Goal: Contribute content: Add original content to the website for others to see

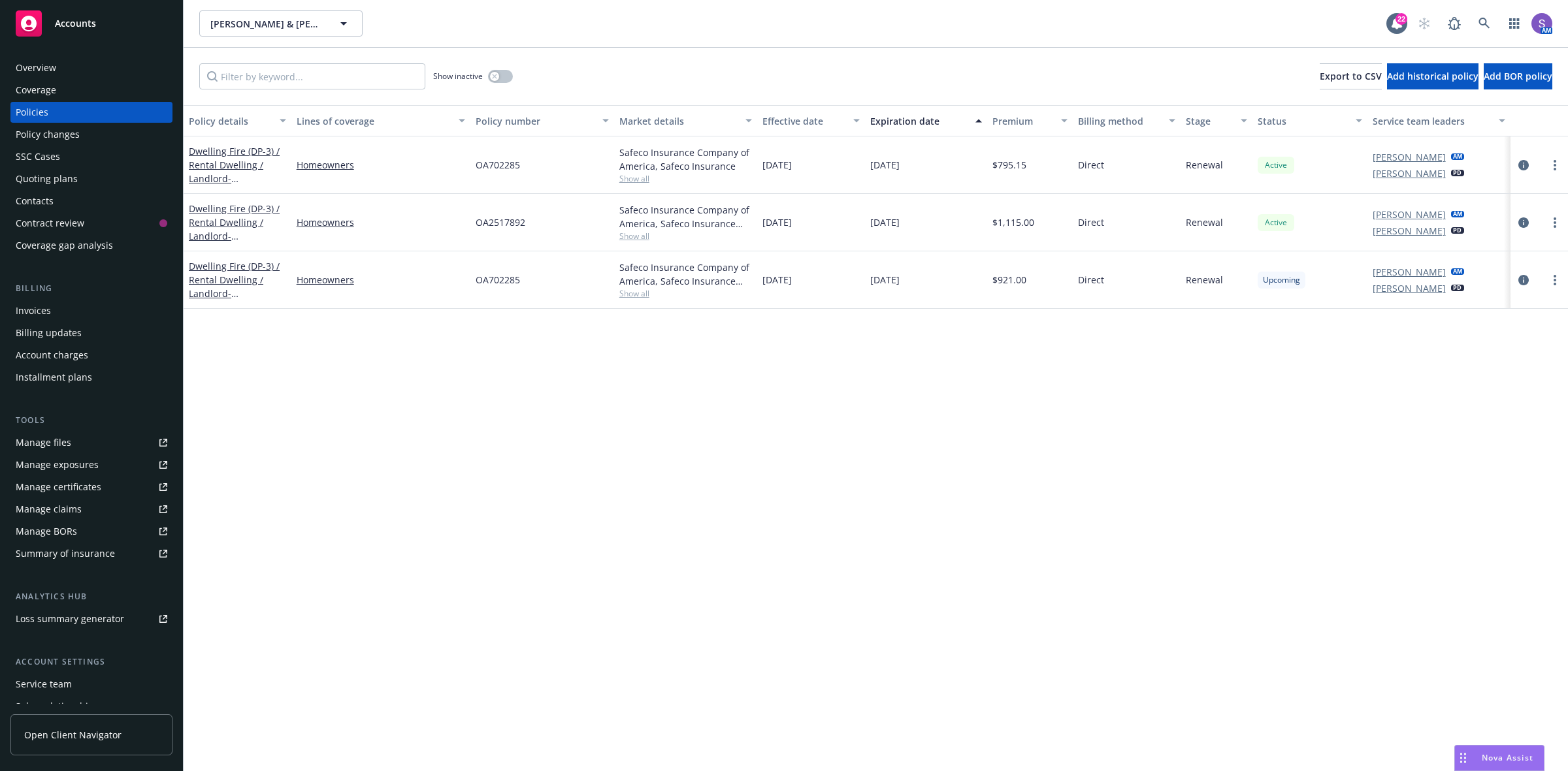
click at [47, 66] on div "Overview" at bounding box center [36, 68] width 41 height 20
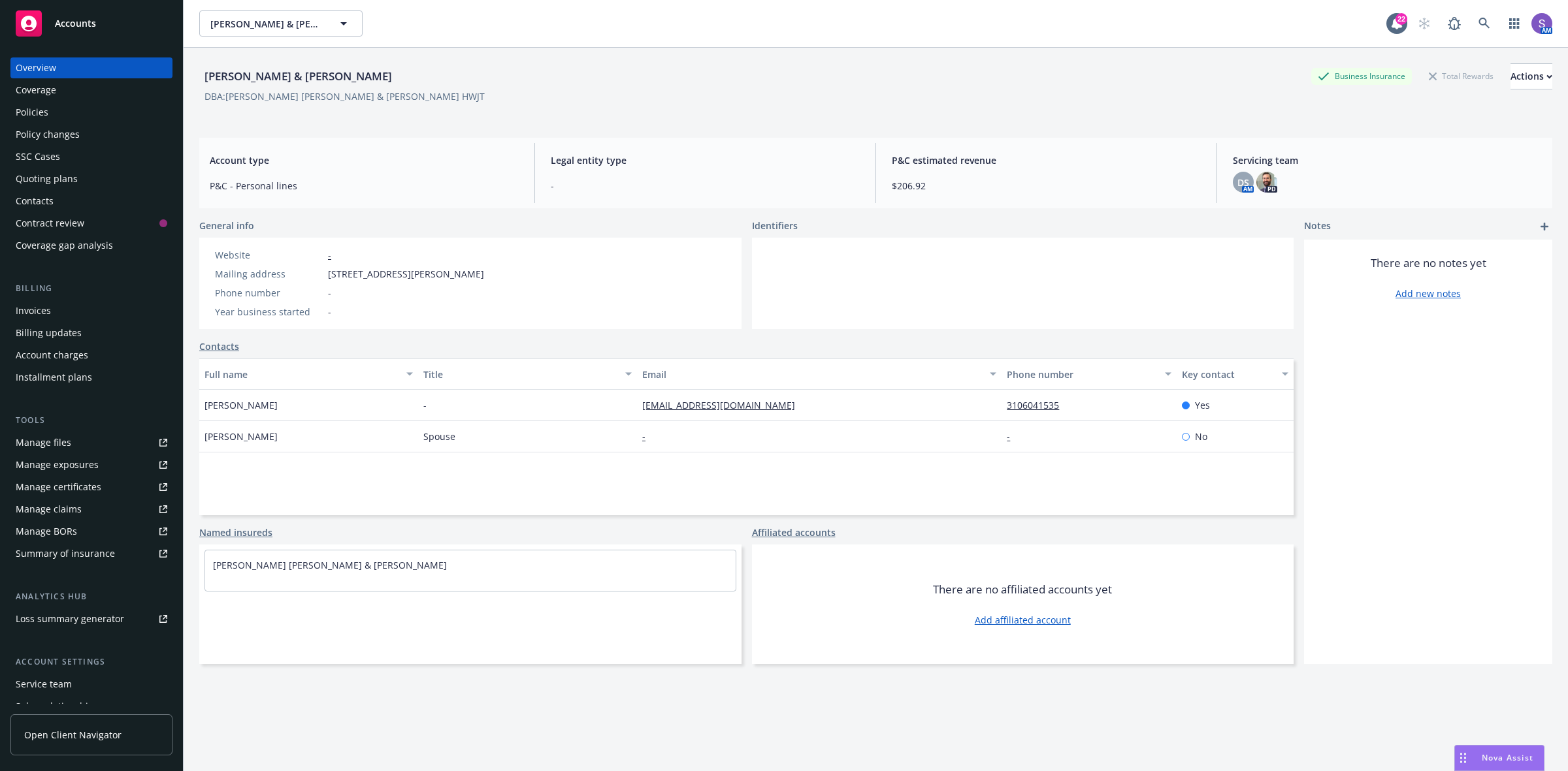
click at [33, 109] on div "Policies" at bounding box center [32, 112] width 33 height 20
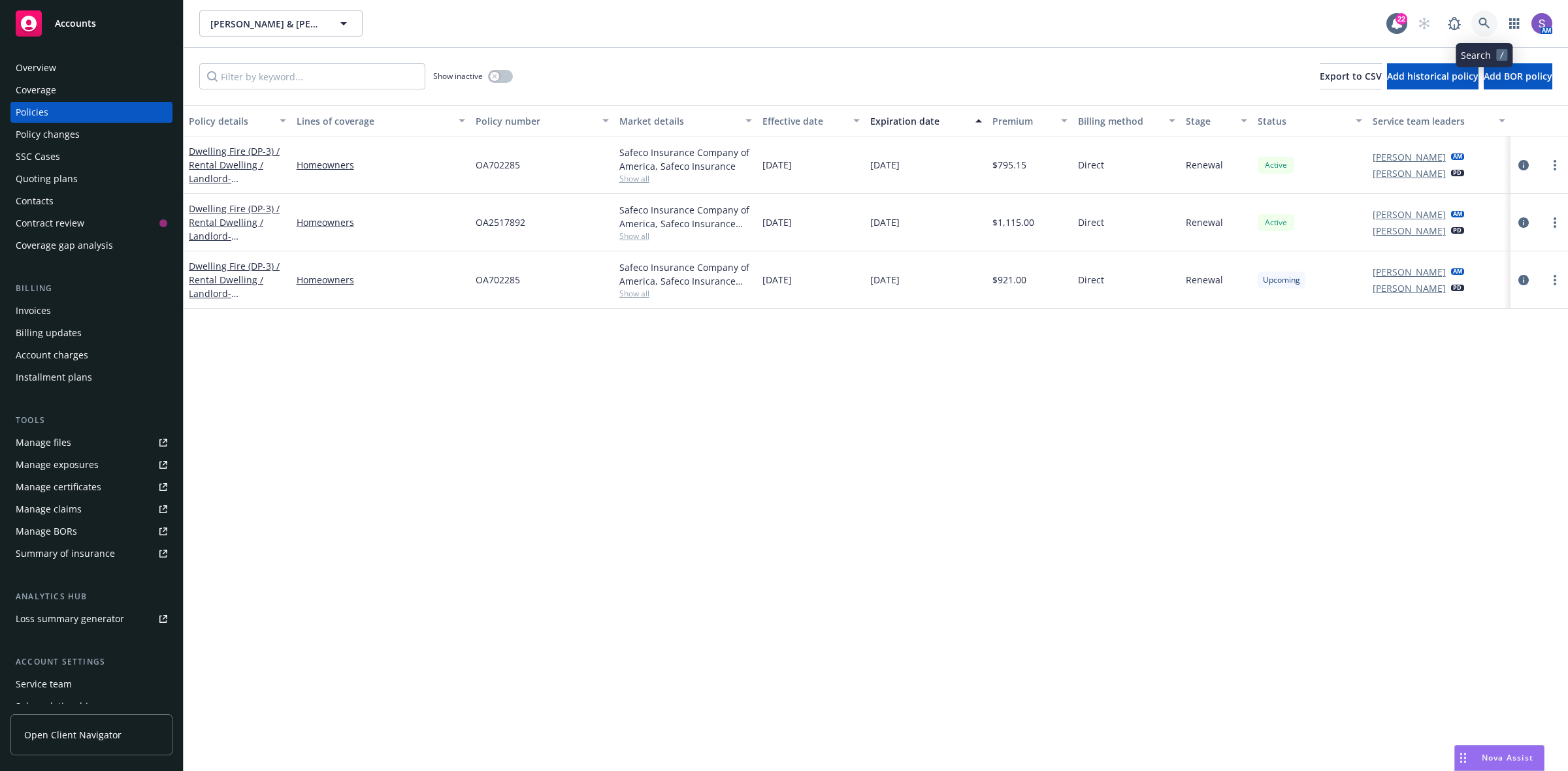
click at [1483, 21] on icon at bounding box center [1484, 23] width 12 height 12
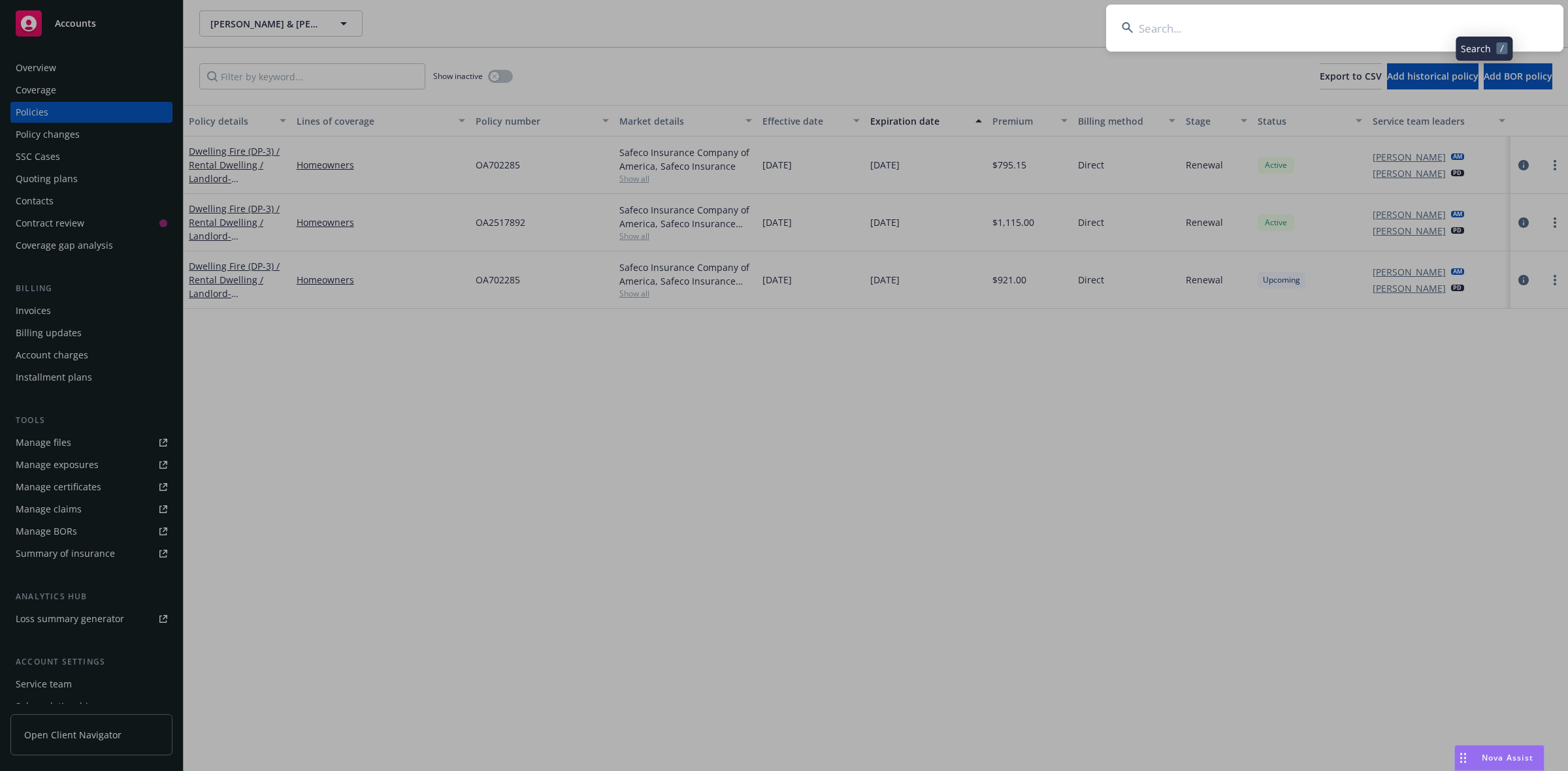
click at [1289, 14] on input at bounding box center [1335, 28] width 457 height 47
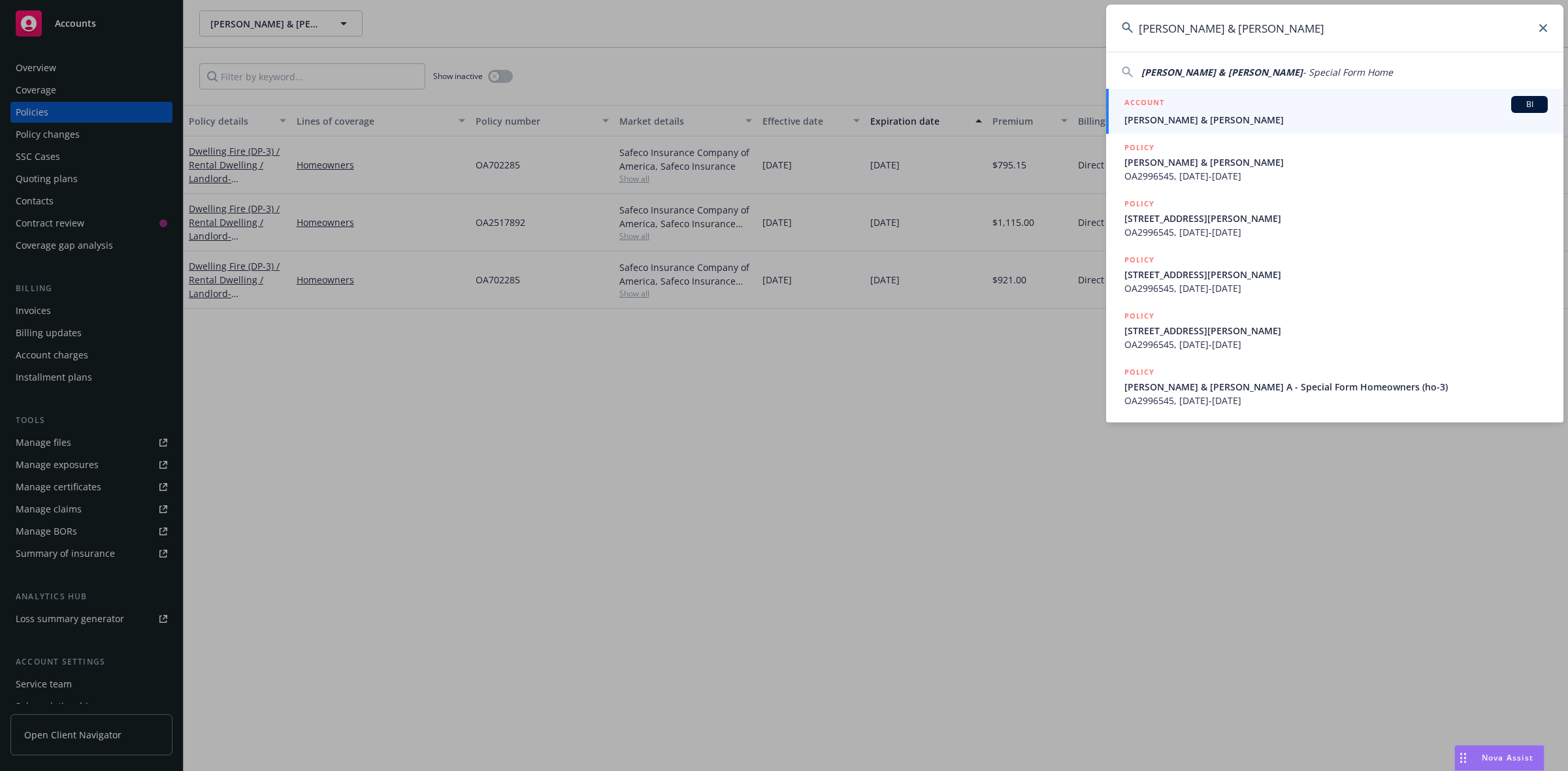
type input "Mc Andrews, Robert B & Kelly A"
click at [1226, 109] on div "ACCOUNT BI" at bounding box center [1336, 104] width 423 height 17
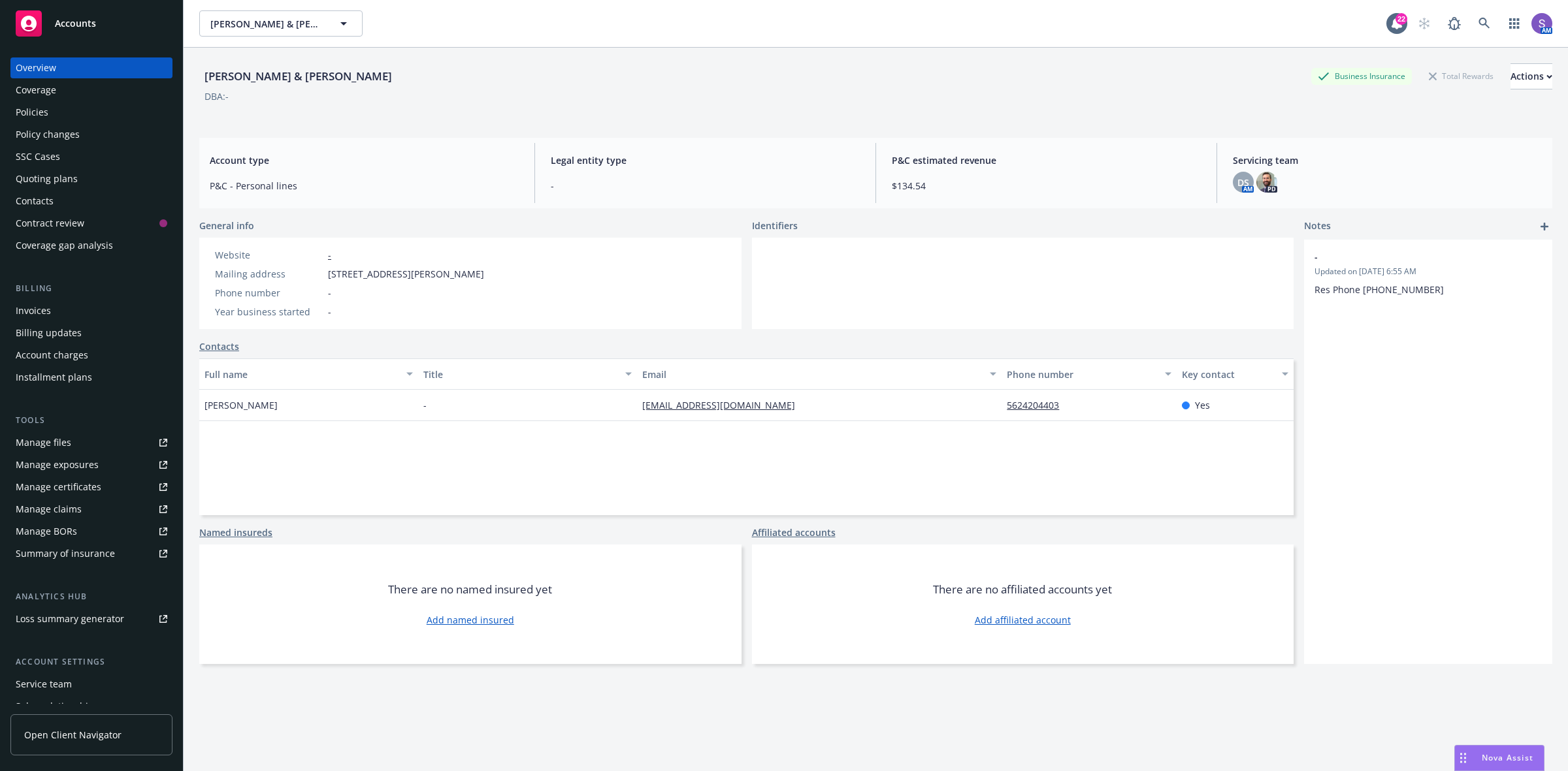
click at [38, 114] on div "Policies" at bounding box center [32, 112] width 33 height 20
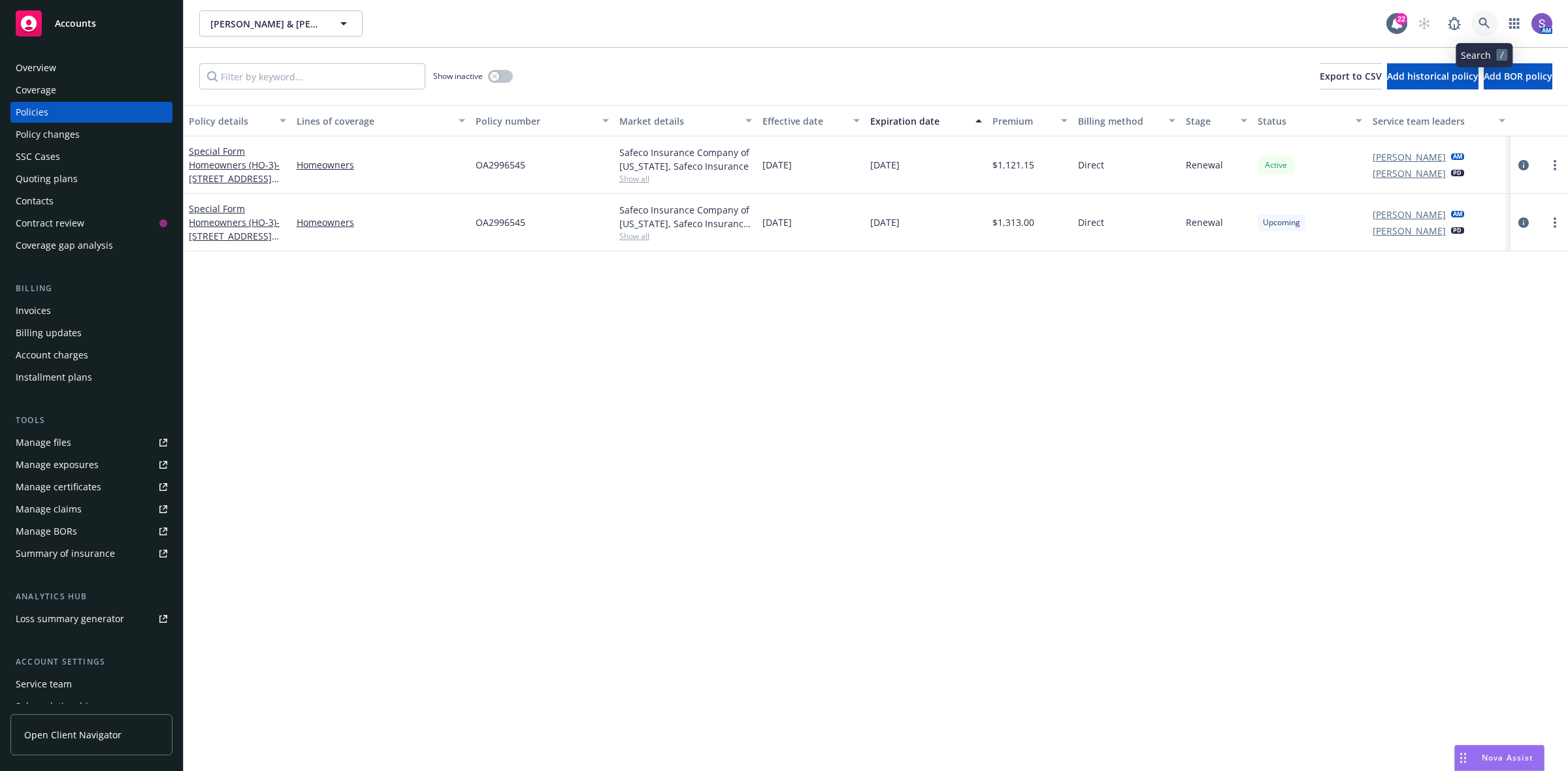
click at [1490, 20] on icon at bounding box center [1484, 23] width 12 height 12
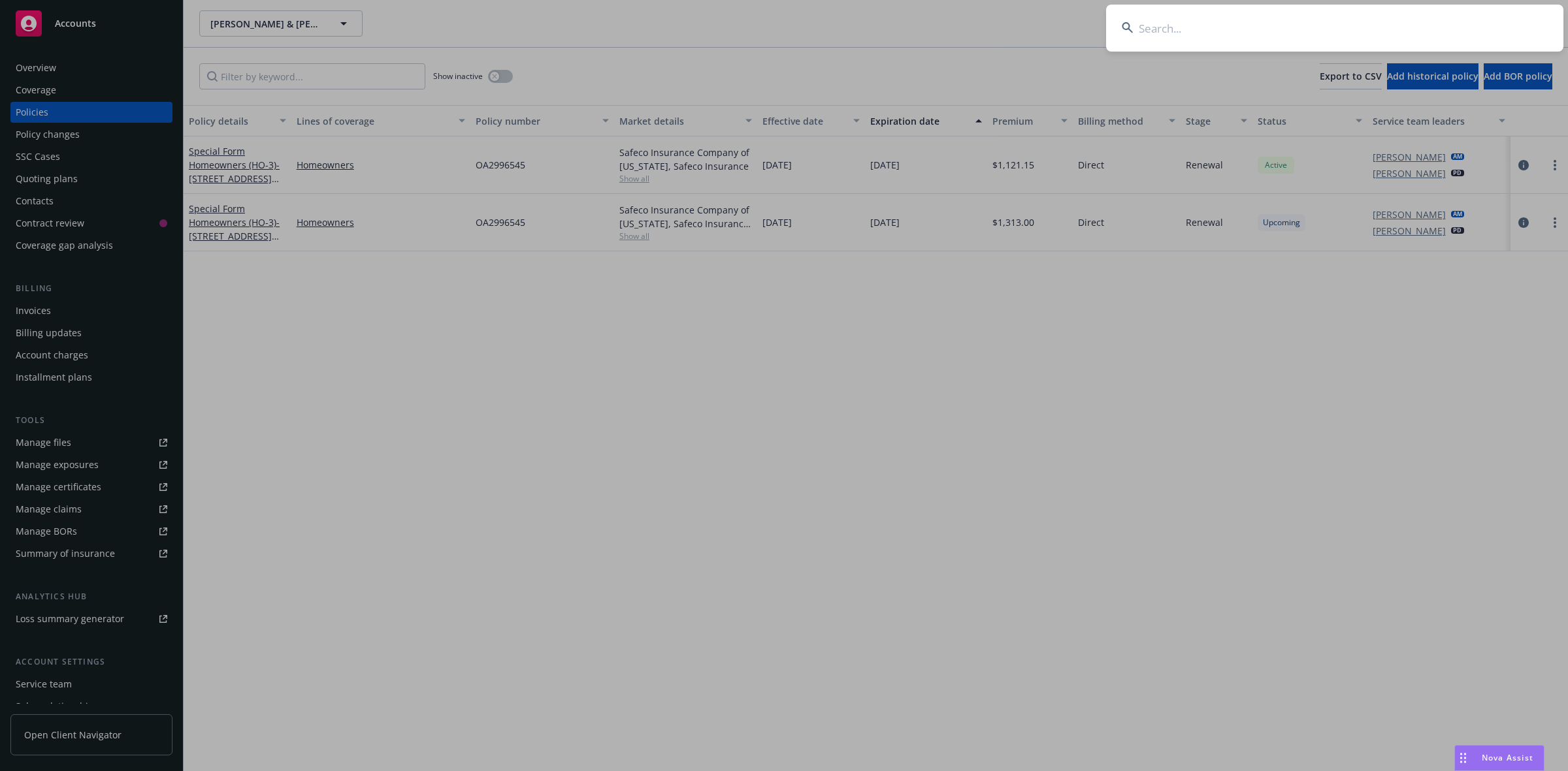
click at [1271, 7] on input at bounding box center [1335, 28] width 457 height 47
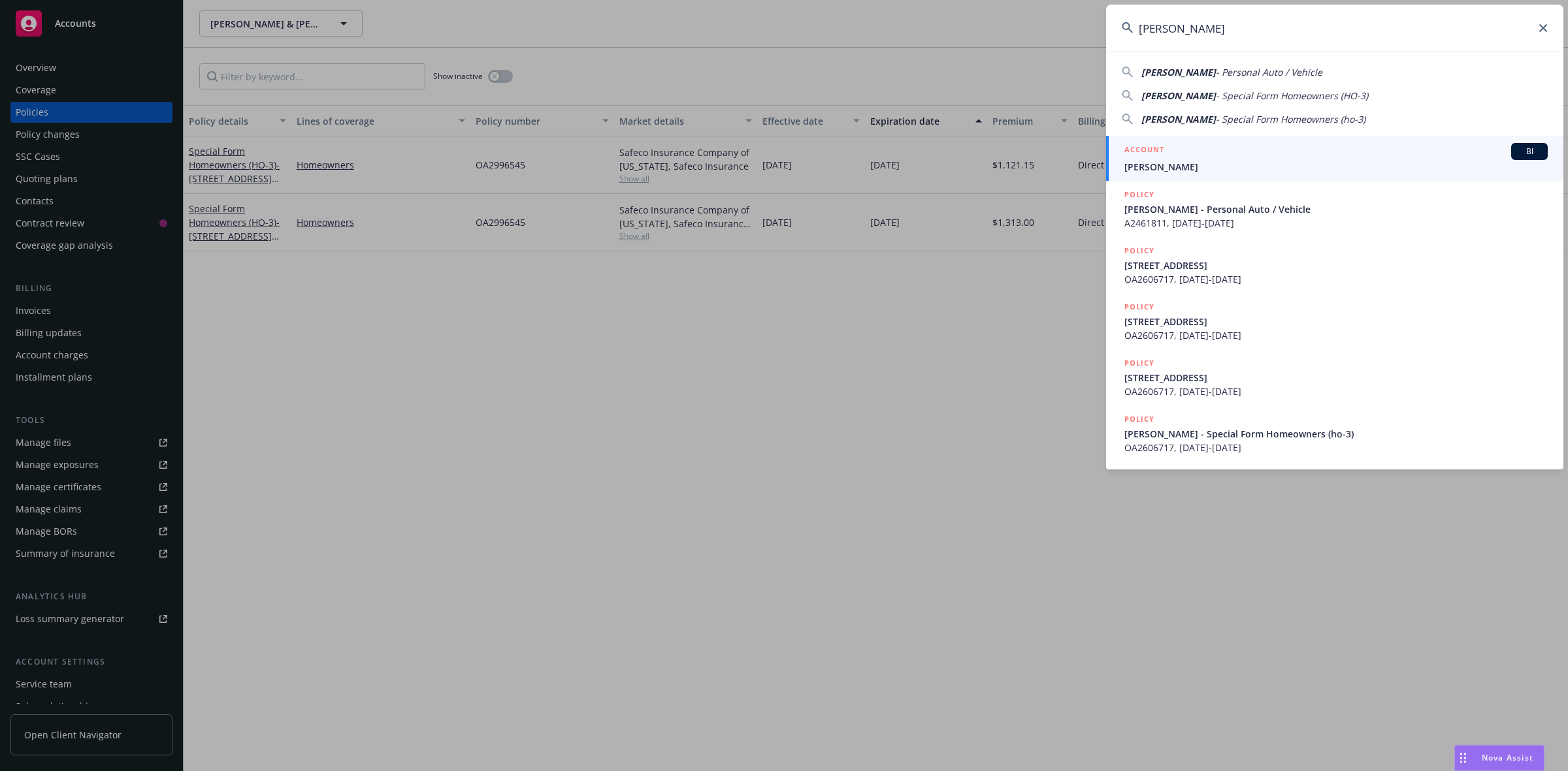
type input "Ramos, Tommy"
click at [1178, 155] on div "ACCOUNT BI" at bounding box center [1336, 151] width 423 height 17
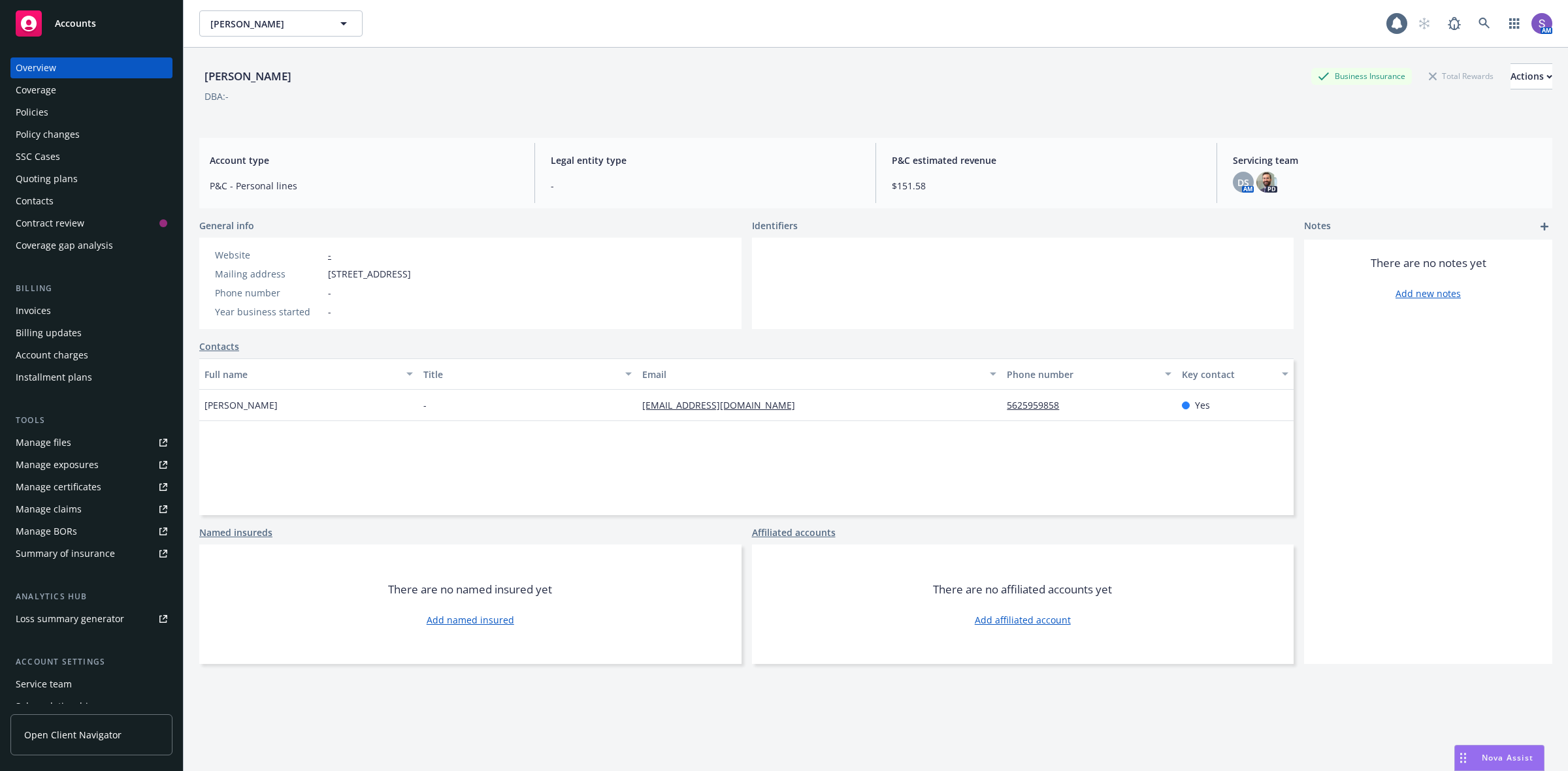
click at [43, 115] on div "Policies" at bounding box center [32, 112] width 33 height 20
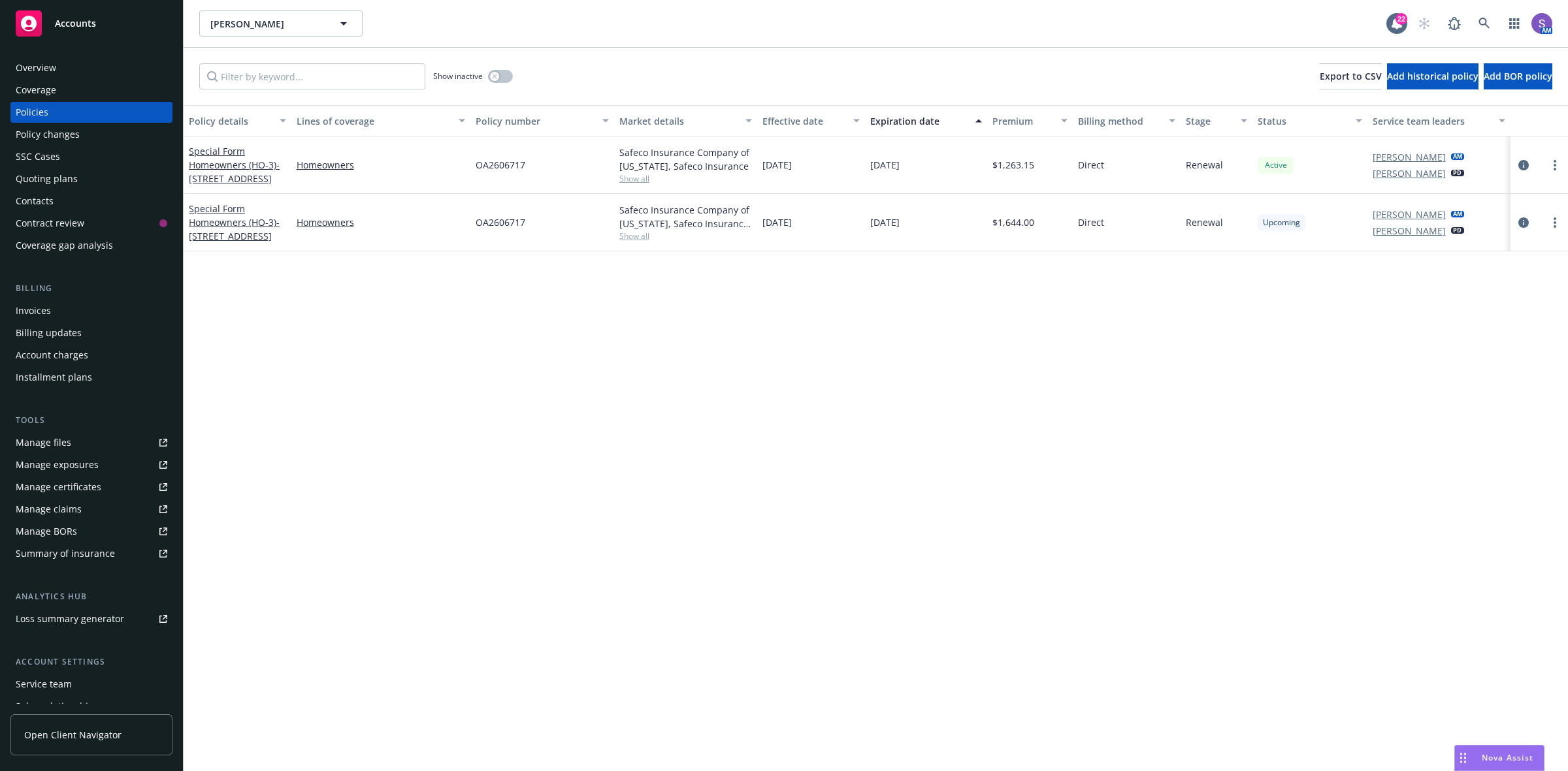
click at [41, 67] on div "Overview" at bounding box center [36, 68] width 41 height 20
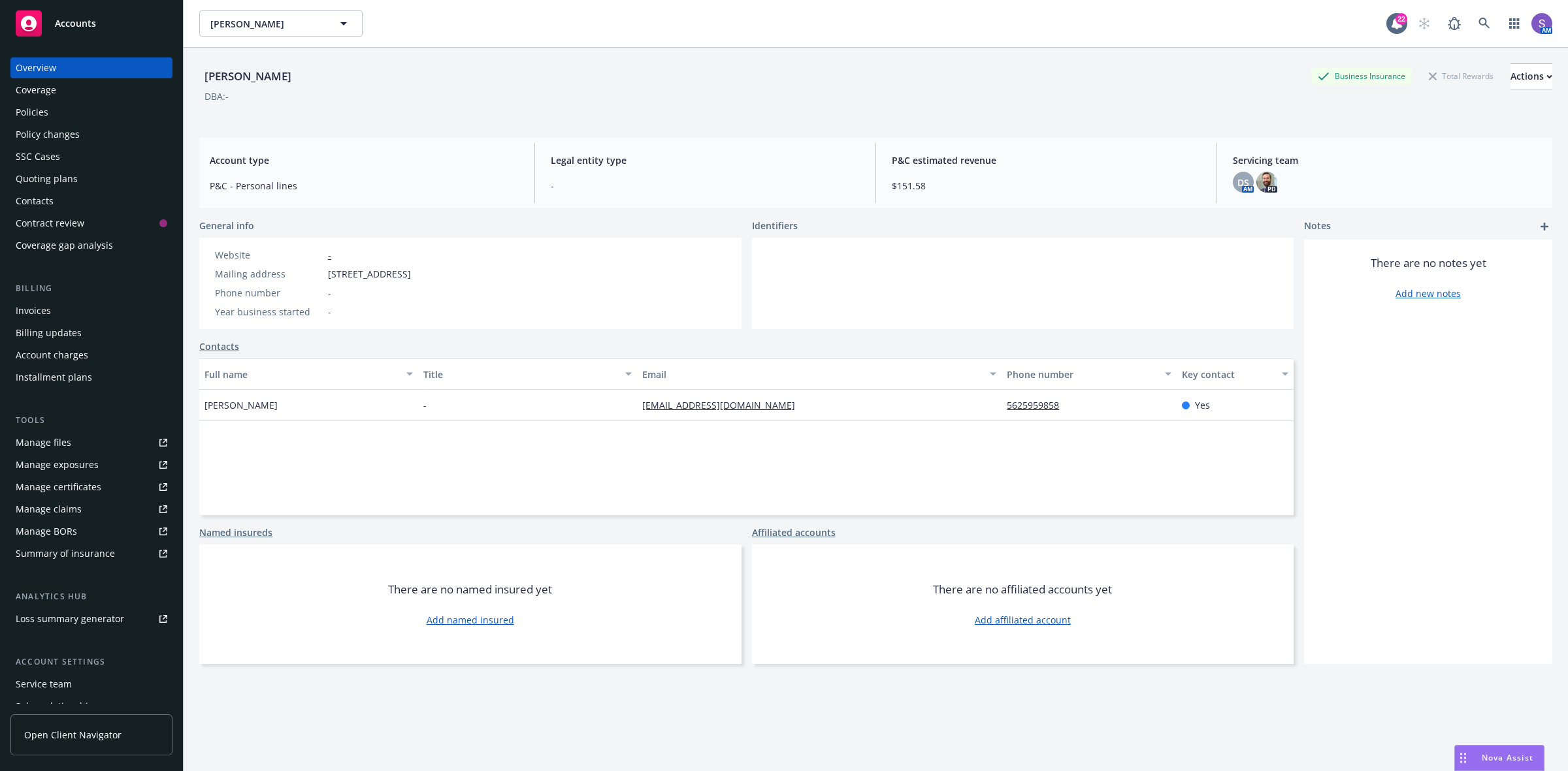
click at [46, 109] on div "Policies" at bounding box center [32, 112] width 33 height 20
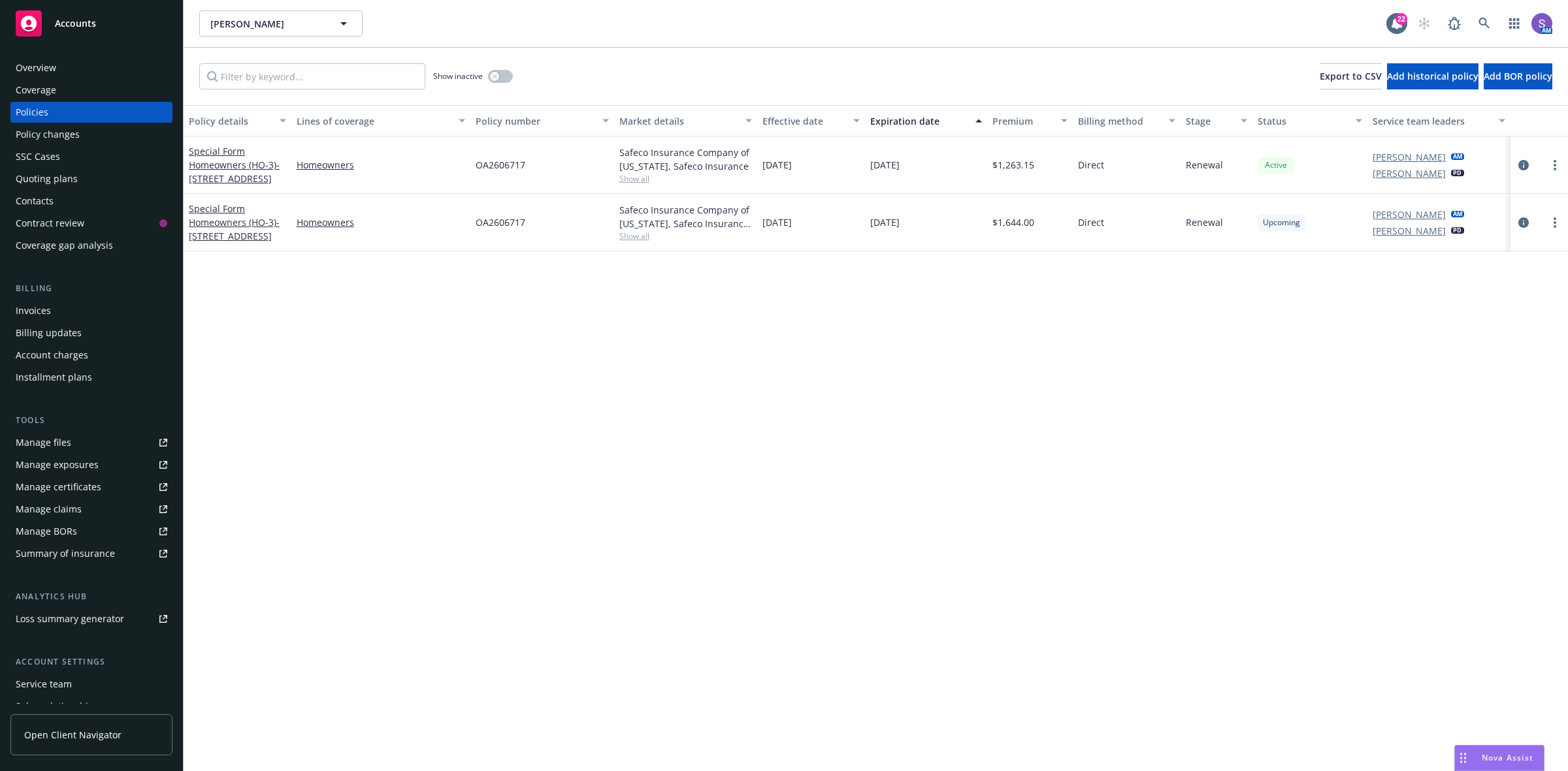
click at [33, 66] on div "Overview" at bounding box center [36, 68] width 41 height 20
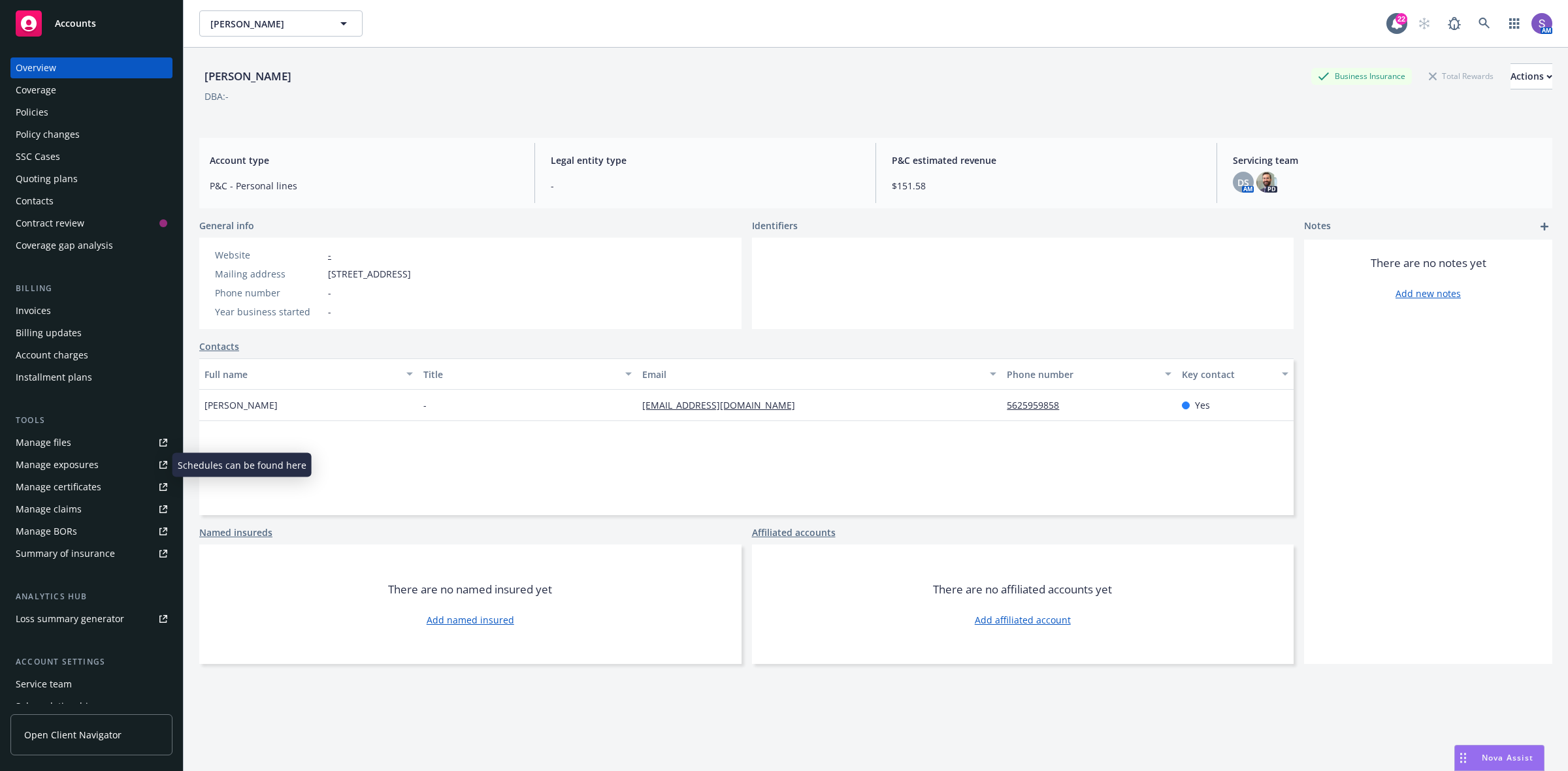
click at [31, 448] on div "Manage files" at bounding box center [44, 442] width 56 height 20
click at [1479, 21] on icon at bounding box center [1484, 23] width 12 height 12
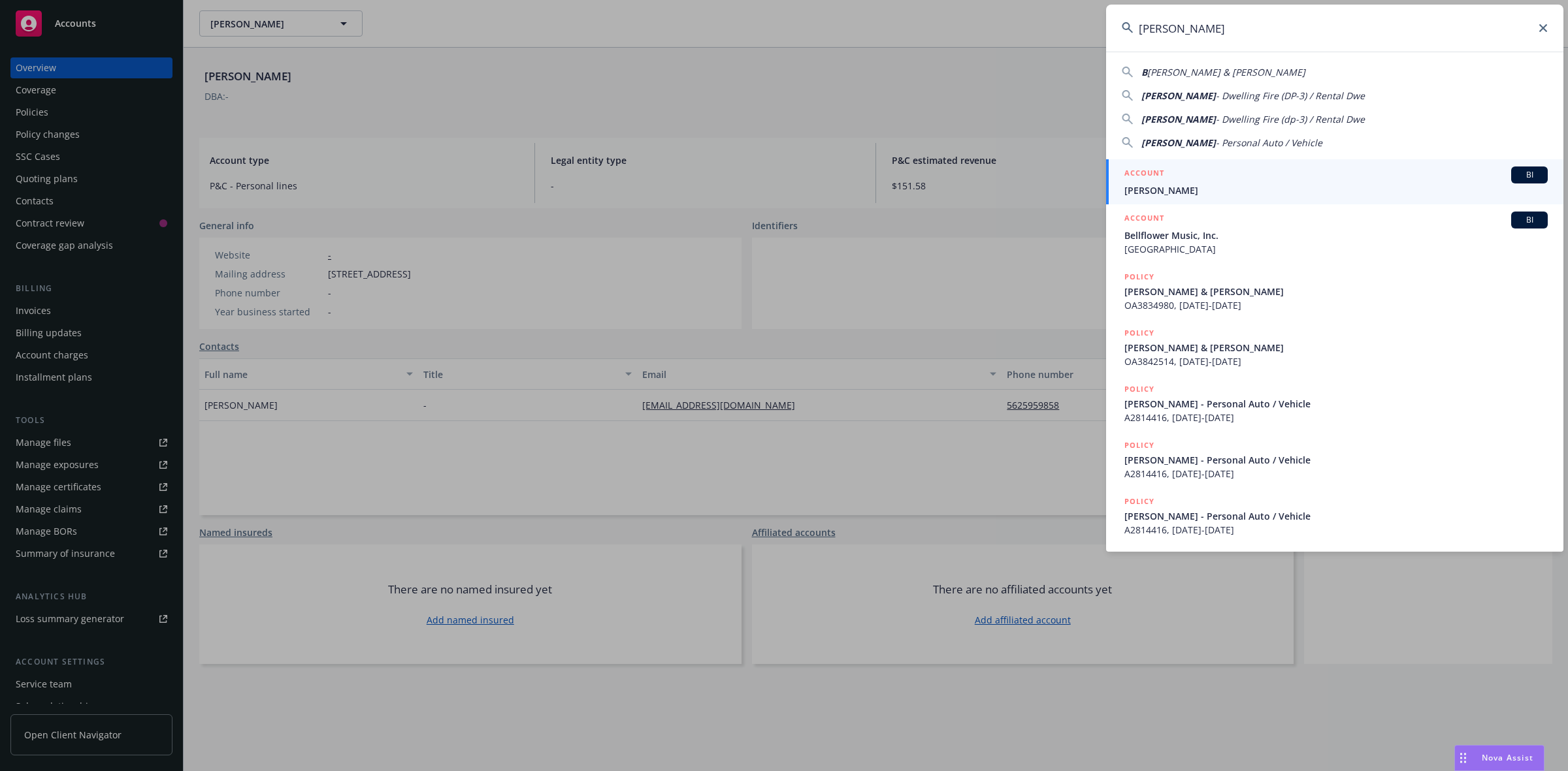
type input "Beverly Grooms"
click at [1184, 185] on span "Beverly Grooms" at bounding box center [1336, 190] width 423 height 14
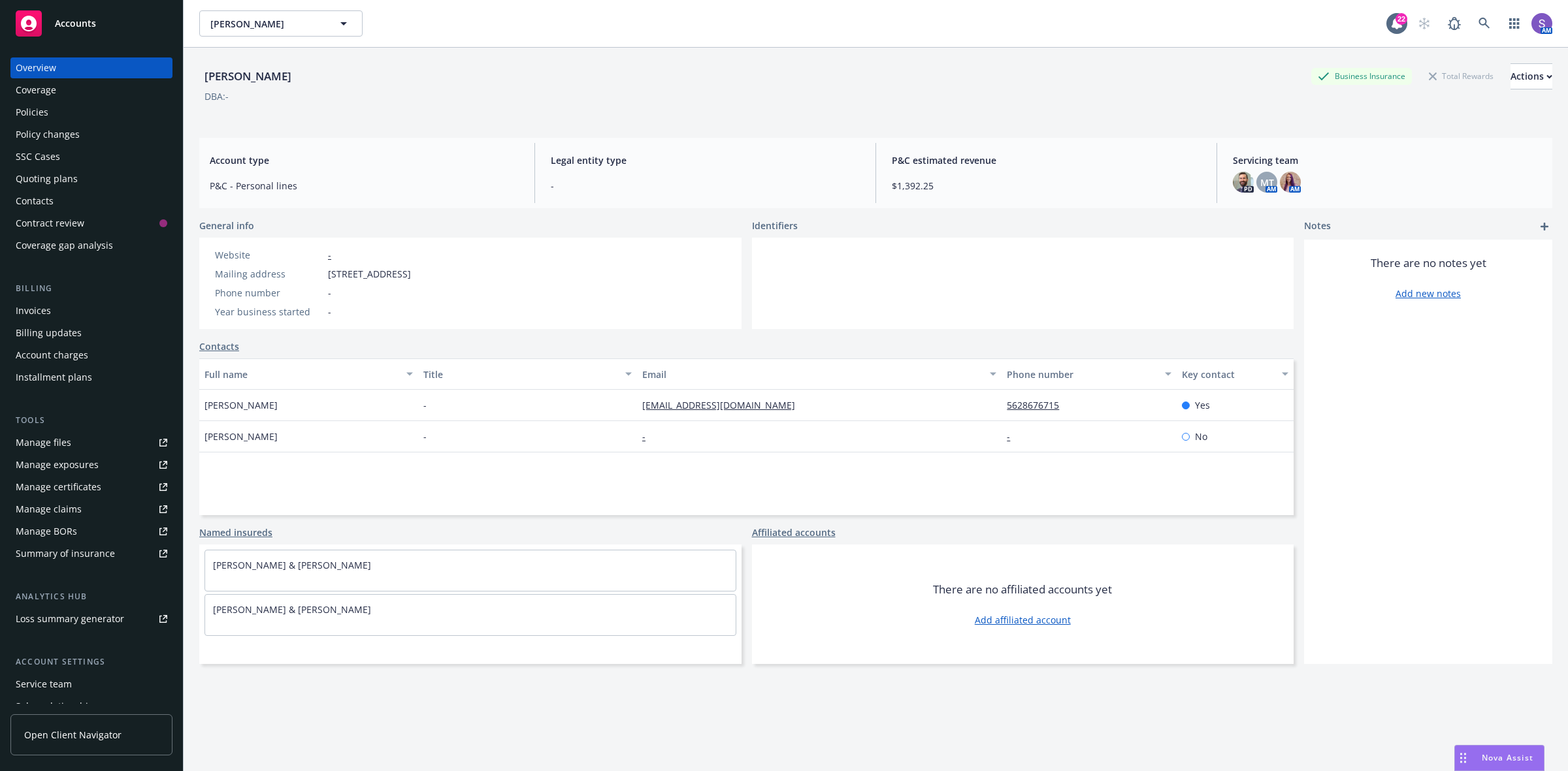
click at [37, 111] on div "Policies" at bounding box center [32, 112] width 33 height 20
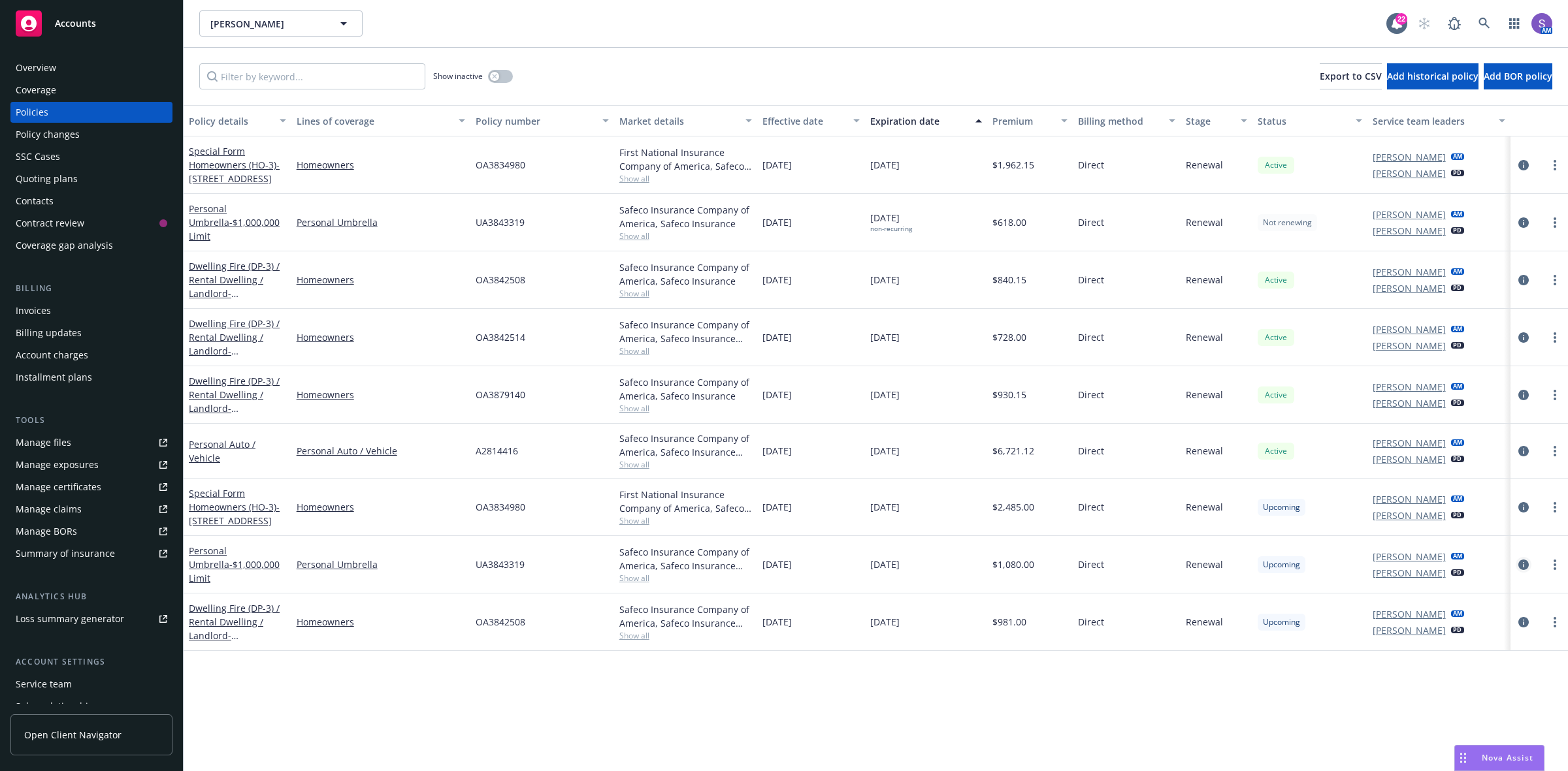
click at [1521, 563] on icon "circleInformation" at bounding box center [1522, 564] width 10 height 10
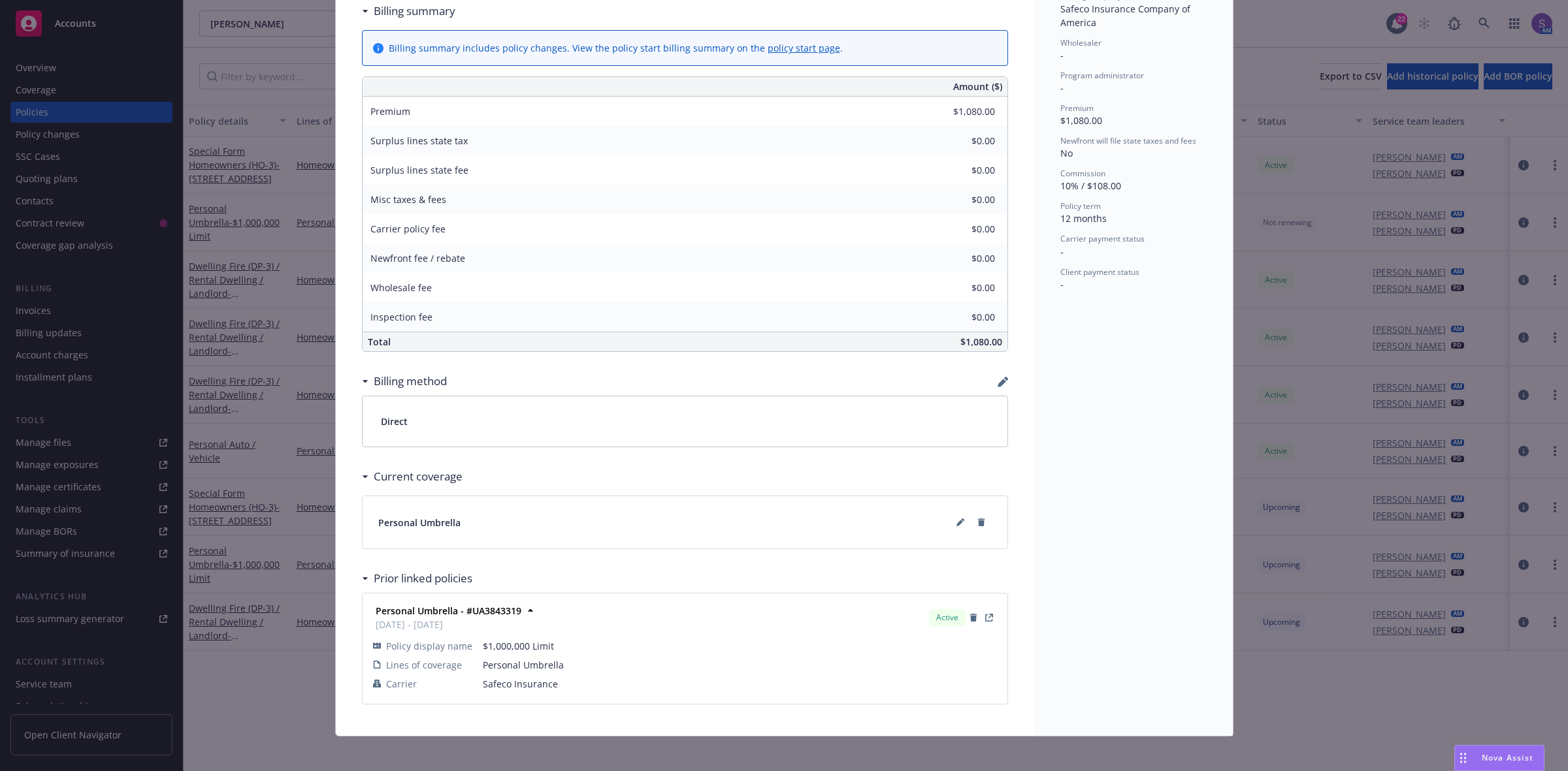
scroll to position [467, 0]
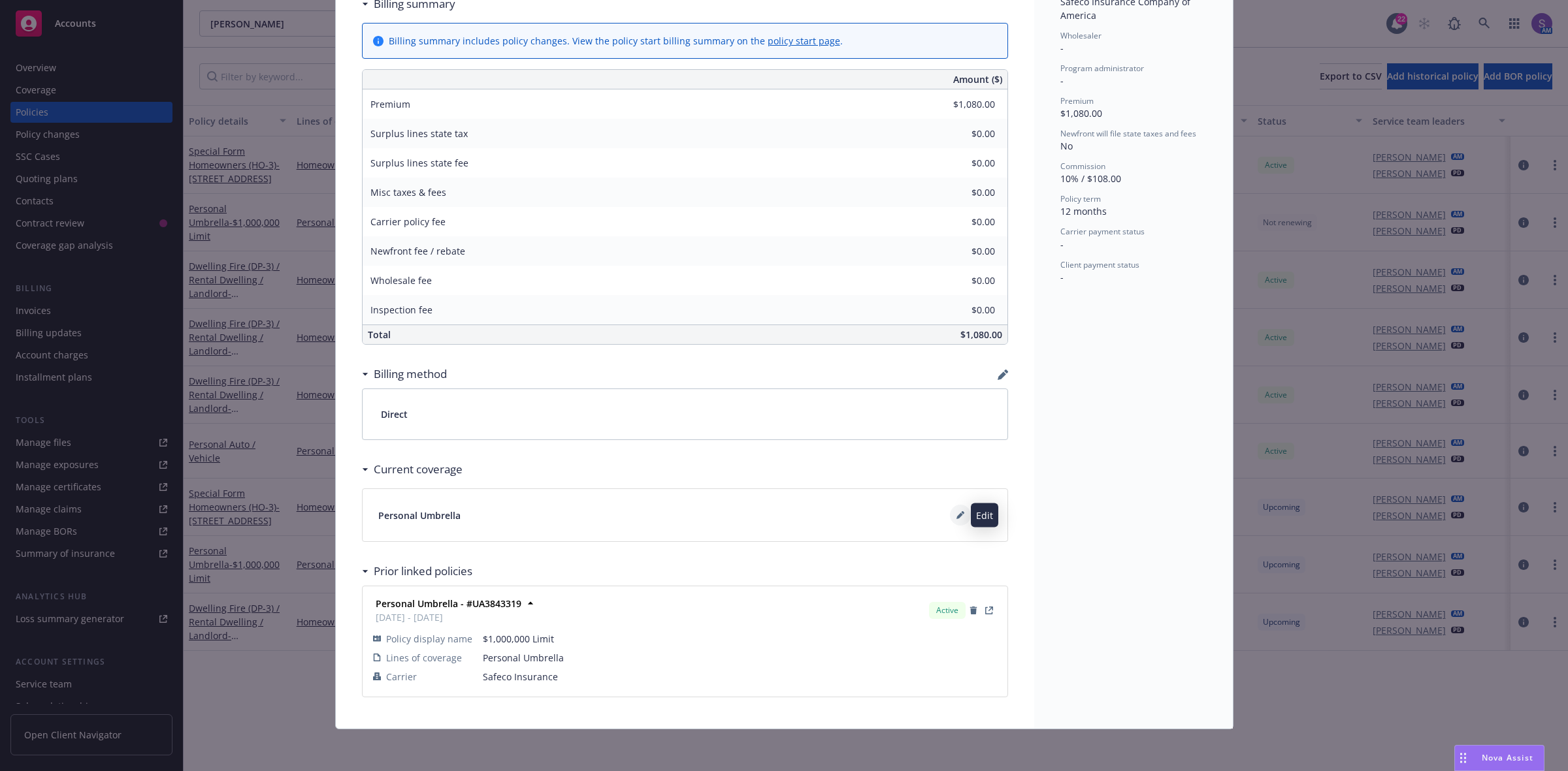
click at [956, 515] on icon at bounding box center [959, 516] width 7 height 7
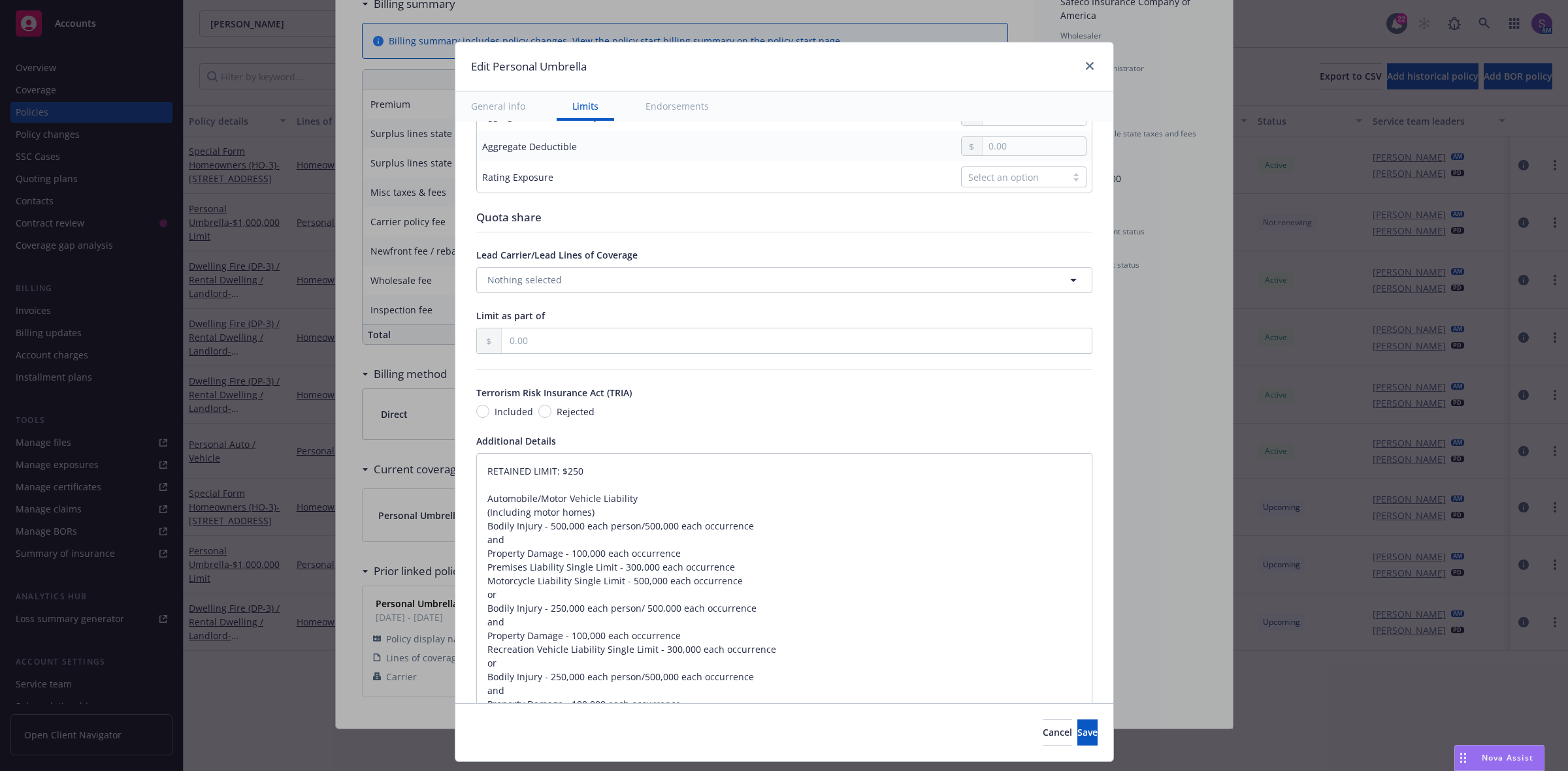
scroll to position [571, 0]
paste textarea "$250 LIMIT OF LIABILITY: $1,000,00"
drag, startPoint x: 588, startPoint y: 462, endPoint x: 475, endPoint y: 462, distance: 113.0
type textarea "x"
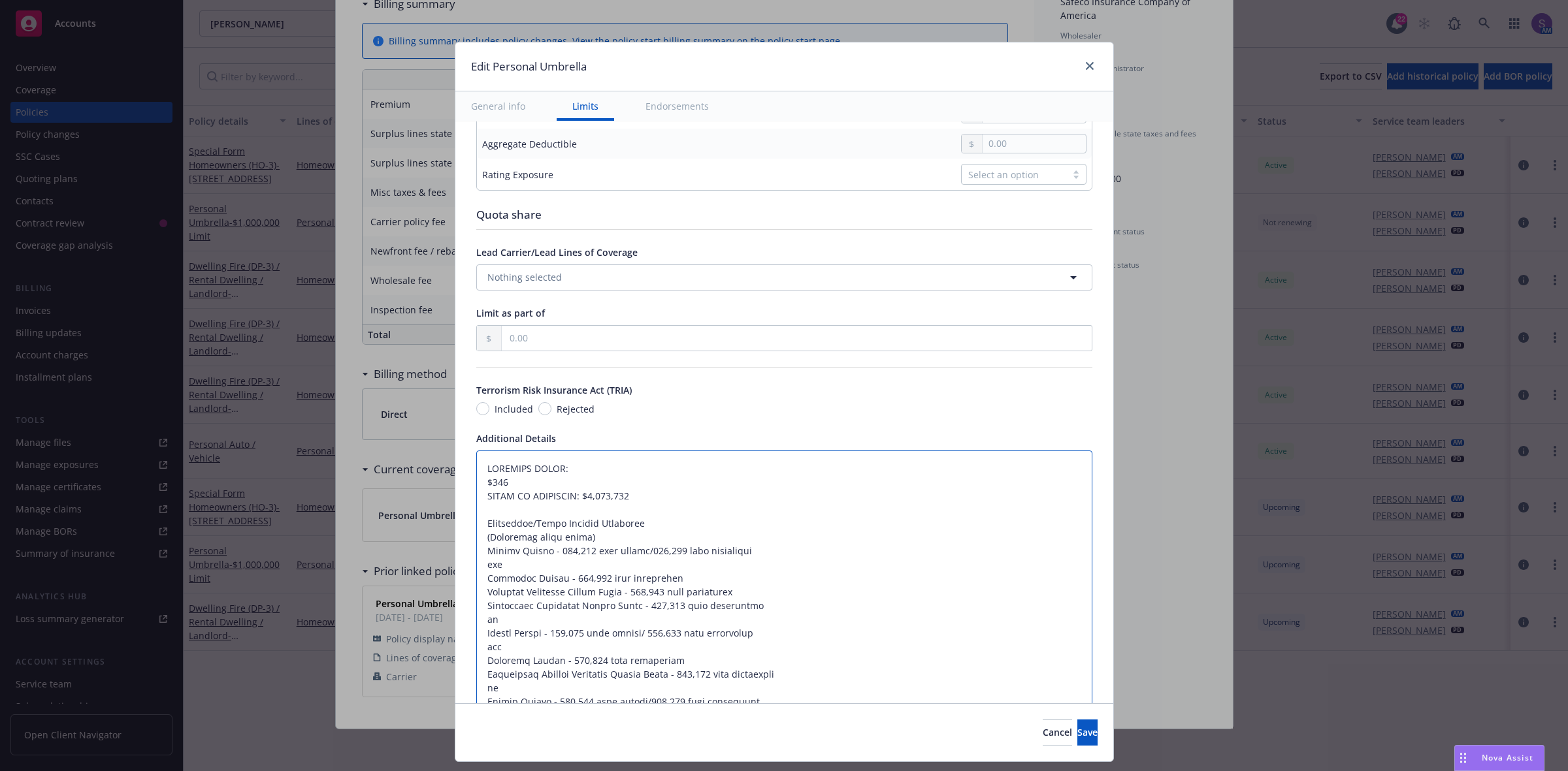
click at [476, 485] on textarea at bounding box center [784, 688] width 616 height 476
type textarea "RETAINED LIMIT:$250 LIMIT OF LIABILITY: $1,000,000 Automobile/Motor Vehicle Lia…"
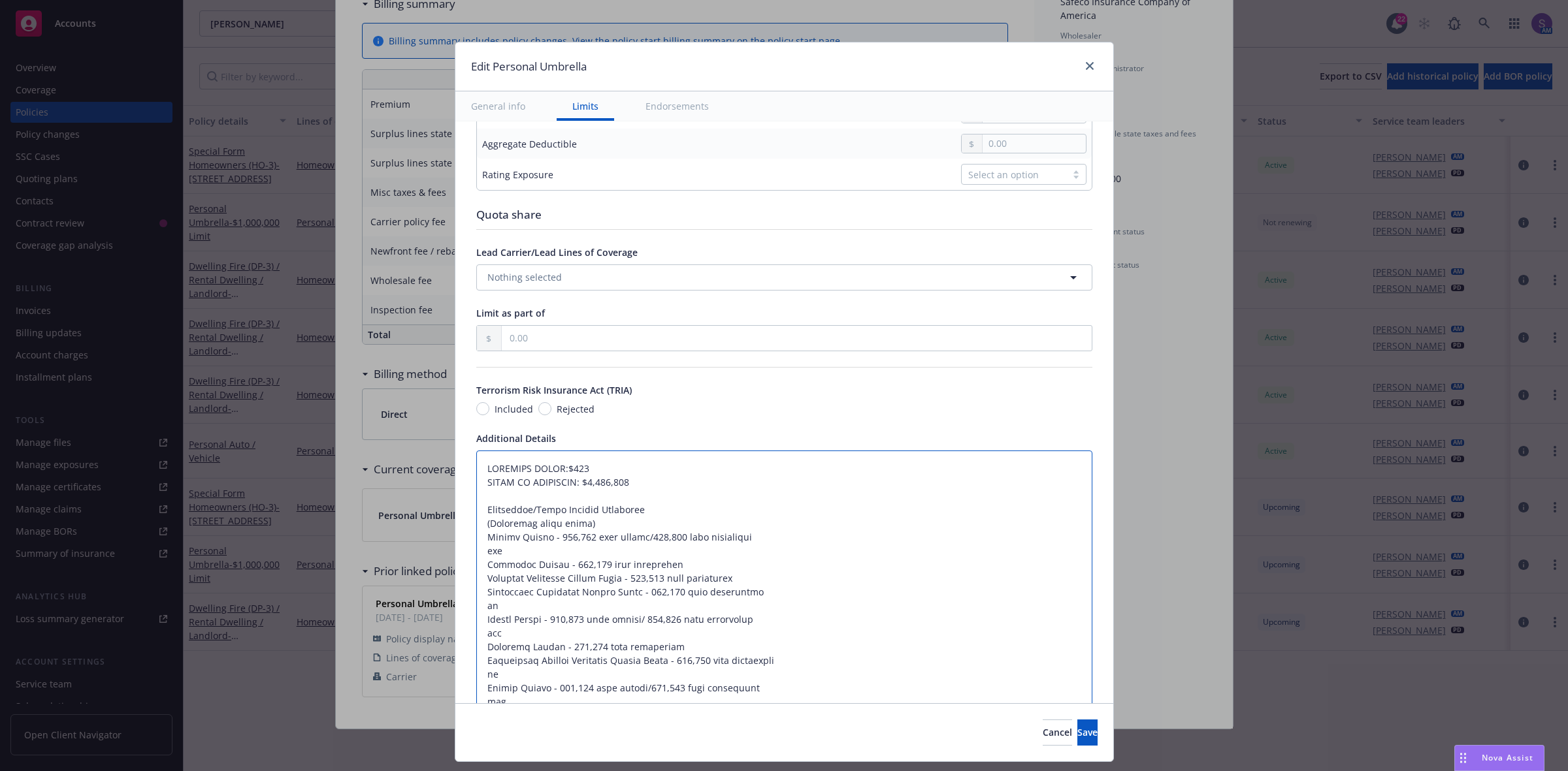
type textarea "x"
type textarea "RETAINED LIMIT: $250 LIMIT OF LIABILITY: $1,000,000 Automobile/Motor Vehicle Li…"
type textarea "x"
type textarea "RETAINED LIMIT: $250 LIMIT OF LIABILITY: $1,000,000 Automobile/Motor Vehicle Li…"
drag, startPoint x: 672, startPoint y: 567, endPoint x: 714, endPoint y: 567, distance: 42.0
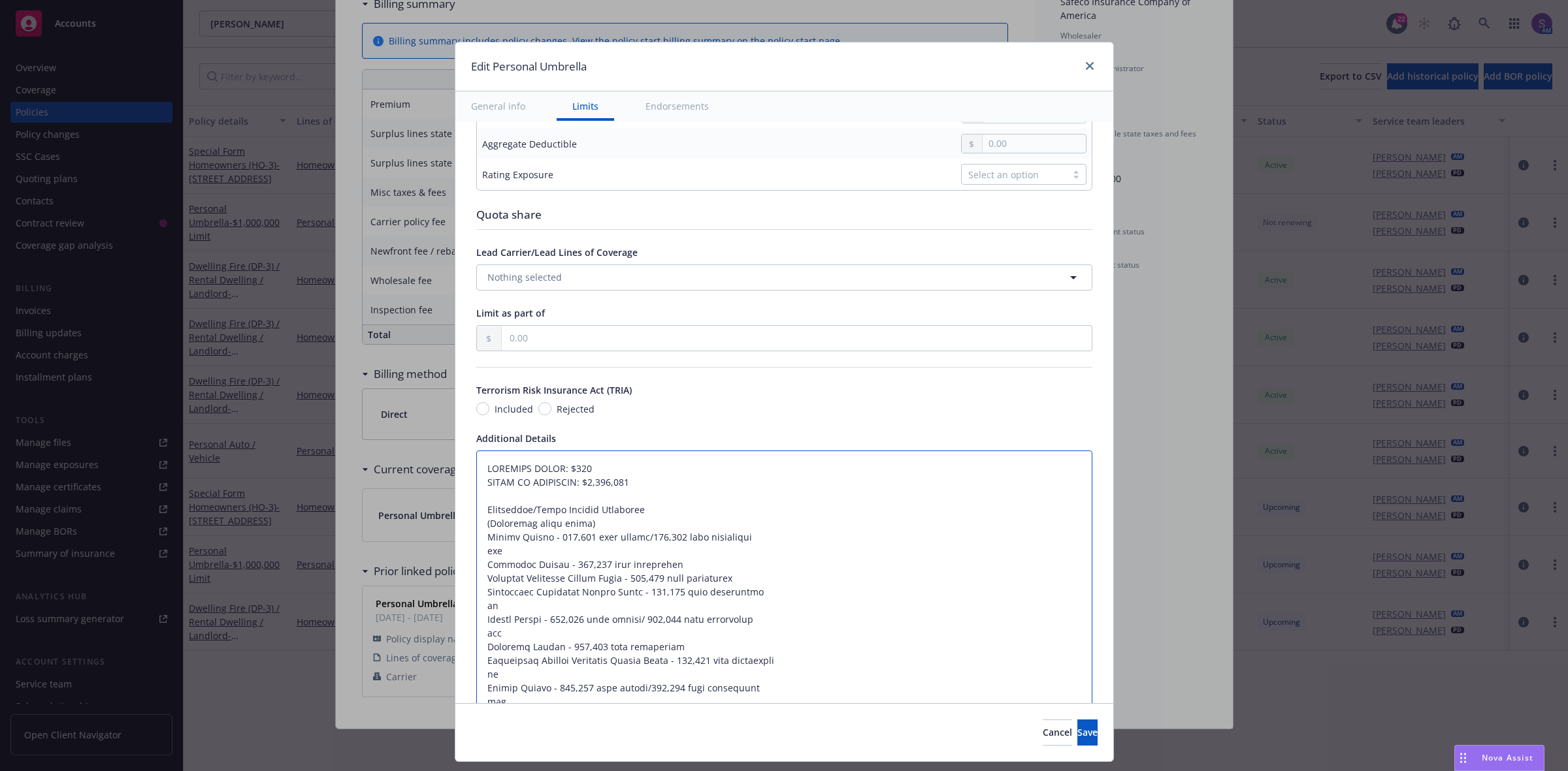
click at [672, 567] on textarea at bounding box center [784, 681] width 616 height 462
type textarea "x"
type textarea "RETAINED LIMIT: $250 LIMIT OF LIABILITY: $1,000,000 Automobile/Motor Vehicle Li…"
paste textarea "Comprehensive Personal Liability Single Limit - 300,000 each occurrence"
type textarea "x"
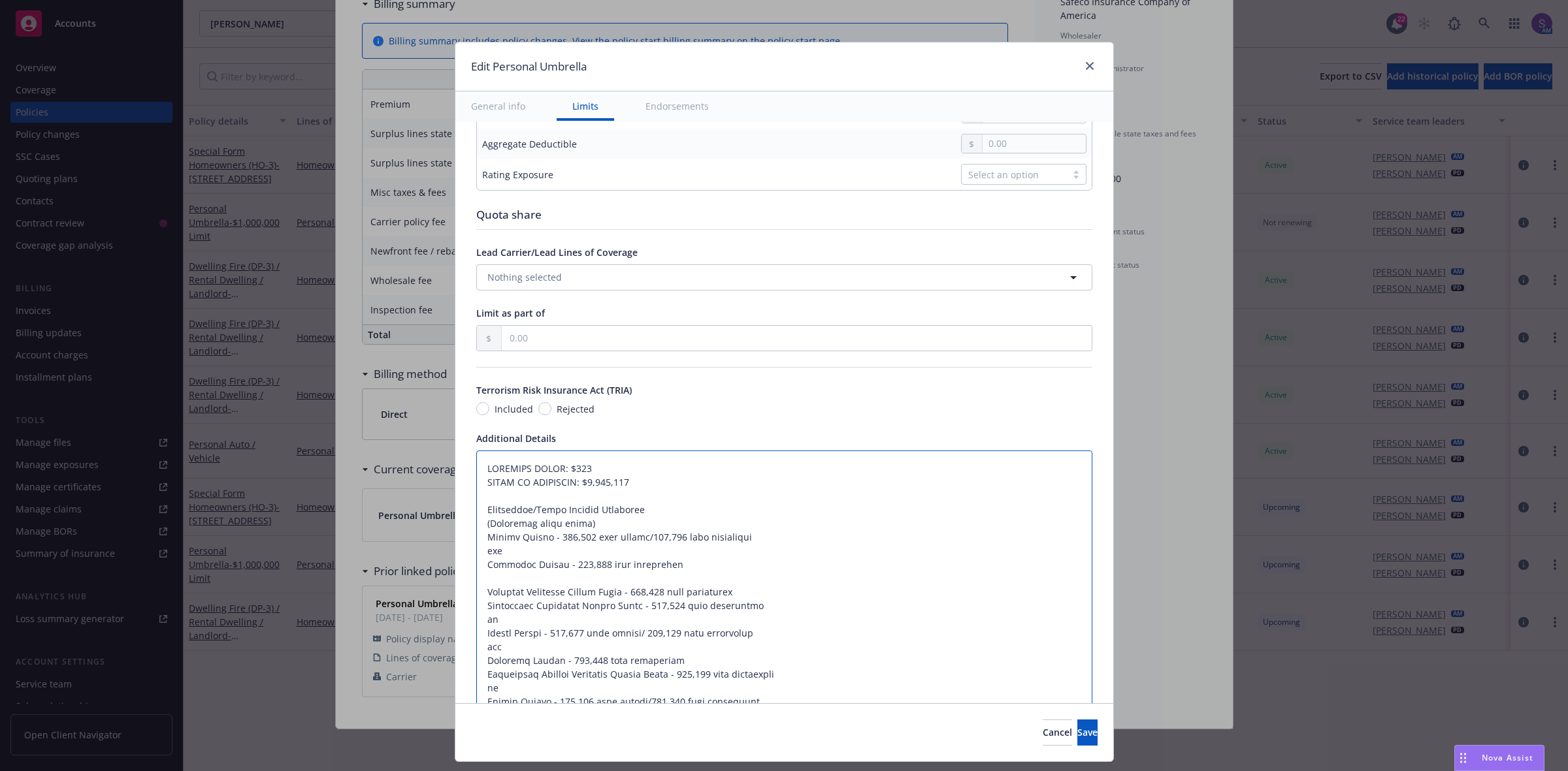
type textarea "RETAINED LIMIT: $250 LIMIT OF LIABILITY: $1,000,000 Automobile/Motor Vehicle Li…"
click at [476, 603] on textarea at bounding box center [784, 701] width 616 height 503
type textarea "x"
type textarea "RETAINED LIMIT: $250 LIMIT OF LIABILITY: $1,000,000 Automobile/Motor Vehicle Li…"
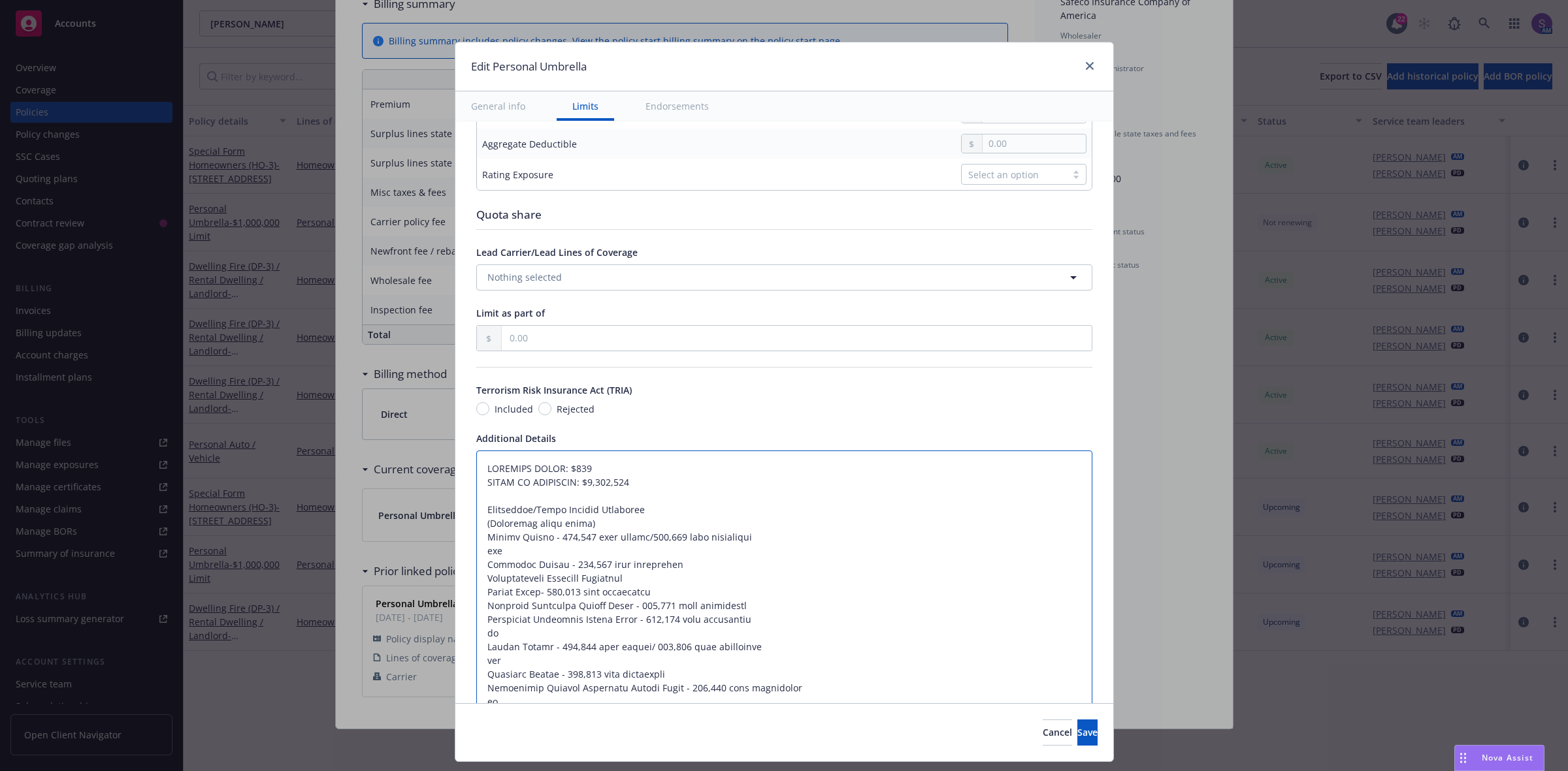
type textarea "x"
type textarea "RETAINED LIMIT: $250 LIMIT OF LIABILITY: $1,000,000 Automobile/Motor Vehicle Li…"
click at [476, 595] on textarea at bounding box center [784, 695] width 616 height 489
type textarea "x"
type textarea "RETAINED LIMIT: $250 LIMIT OF LIABILITY: $1,000,000 Automobile/Motor Vehicle Li…"
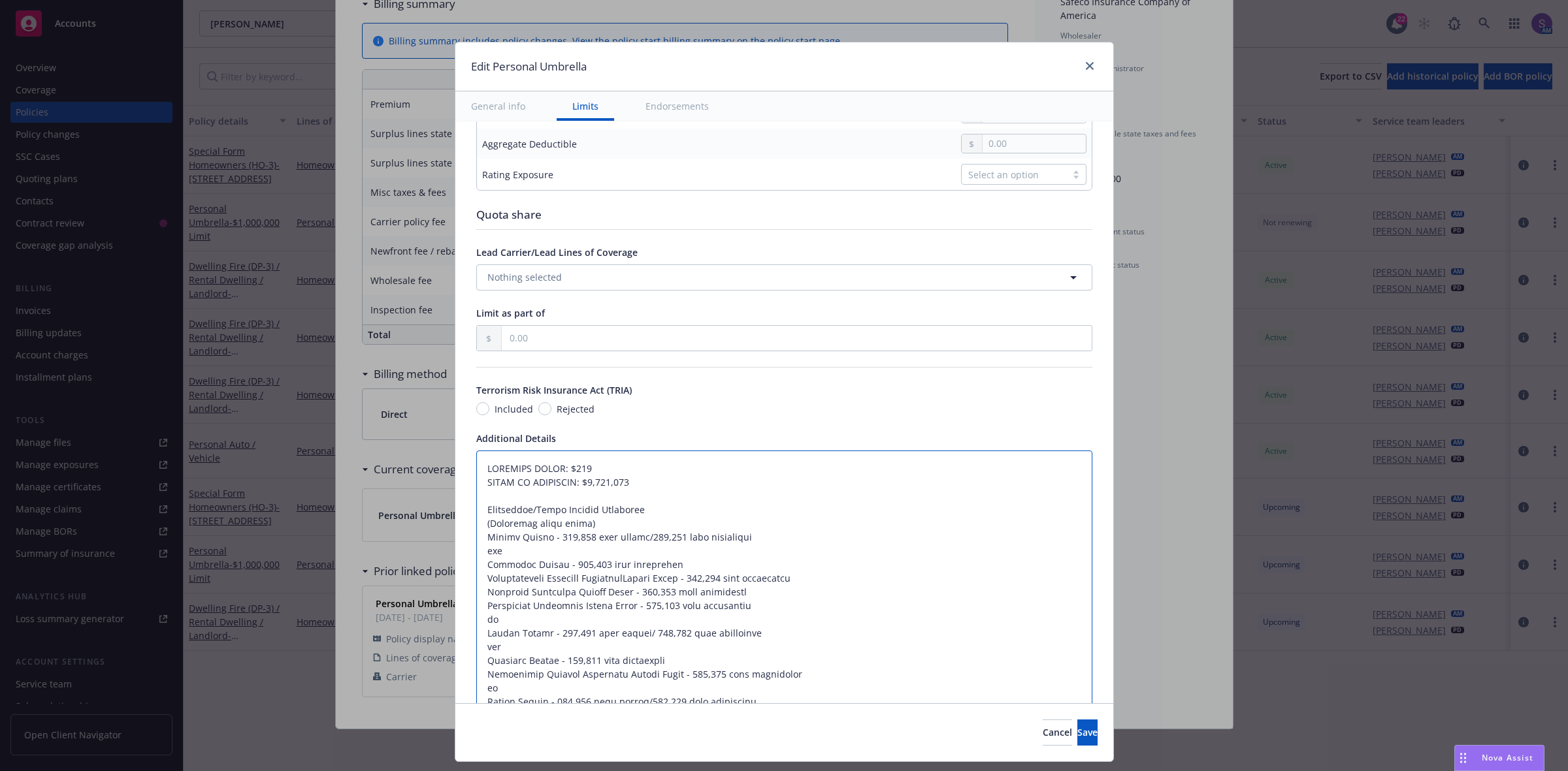
type textarea "x"
type textarea "RETAINED LIMIT: $250 LIMIT OF LIABILITY: $1,000,000 Automobile/Motor Vehicle Li…"
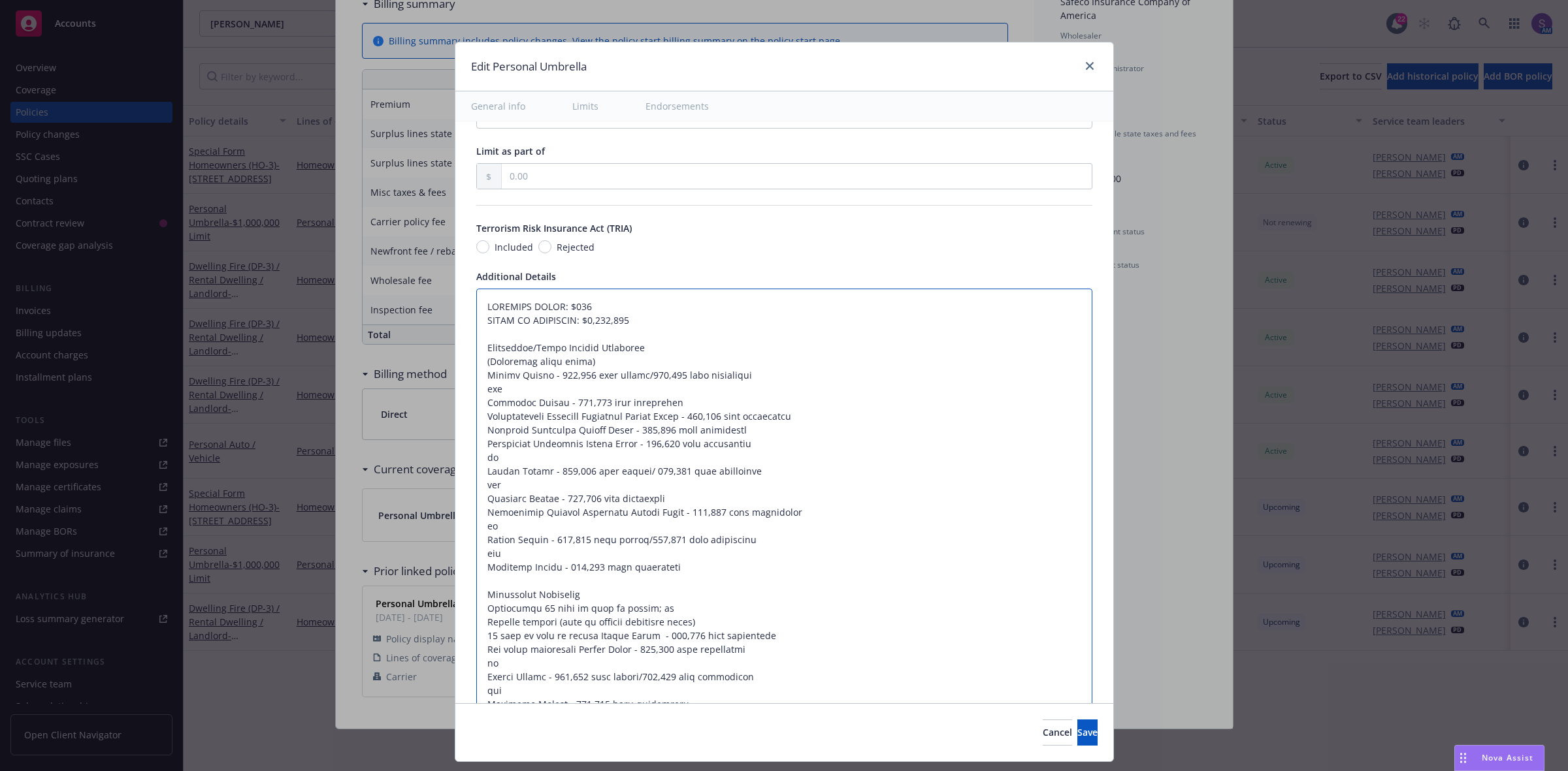
scroll to position [735, 0]
click at [672, 498] on textarea at bounding box center [784, 525] width 616 height 476
type textarea "x"
type textarea "RETAINED LIMIT: $250 LIMIT OF LIABILITY: $1,000,000 Automobile/Motor Vehicle Li…"
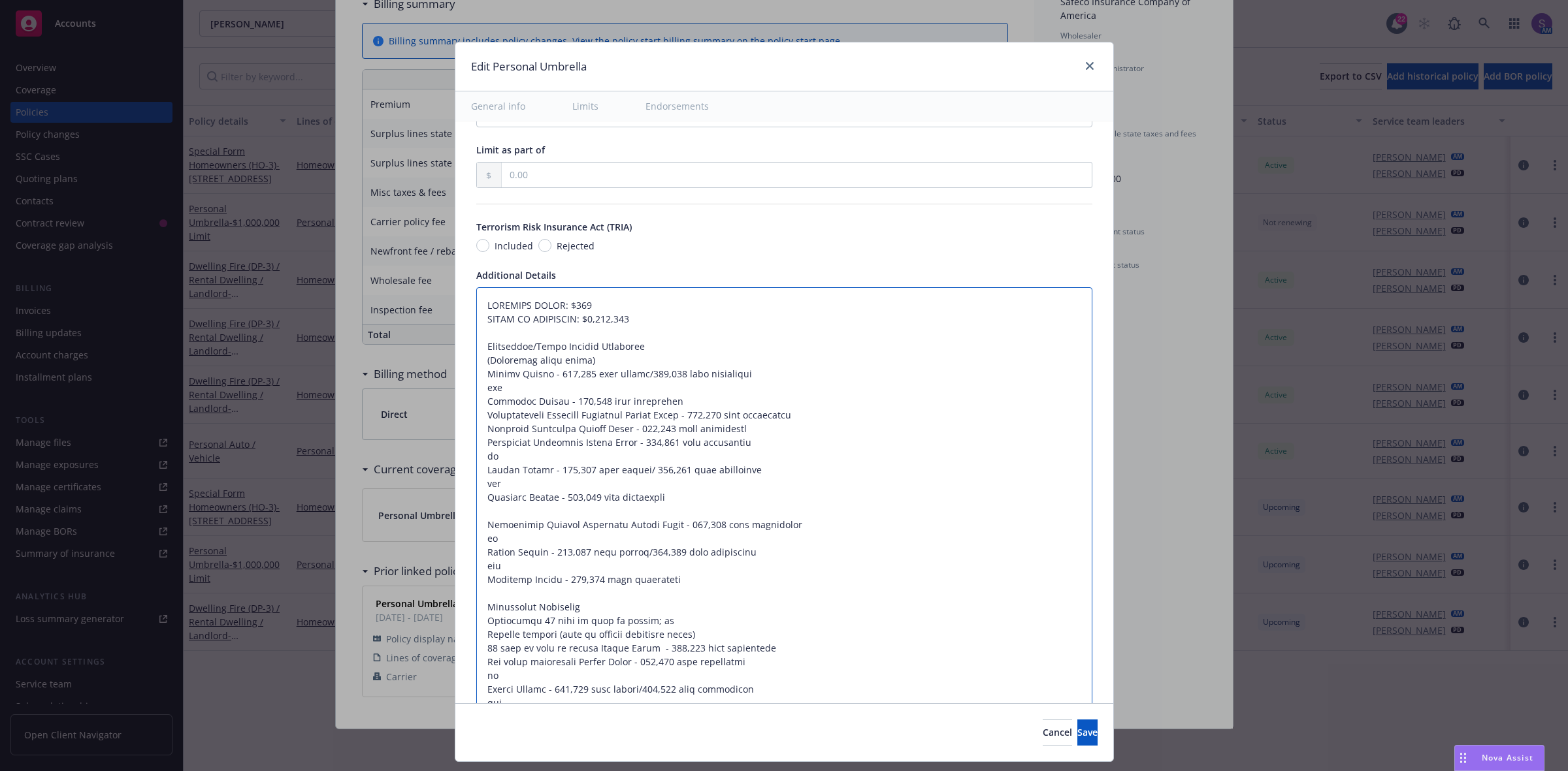
click at [678, 402] on textarea at bounding box center [784, 531] width 616 height 489
type textarea "x"
type textarea "RETAINED LIMIT: $250 LIMIT OF LIABILITY: $1,000,000 Automobile/Motor Vehicle Li…"
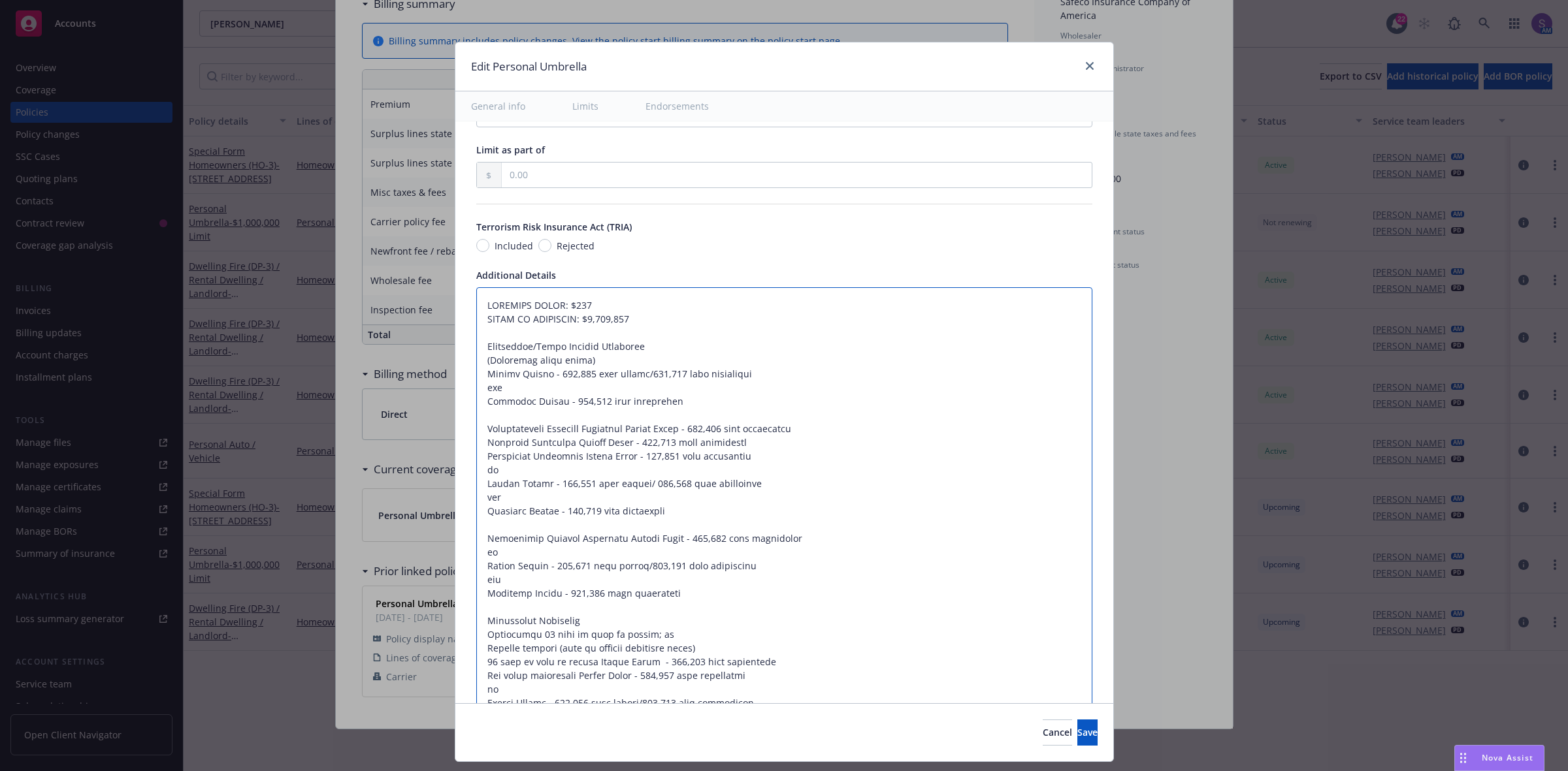
click at [800, 428] on textarea at bounding box center [784, 538] width 616 height 503
type textarea "x"
type textarea "RETAINED LIMIT: $250 LIMIT OF LIABILITY: $1,000,000 Automobile/Motor Vehicle Li…"
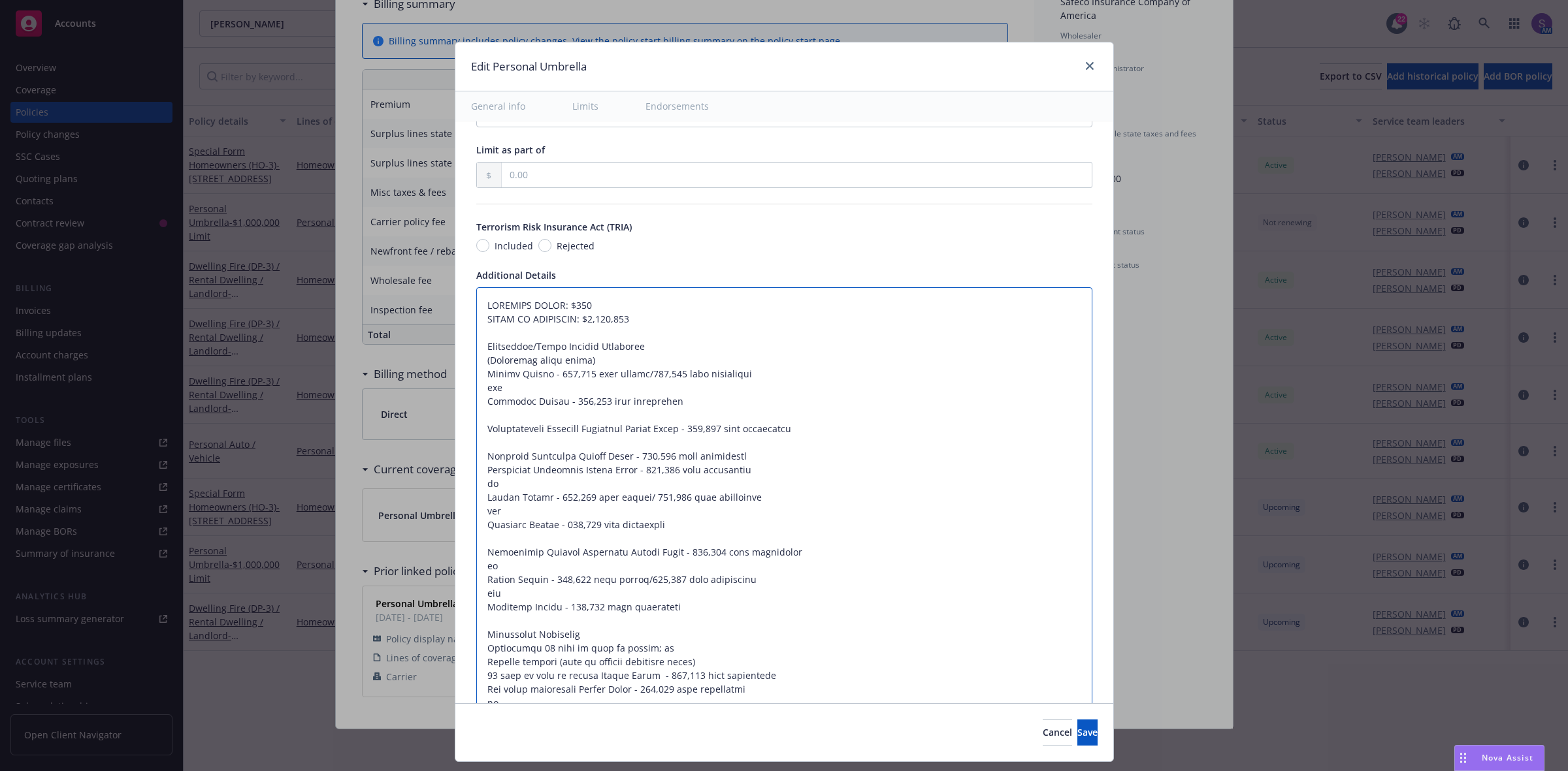
click at [679, 610] on textarea at bounding box center [784, 545] width 616 height 516
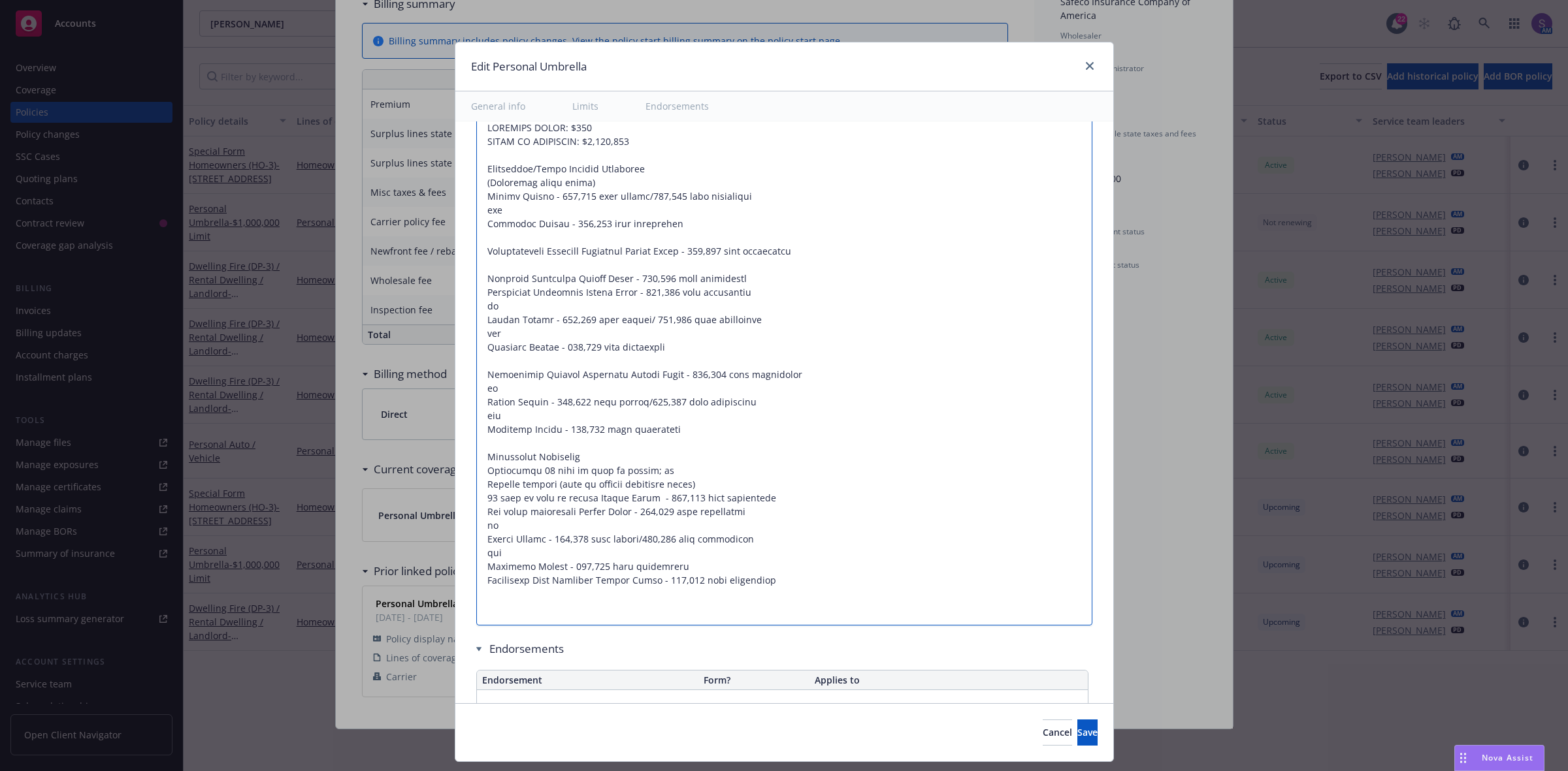
type textarea "x"
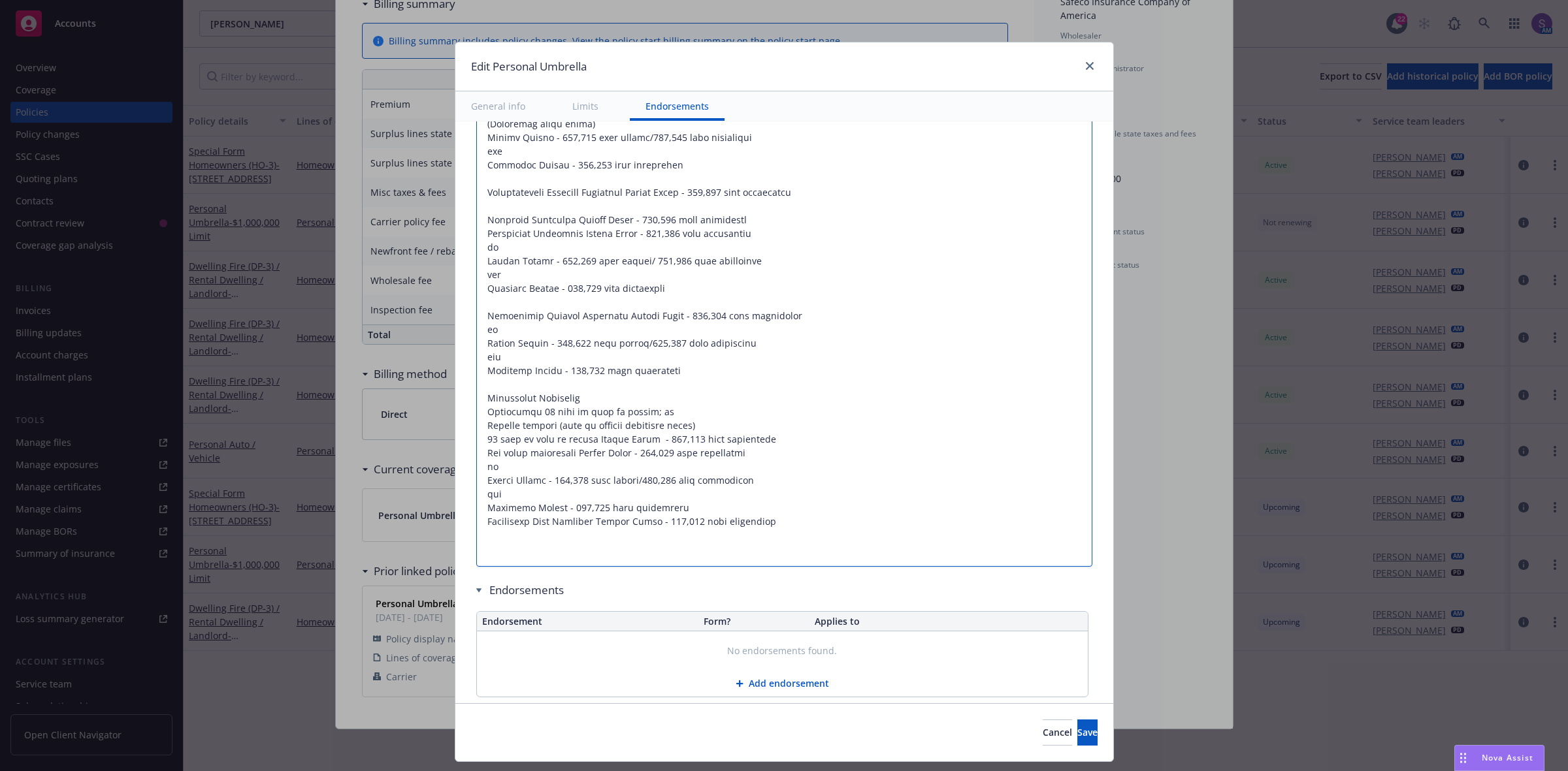
scroll to position [979, 0]
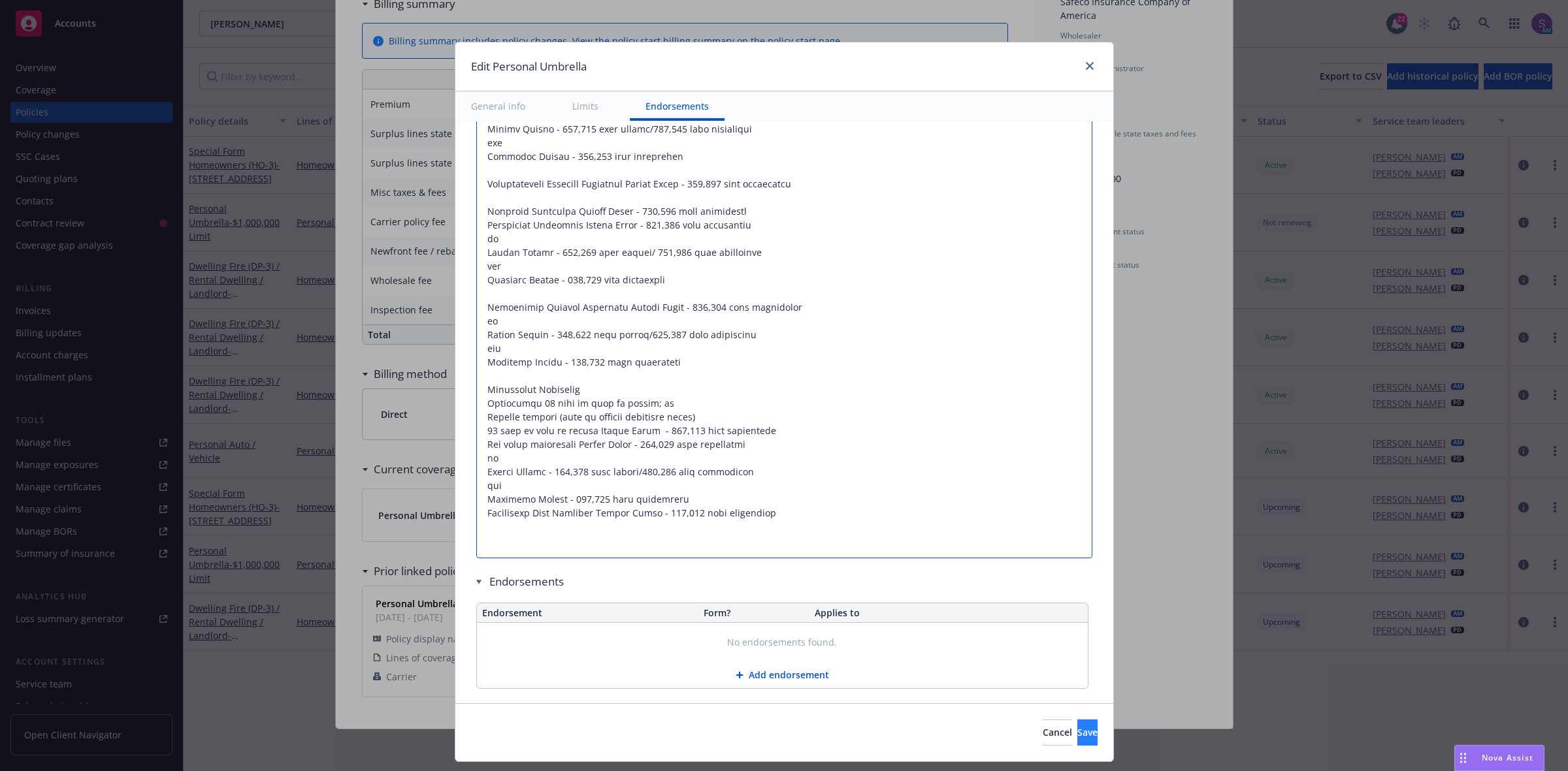
type textarea "RETAINED LIMIT: $250 LIMIT OF LIABILITY: $1,000,000 Automobile/Motor Vehicle Li…"
click at [1077, 729] on span "Save" at bounding box center [1087, 732] width 20 height 12
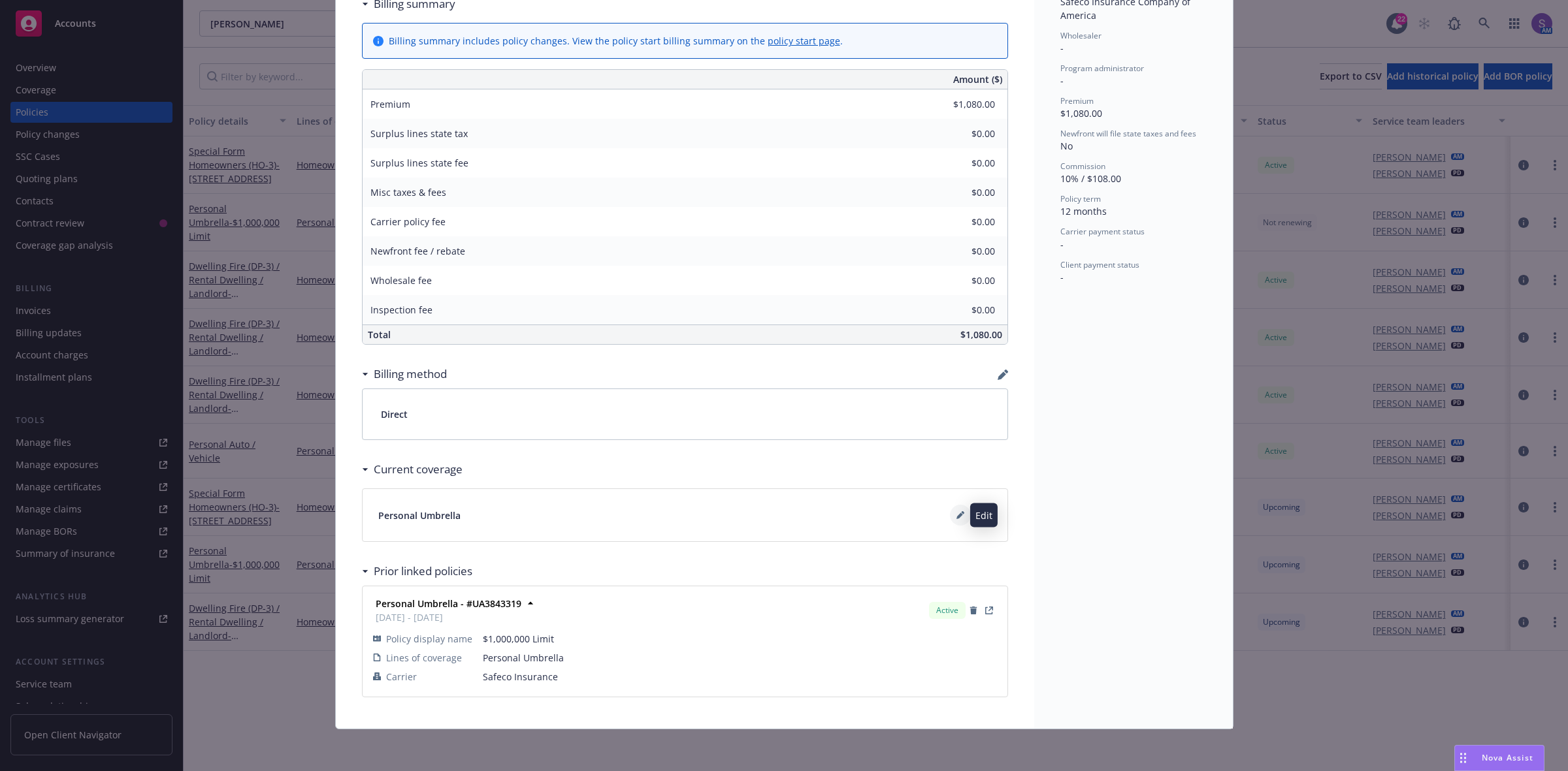
click at [956, 515] on icon at bounding box center [960, 515] width 7 height 7
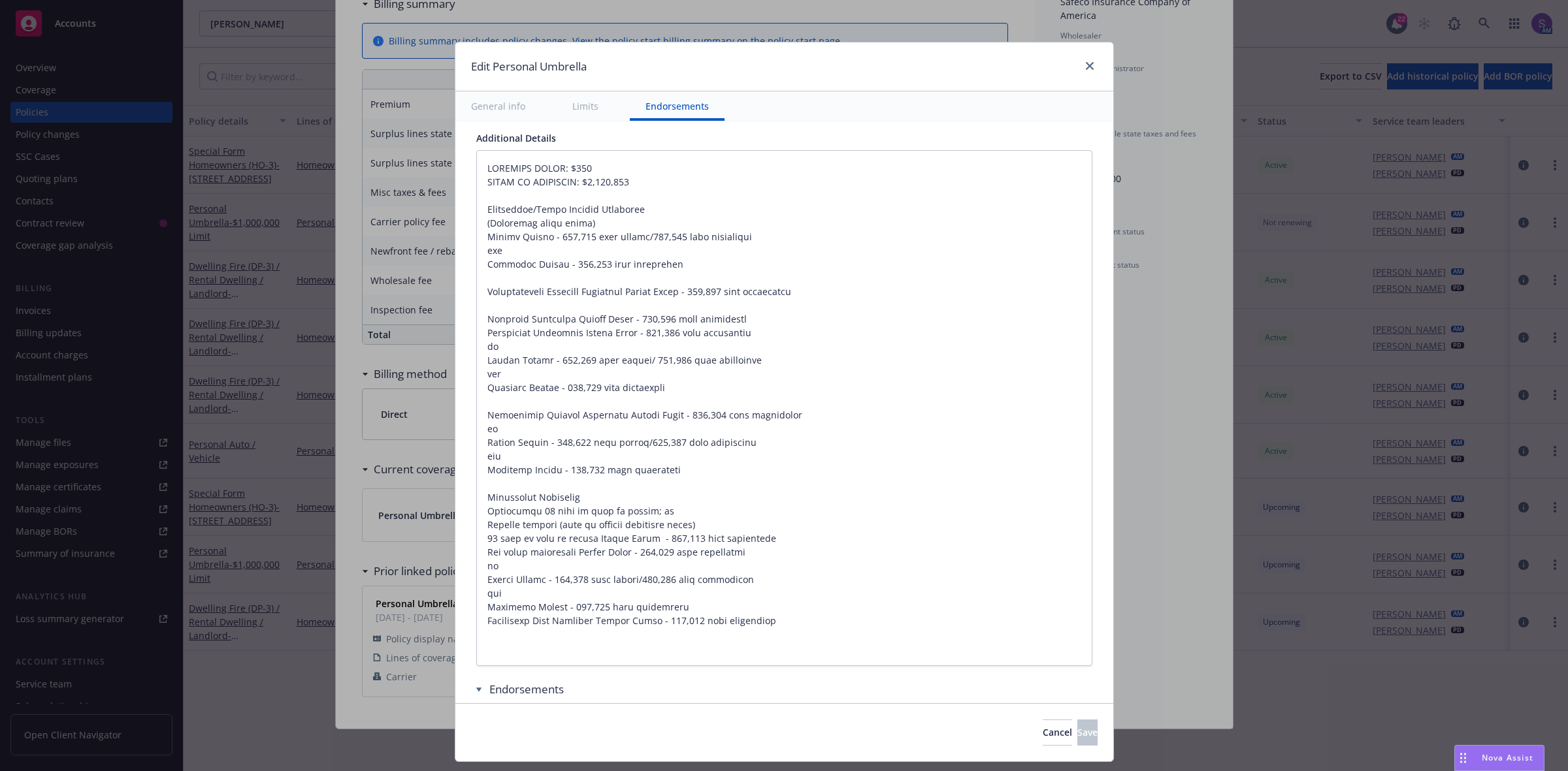
scroll to position [897, 0]
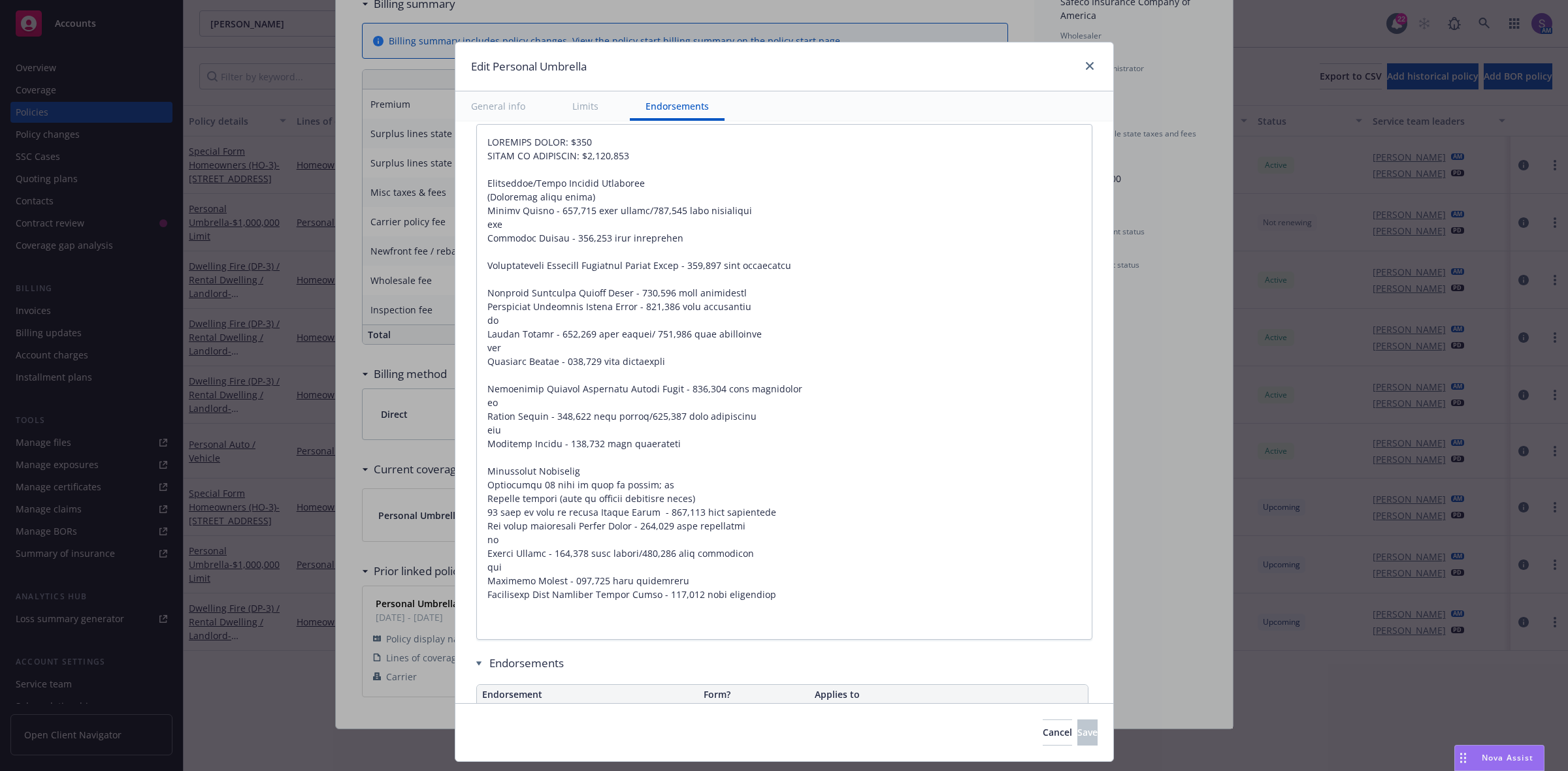
type textarea "x"
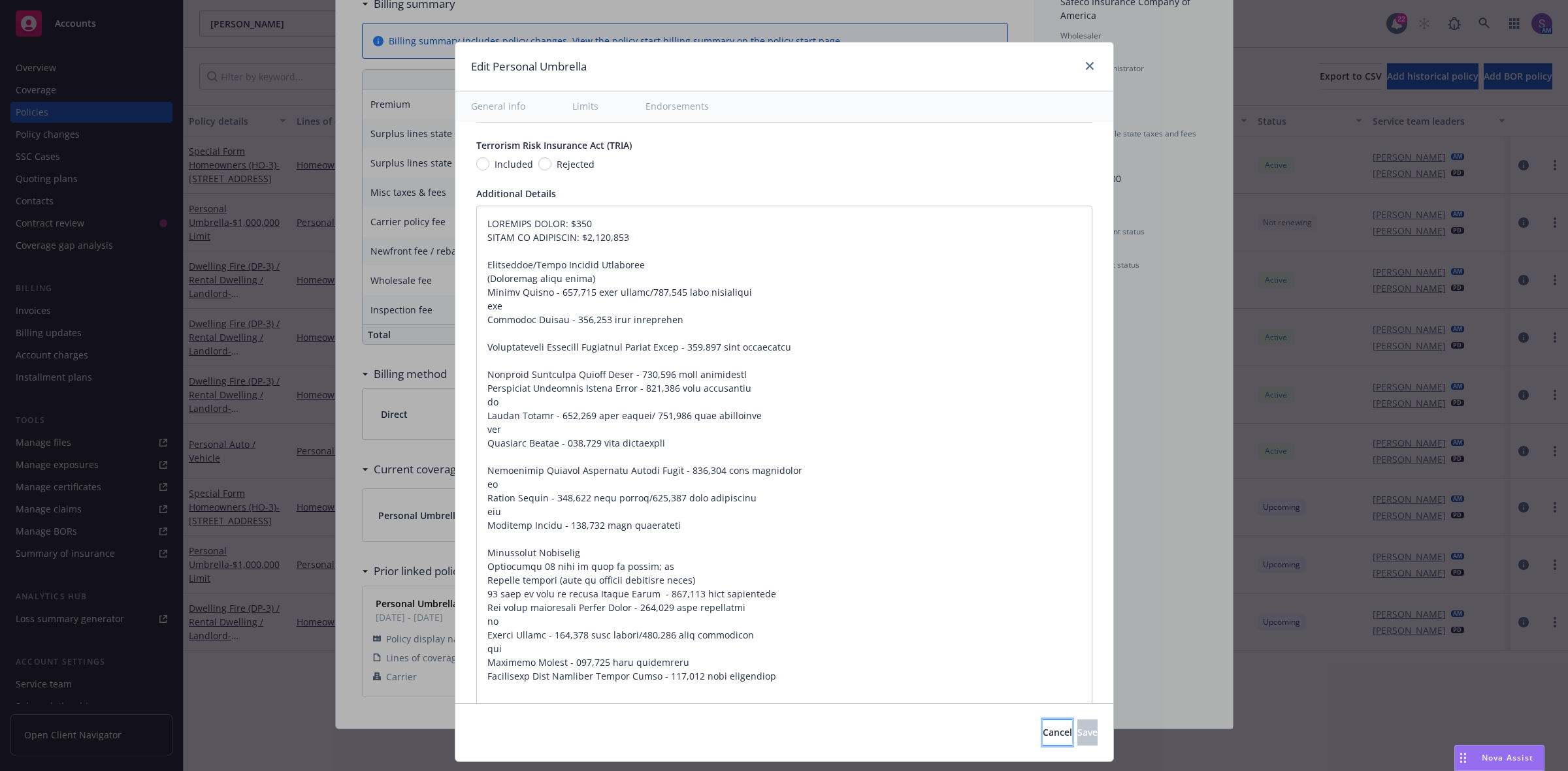
click at [1043, 728] on span "Cancel" at bounding box center [1058, 732] width 30 height 12
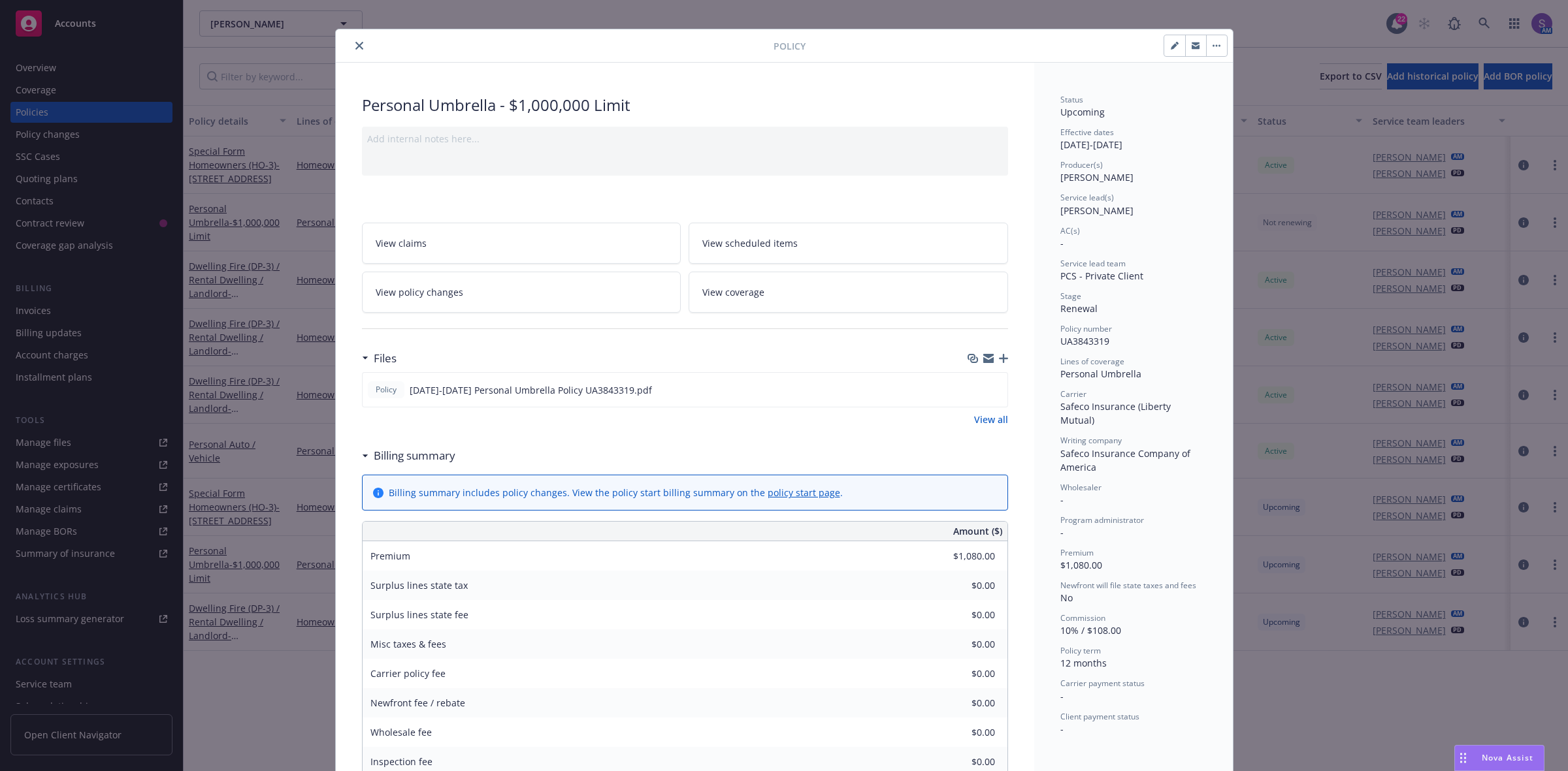
scroll to position [0, 0]
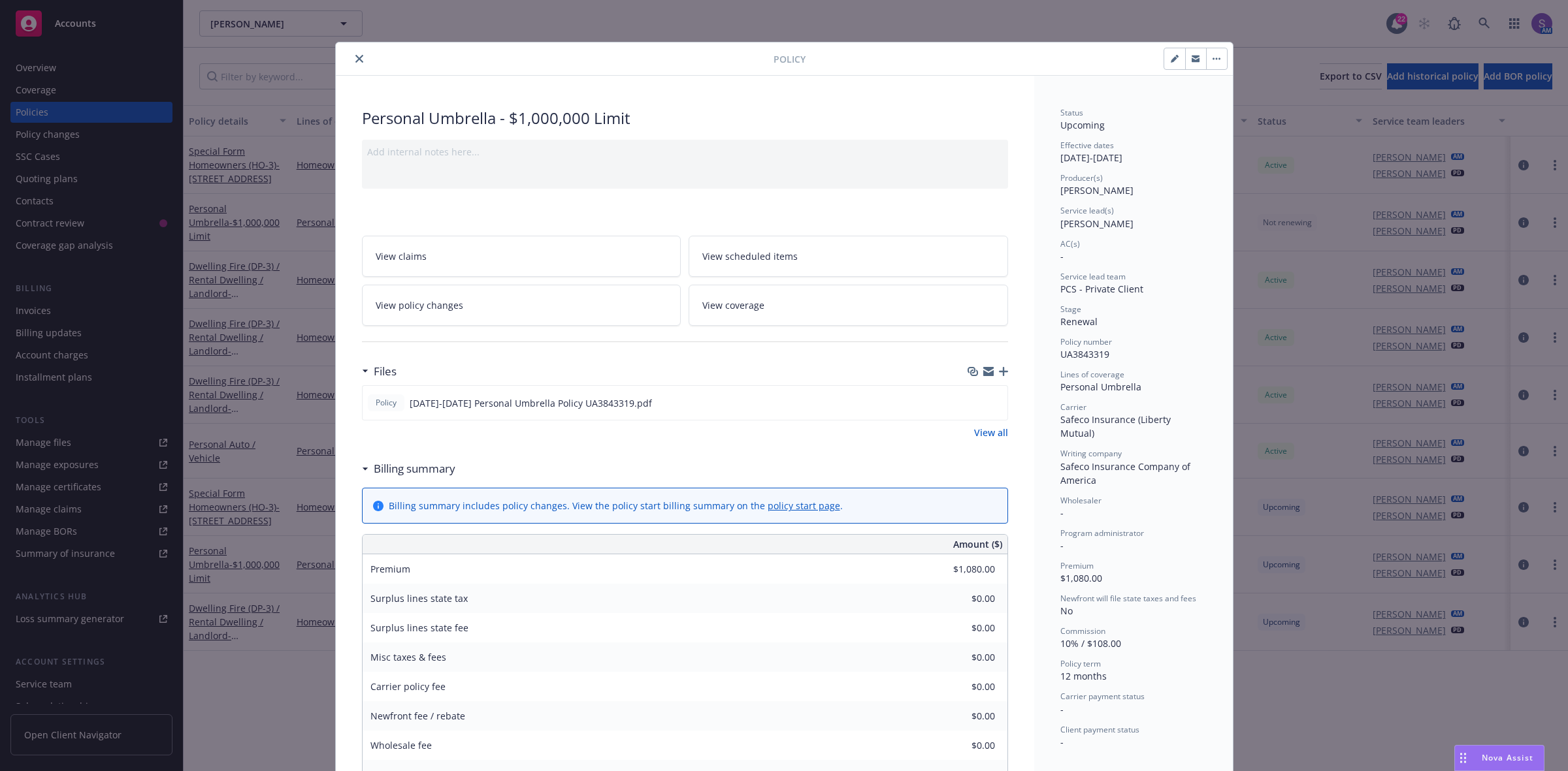
click at [355, 59] on icon "close" at bounding box center [359, 59] width 7 height 7
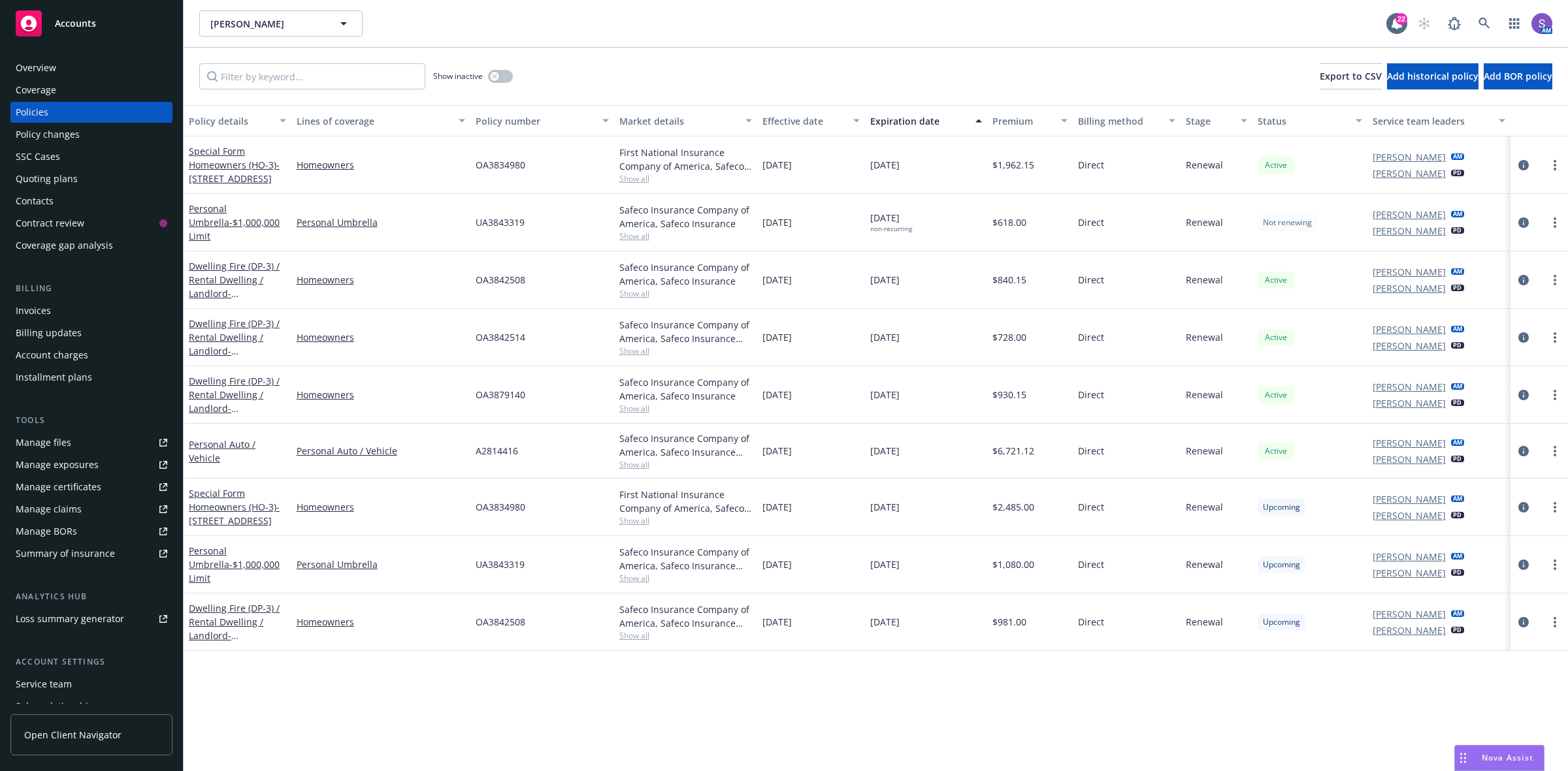
click at [49, 161] on div "SSC Cases" at bounding box center [38, 156] width 45 height 20
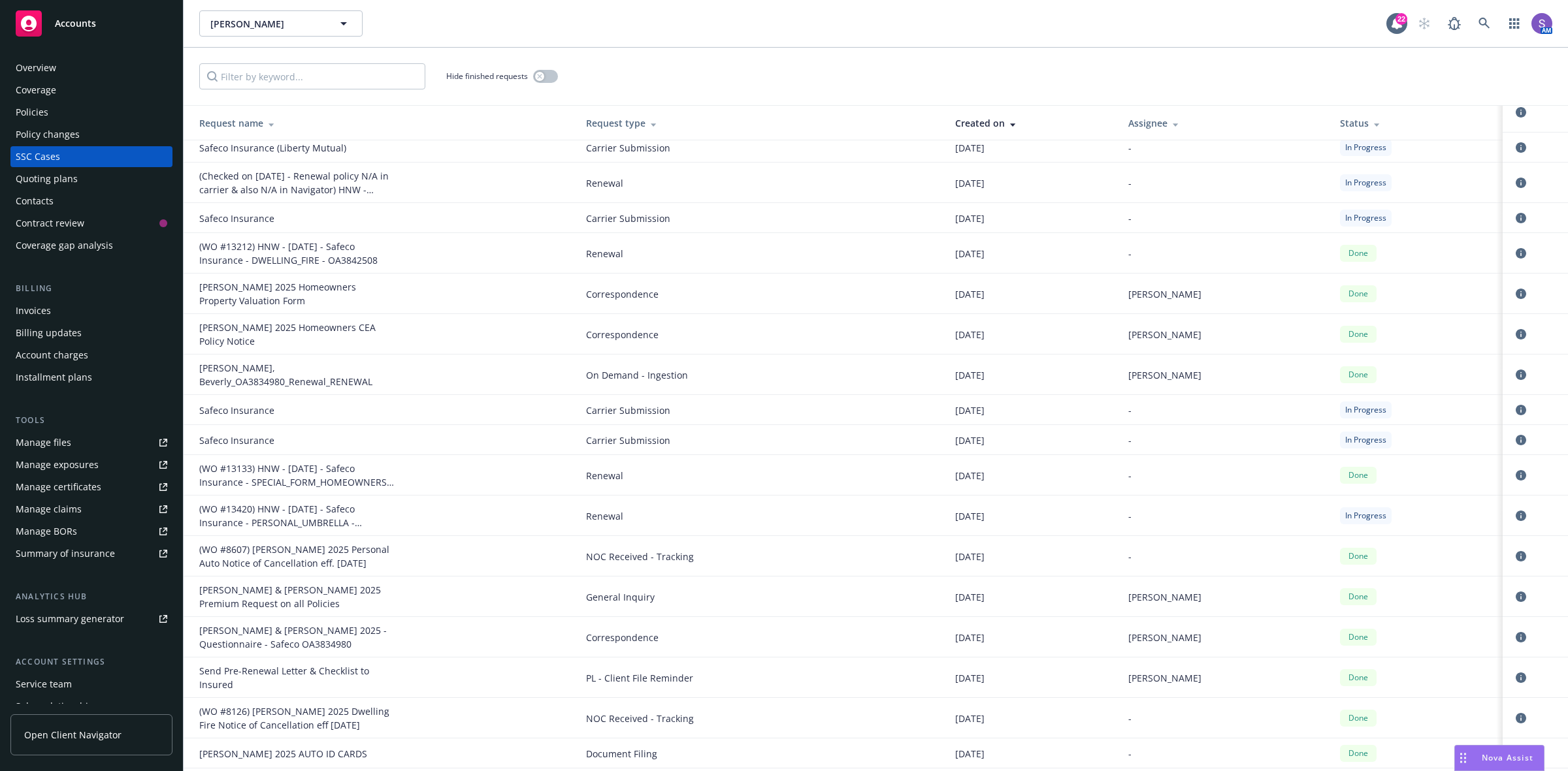
scroll to position [163, 0]
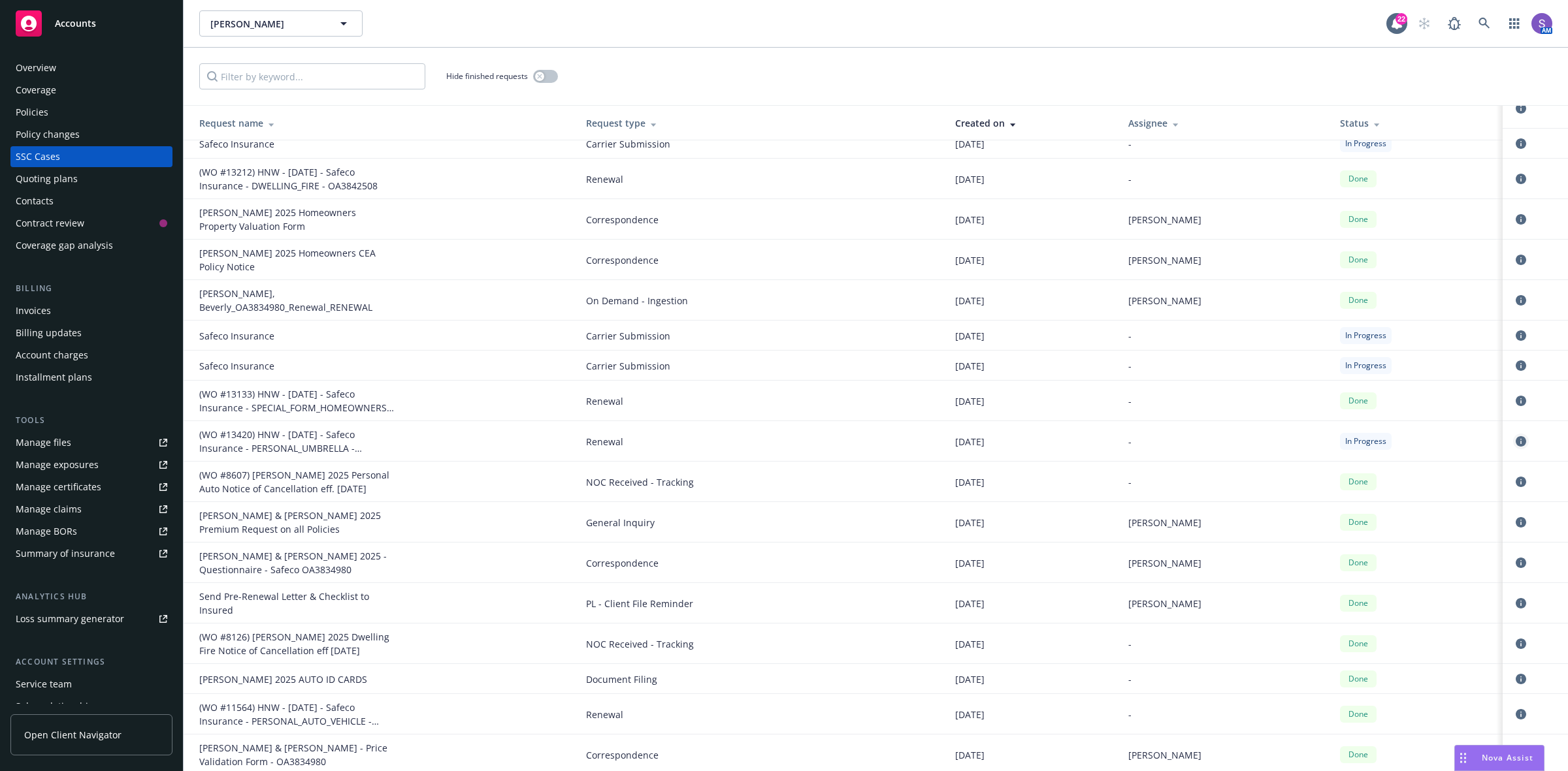
click at [1516, 439] on icon "circleInformation" at bounding box center [1521, 441] width 10 height 10
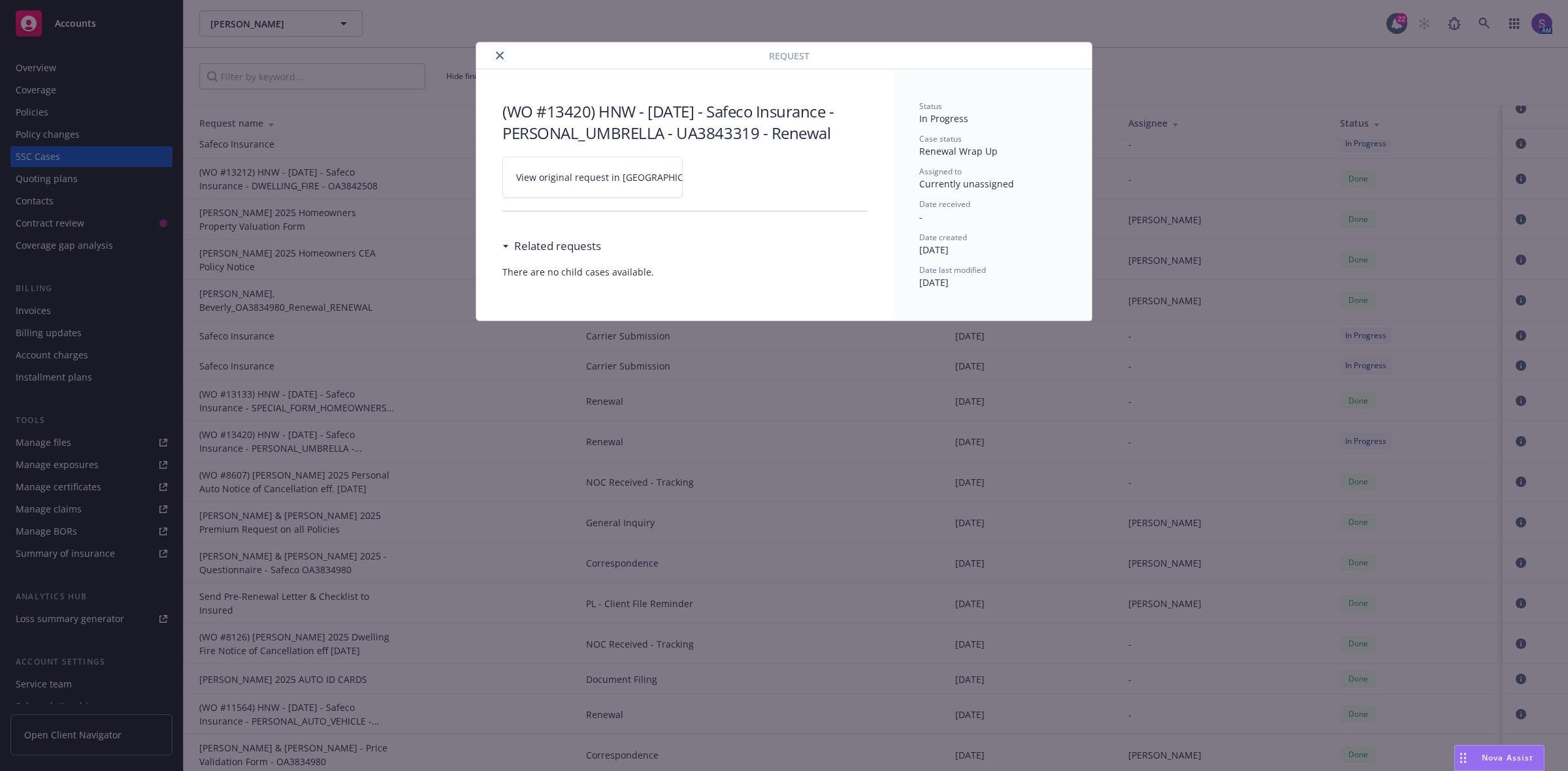
click at [593, 177] on span "View original request in SSC" at bounding box center [614, 176] width 198 height 14
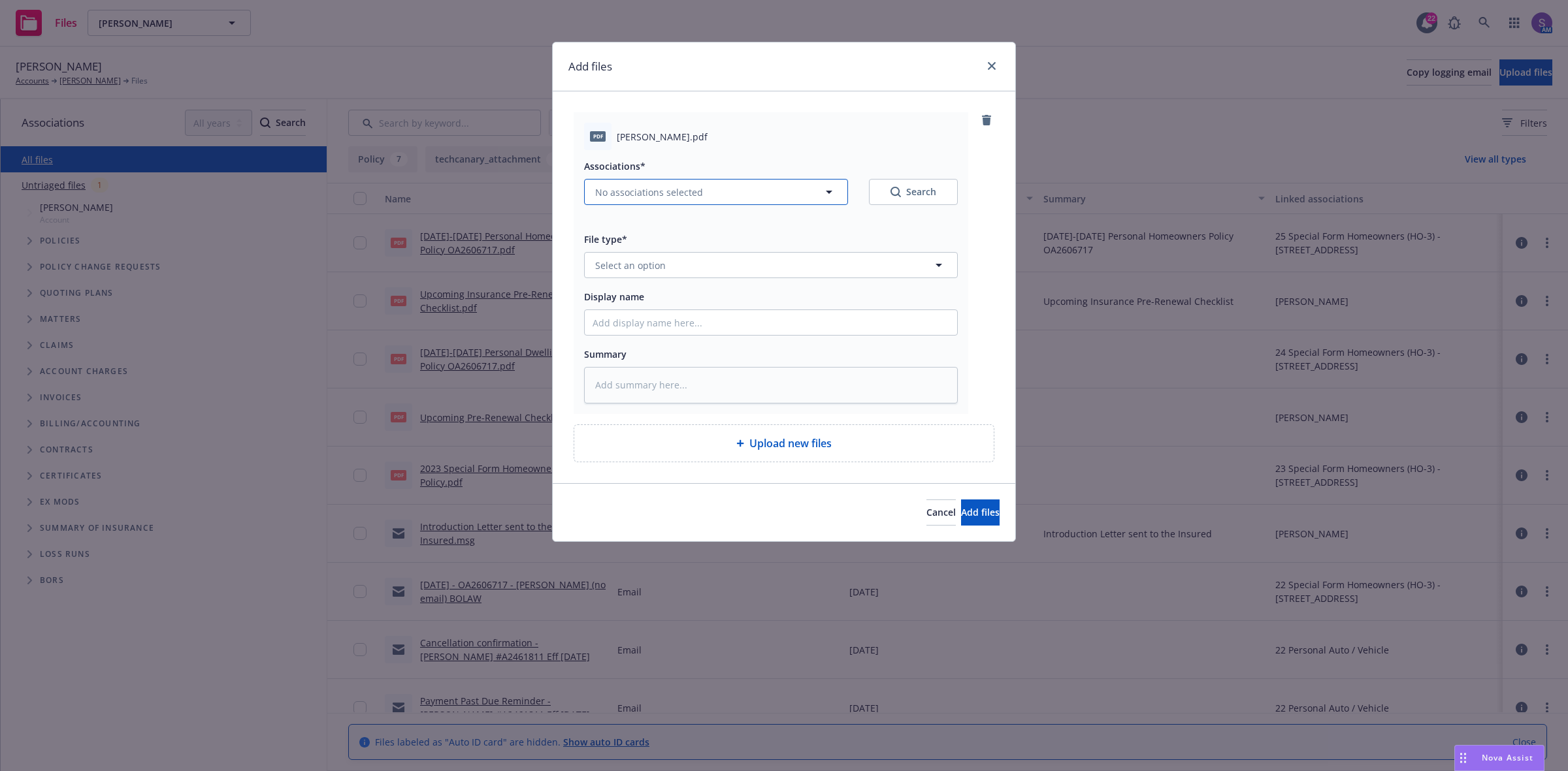
click at [660, 194] on span "No associations selected" at bounding box center [649, 192] width 108 height 14
type textarea "x"
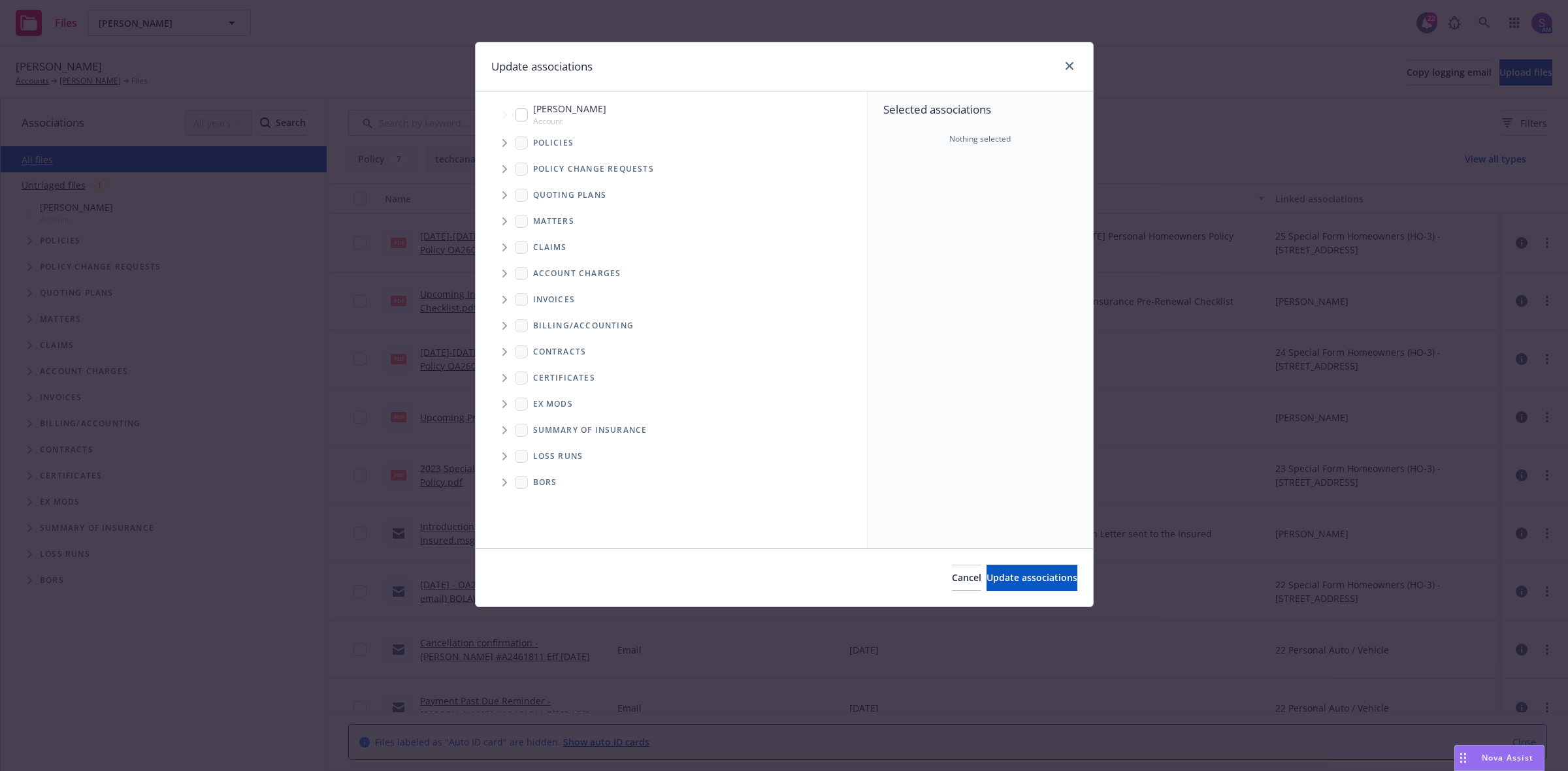
click at [520, 115] on input "Tree Example" at bounding box center [521, 115] width 13 height 13
checkbox input "true"
click at [1003, 576] on span "Update associations" at bounding box center [1032, 577] width 91 height 12
type textarea "x"
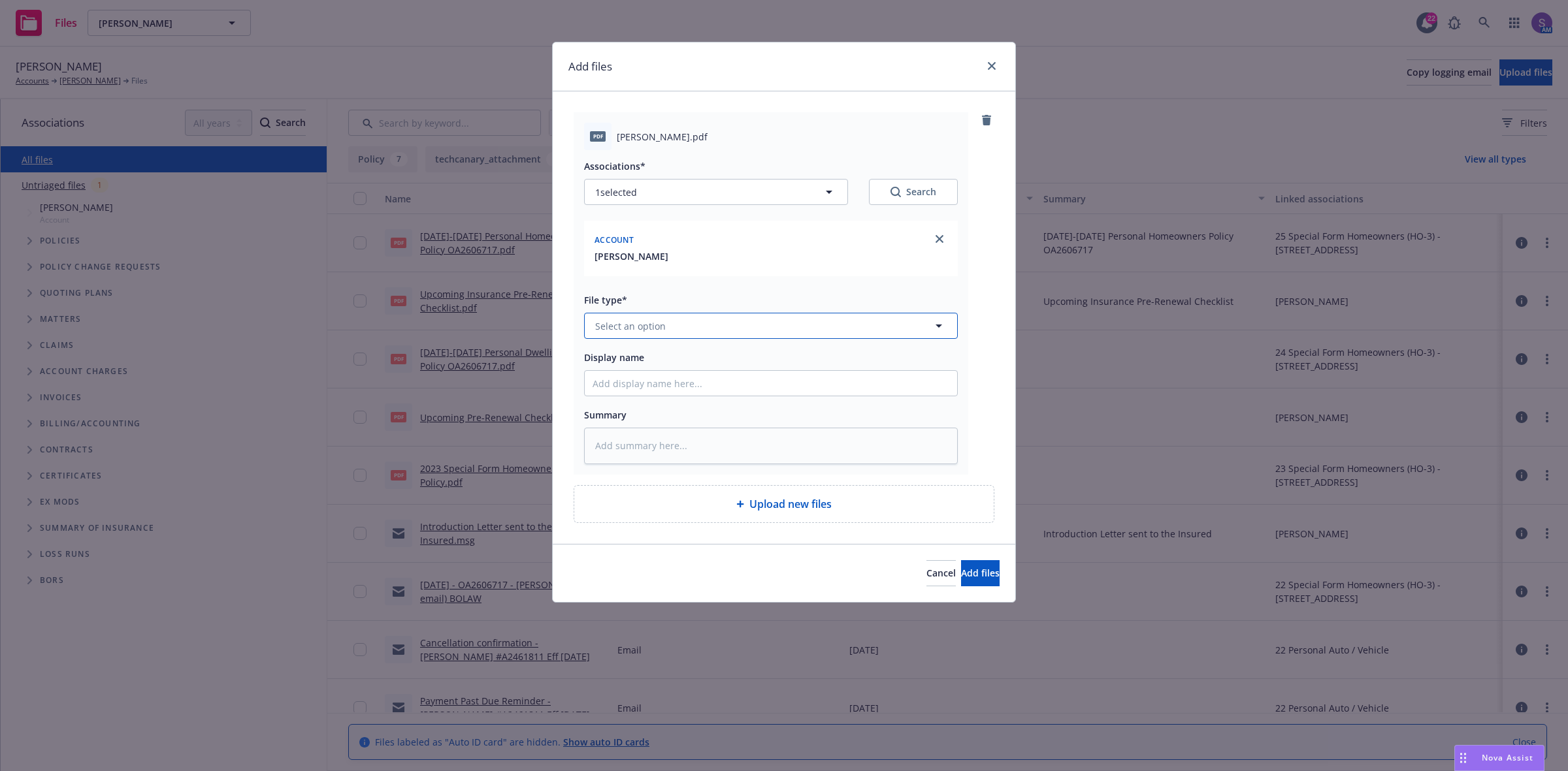
click at [622, 332] on span "Select an option" at bounding box center [630, 326] width 71 height 14
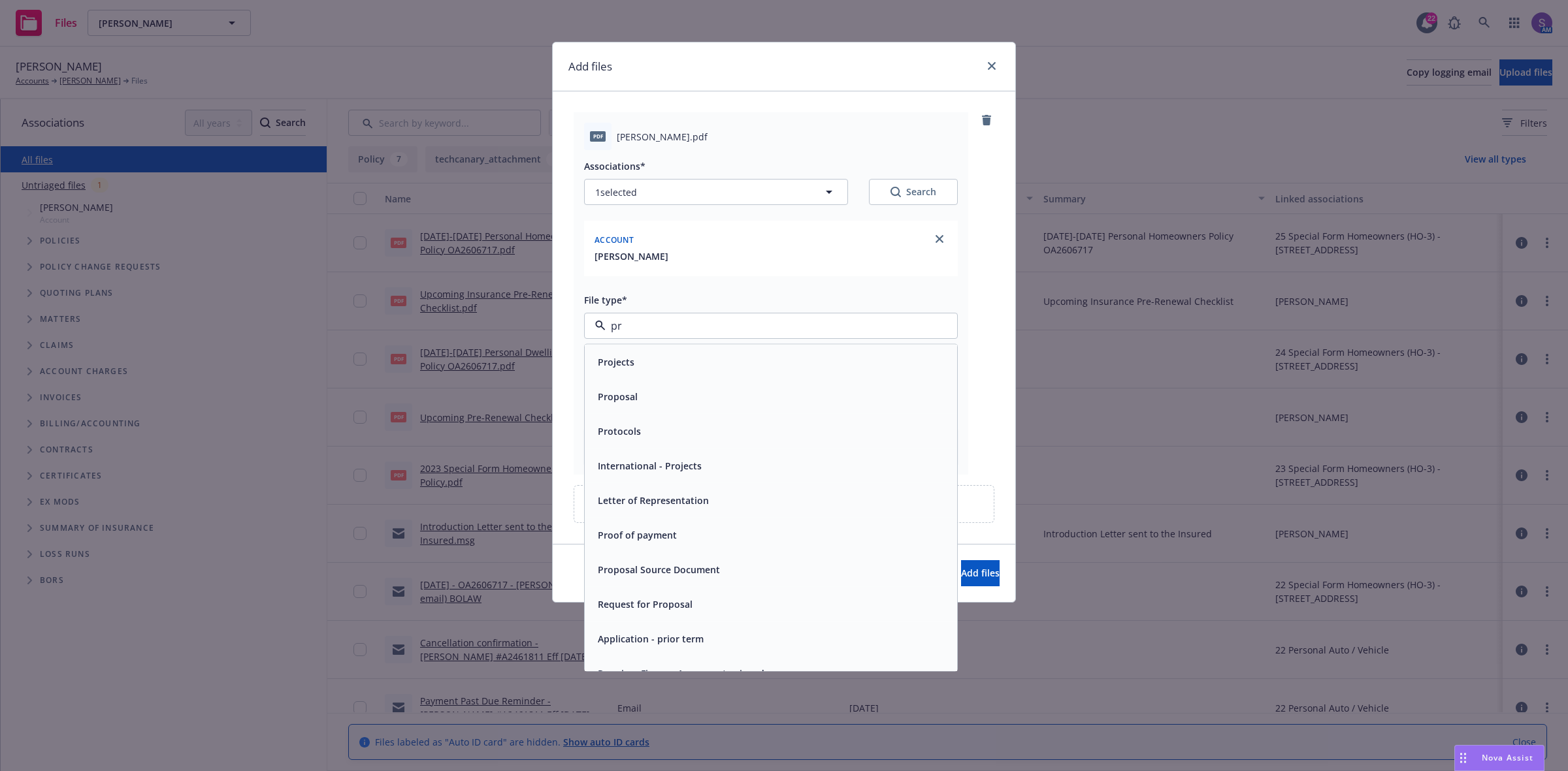
type input "p"
type input "oth"
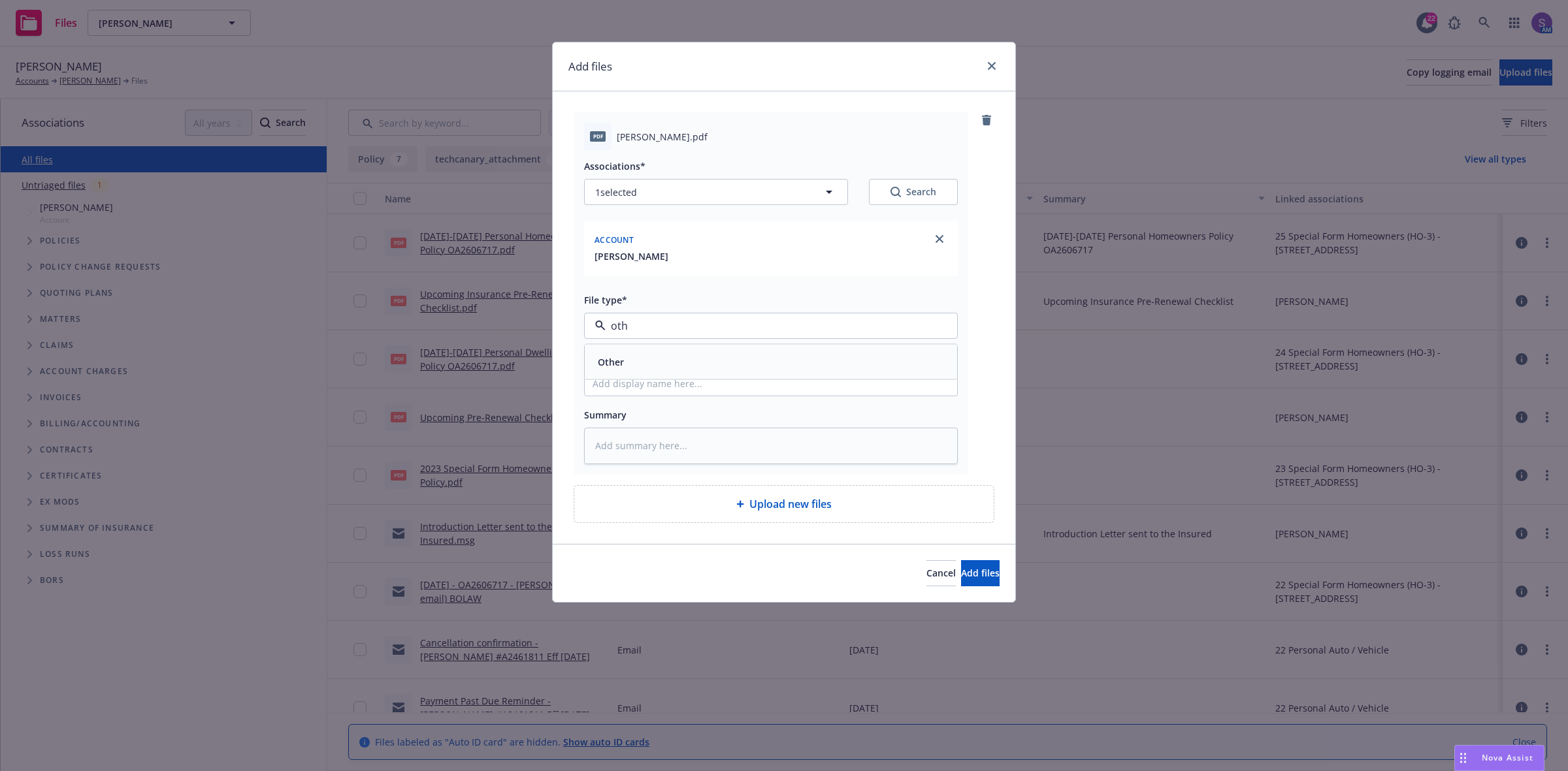
click at [603, 368] on span "Other" at bounding box center [611, 361] width 26 height 14
type textarea "x"
click at [639, 386] on input "Display name" at bounding box center [771, 383] width 373 height 25
type input "Upcoming Insurance Pre-Renewal Checklist"
click at [962, 579] on span "Add files" at bounding box center [980, 572] width 38 height 12
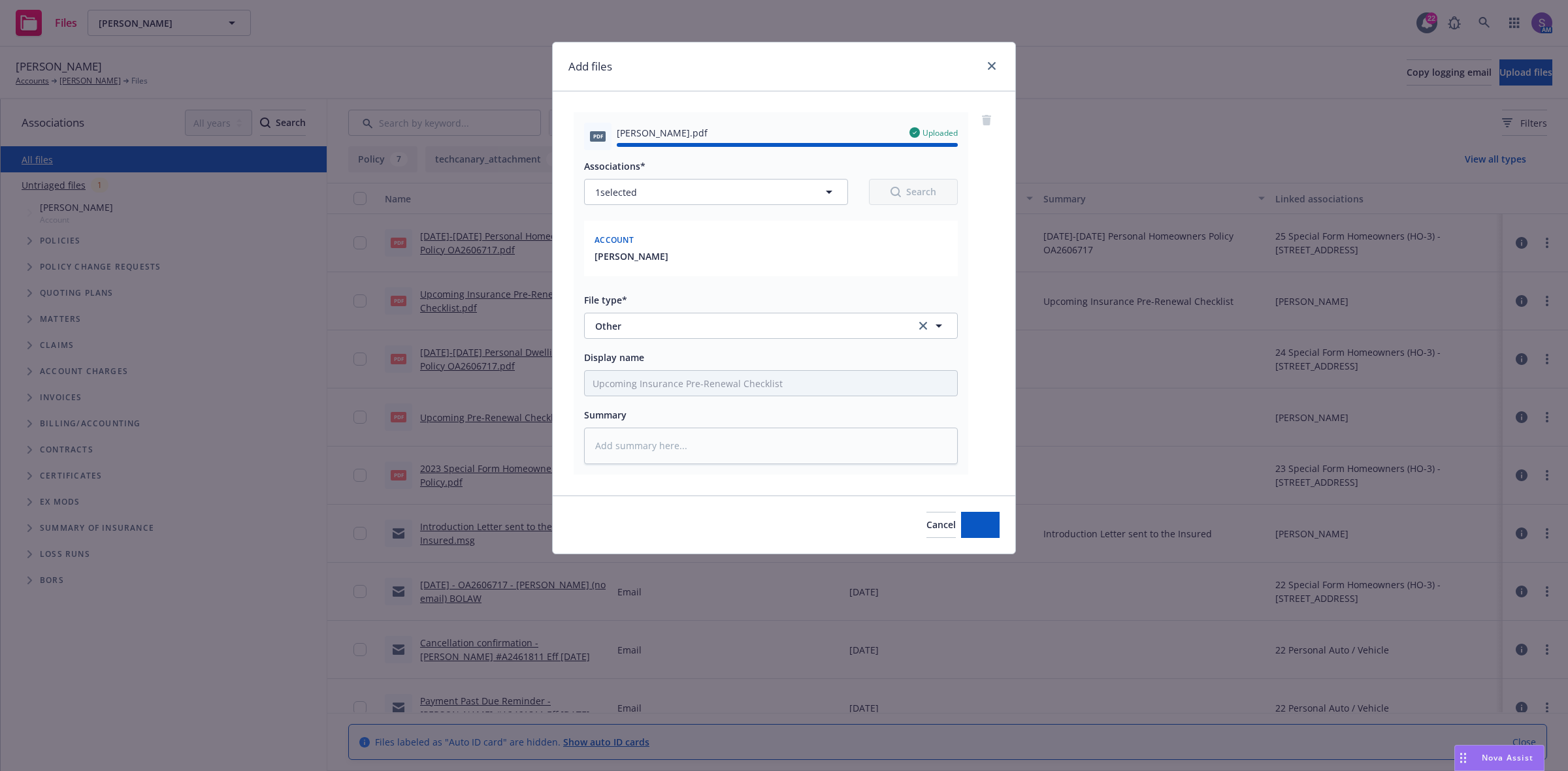
type textarea "x"
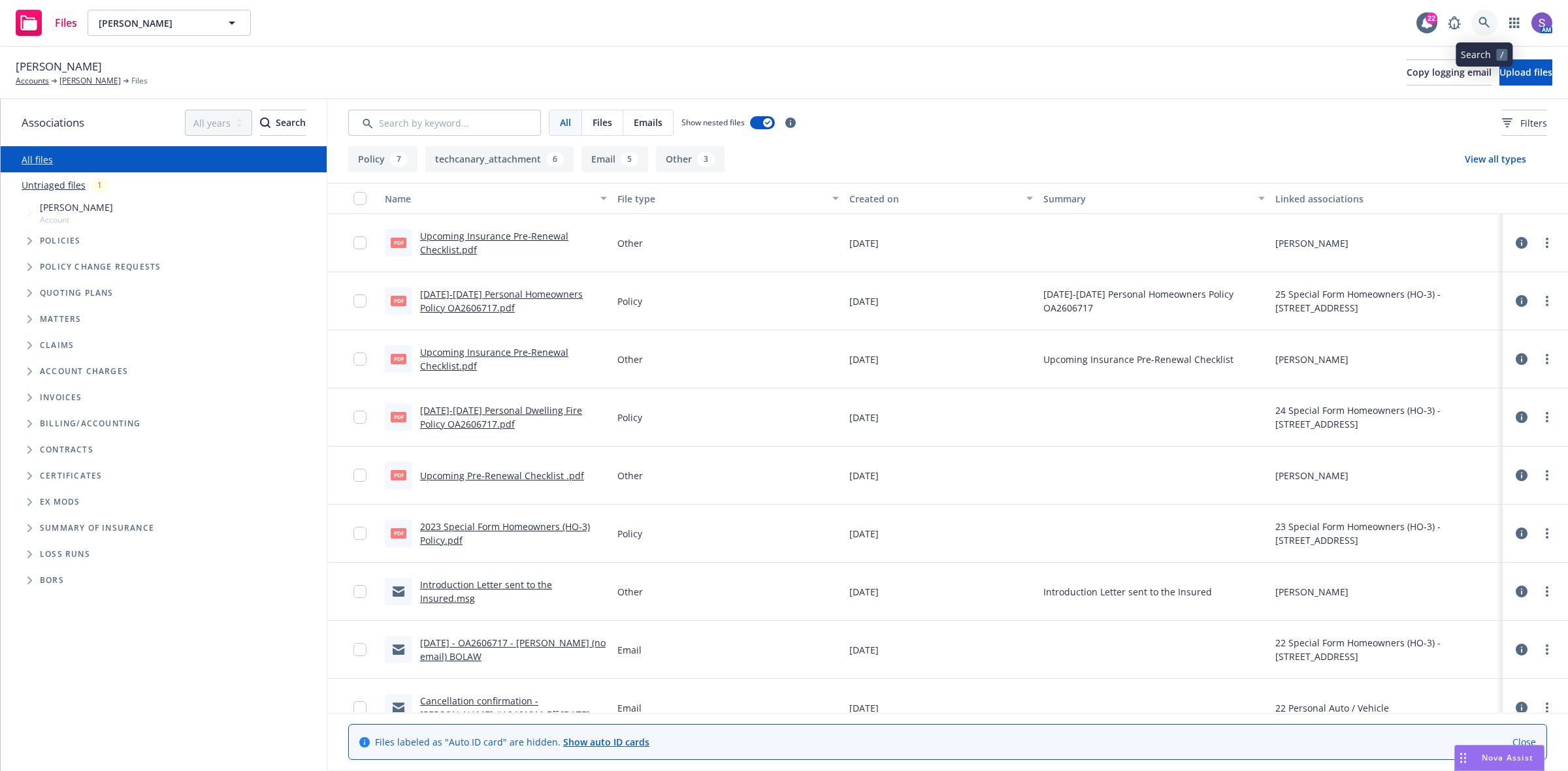
click at [1480, 25] on icon at bounding box center [1484, 22] width 12 height 12
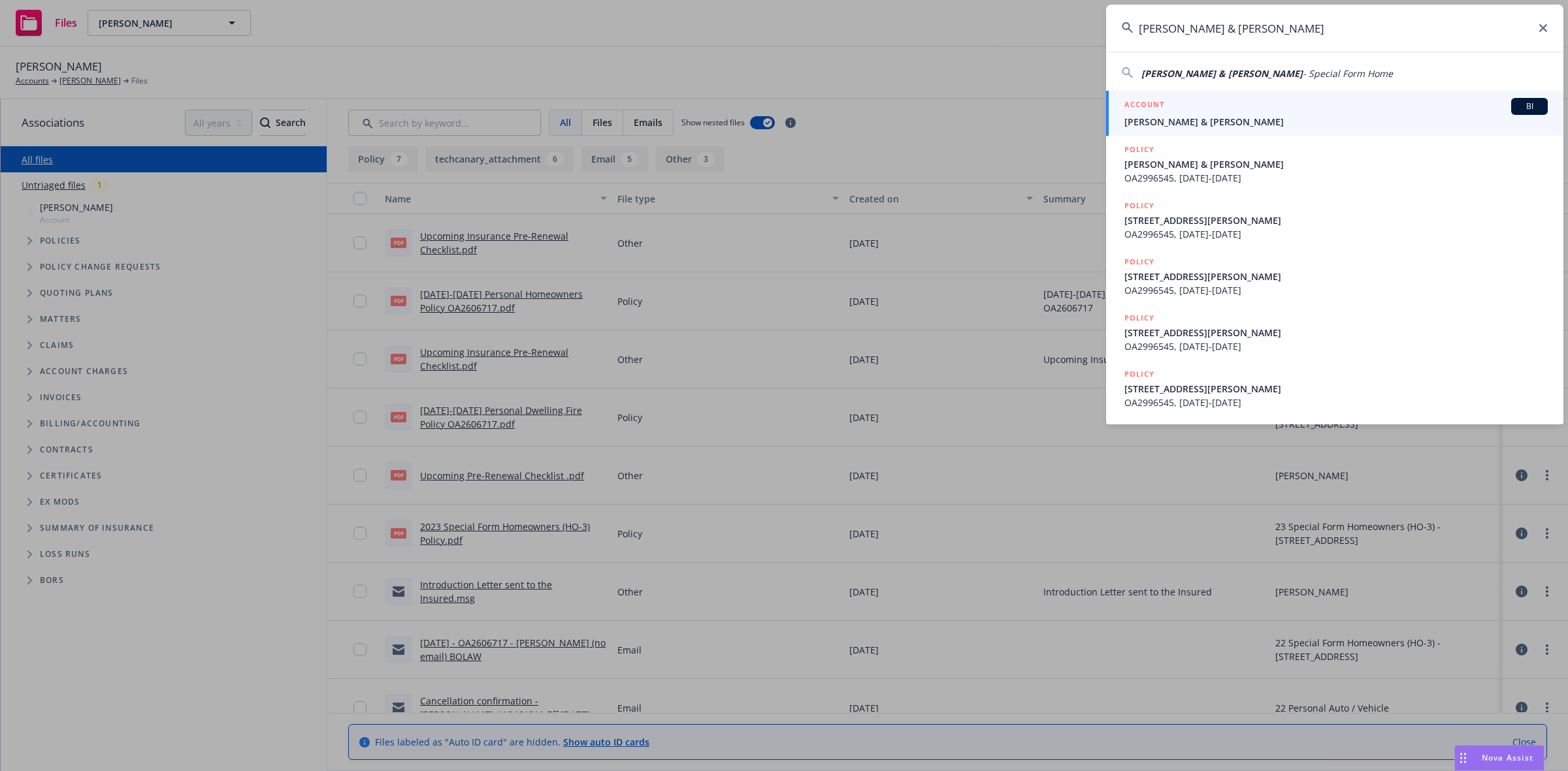
type input "Mc Andrews, Robert B & Kelly A"
click at [1219, 119] on span "Mc Andrews, Robert B & Kelly A" at bounding box center [1336, 122] width 423 height 14
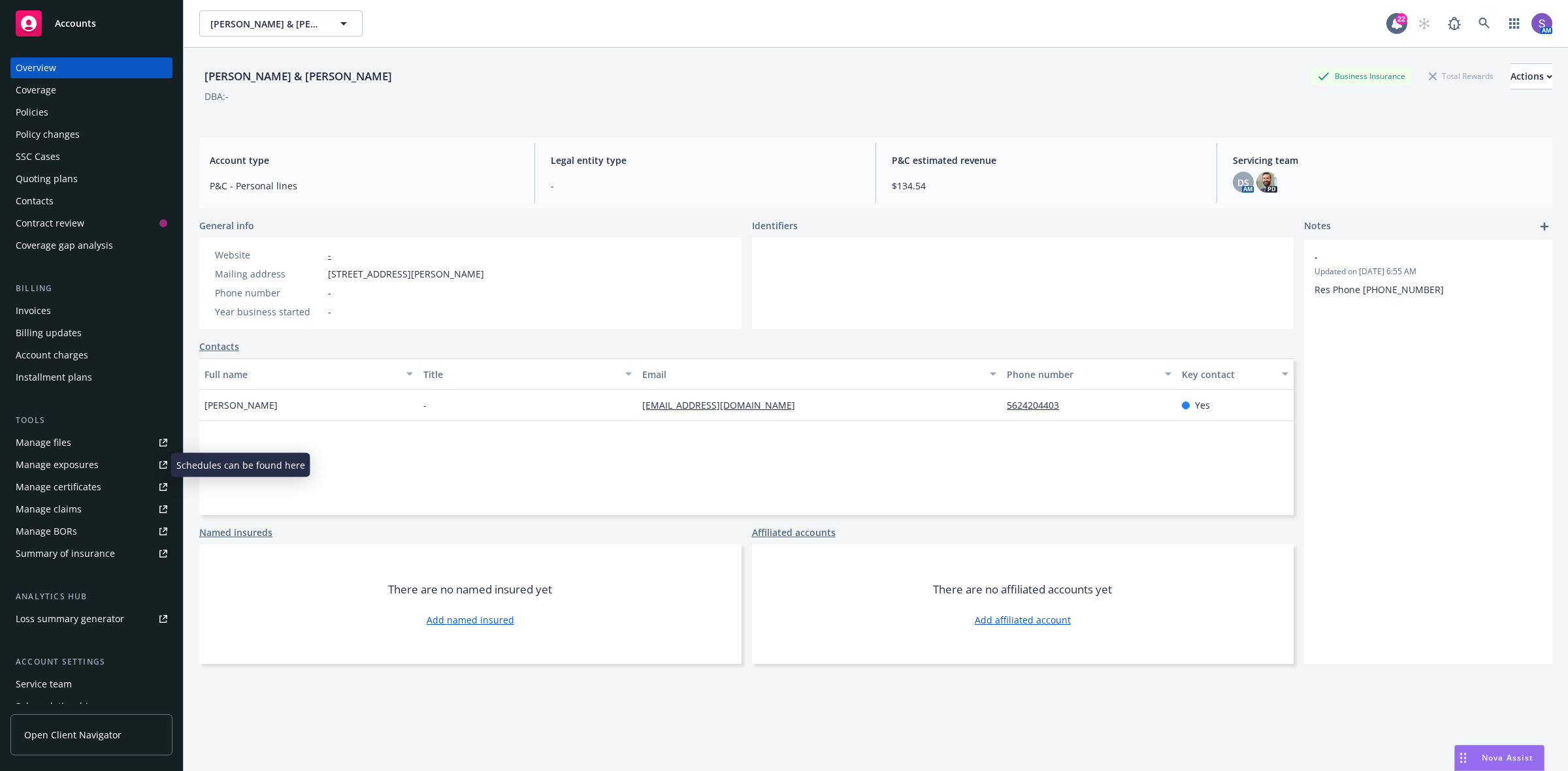
click at [70, 443] on link "Manage files" at bounding box center [91, 442] width 162 height 20
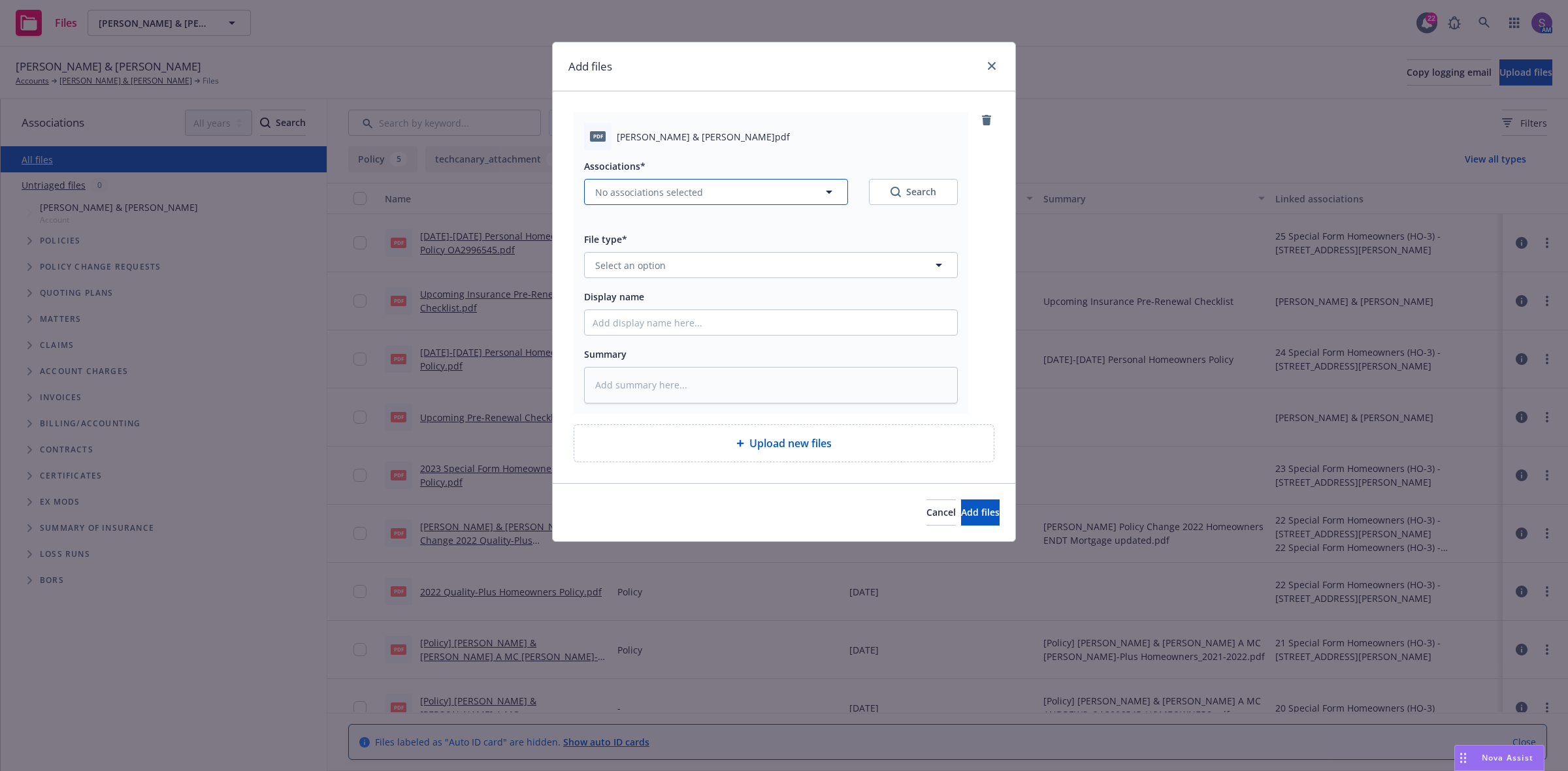
click at [626, 190] on span "No associations selected" at bounding box center [649, 192] width 108 height 14
type textarea "x"
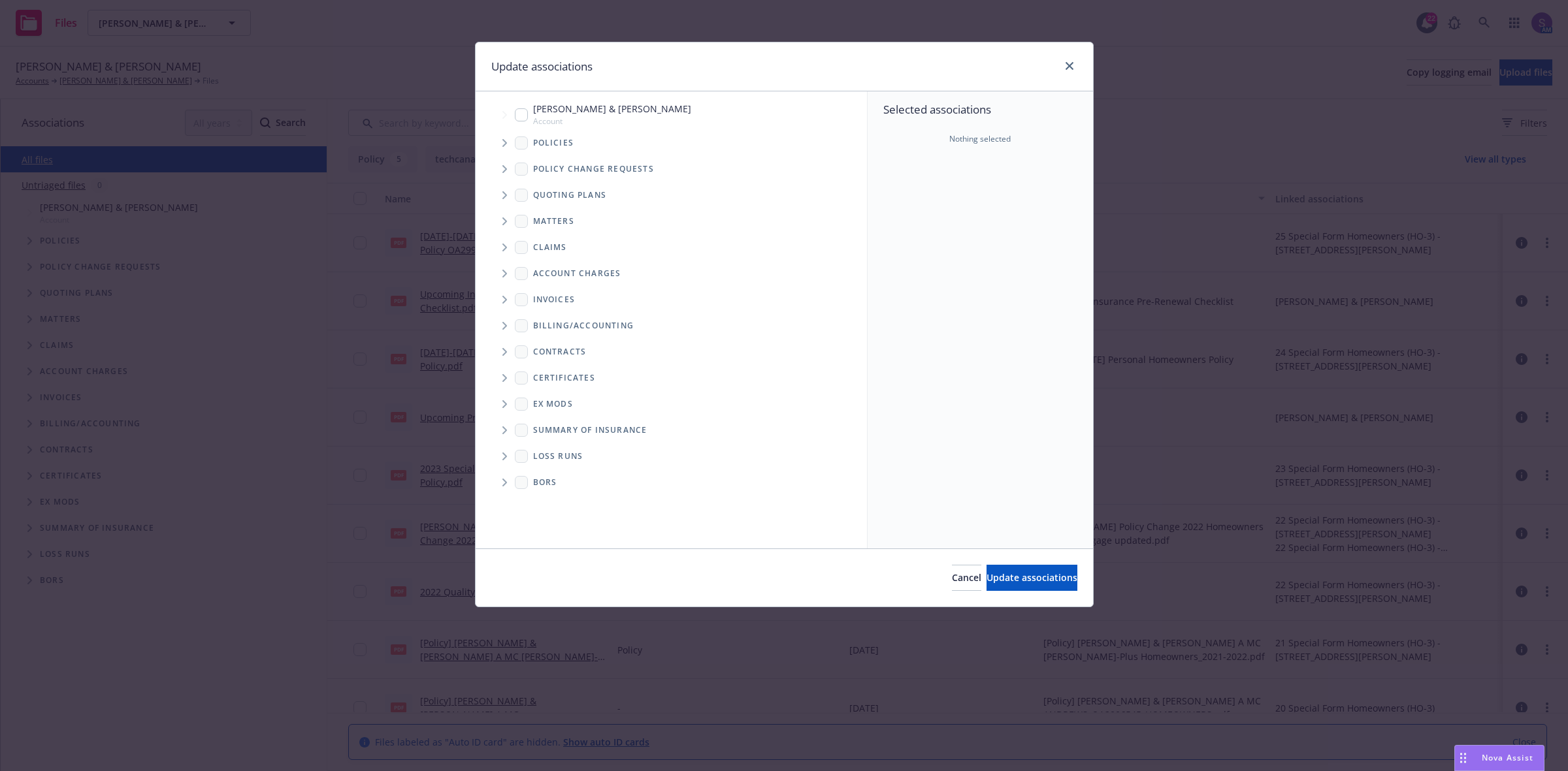
click at [520, 114] on input "Tree Example" at bounding box center [521, 115] width 13 height 13
checkbox input "true"
drag, startPoint x: 1036, startPoint y: 575, endPoint x: 1033, endPoint y: 568, distance: 7.6
click at [1036, 575] on span "Update associations" at bounding box center [1032, 577] width 91 height 12
type textarea "x"
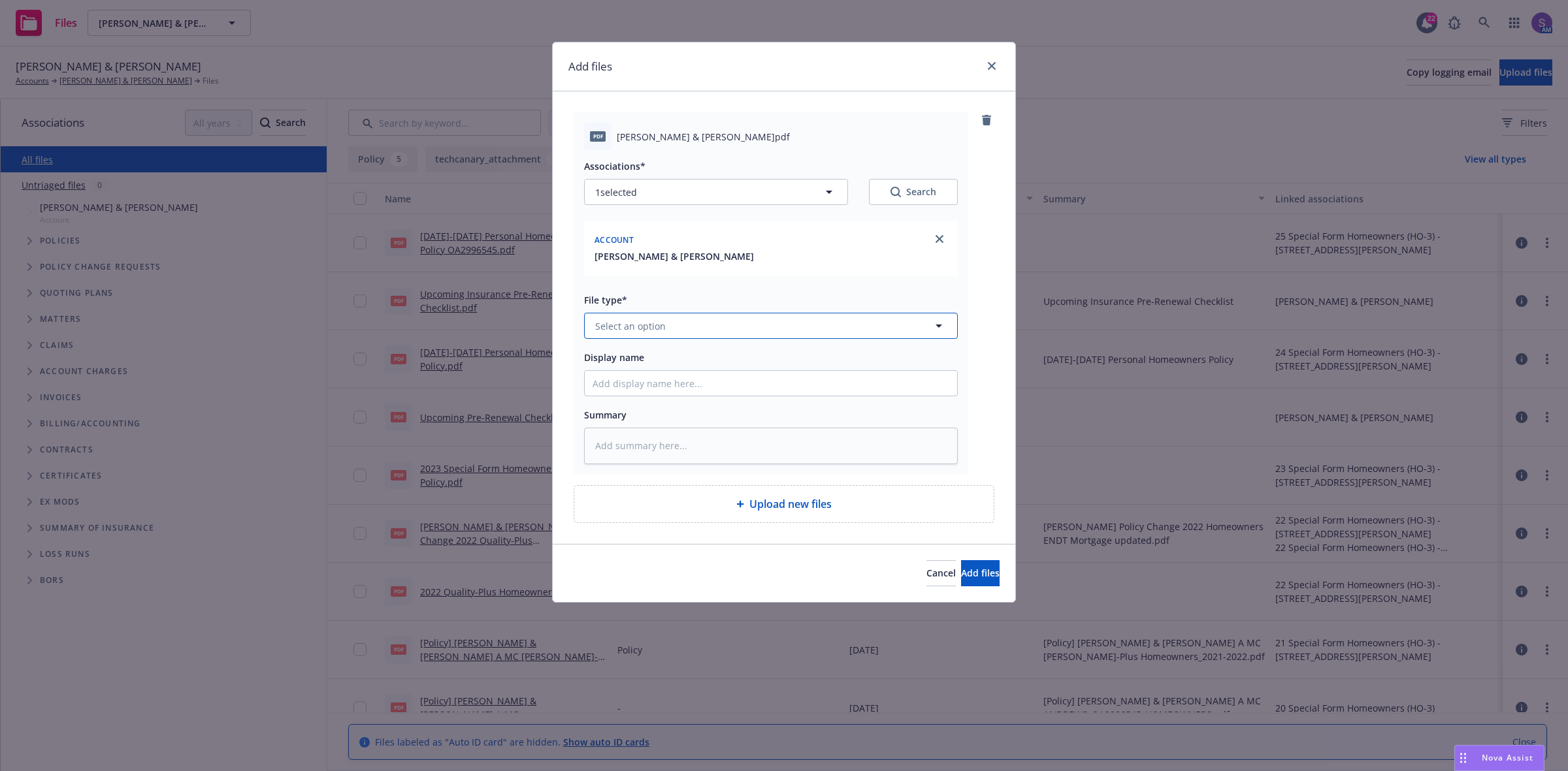
click at [601, 329] on span "Select an option" at bounding box center [630, 326] width 71 height 14
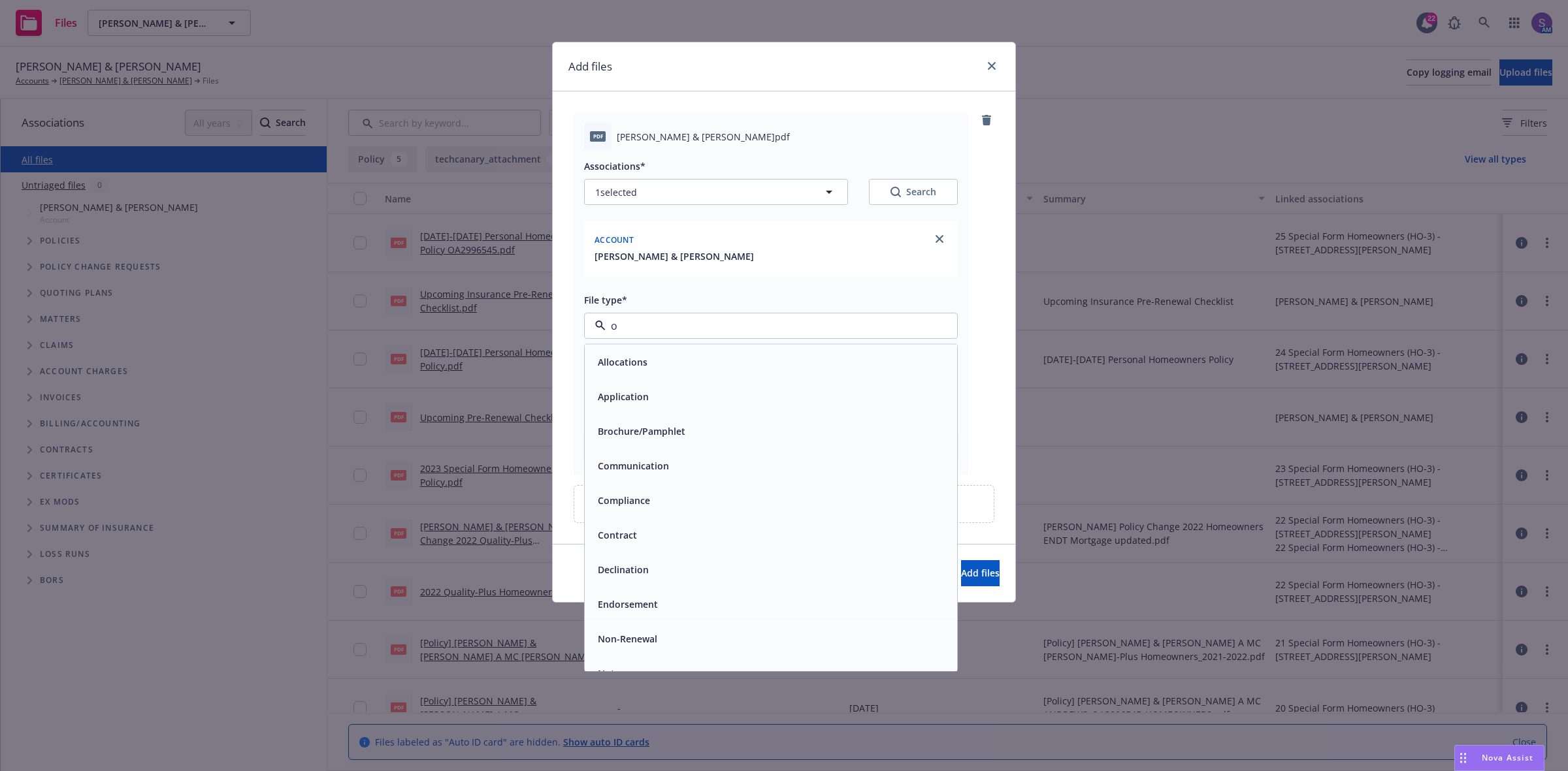
type input "ot"
click at [621, 390] on span "Other" at bounding box center [611, 397] width 26 height 14
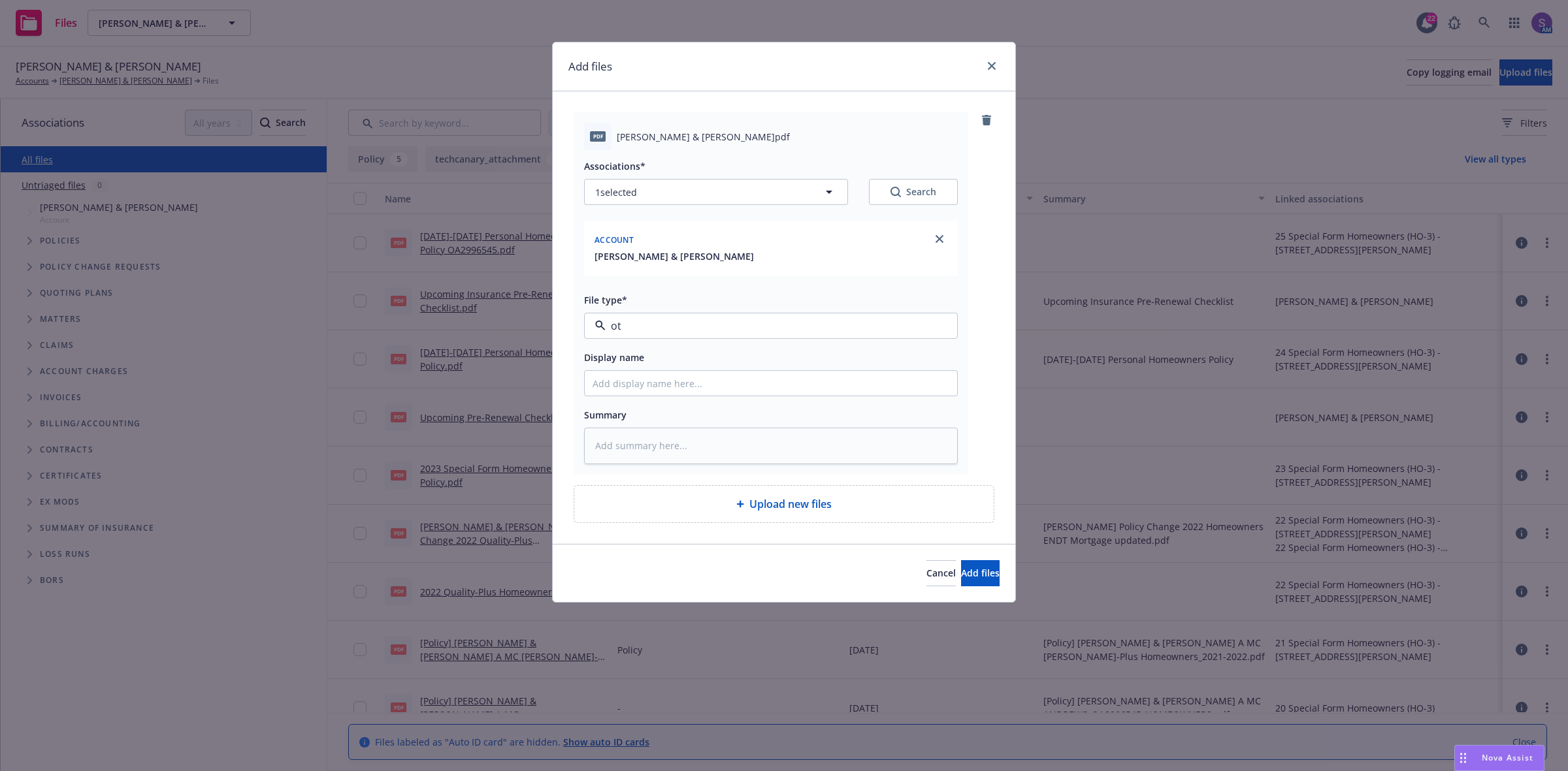
type textarea "x"
click at [642, 384] on input "Display name" at bounding box center [771, 383] width 373 height 25
type input "Upcoming Insurance Pre-Renewal Checklist"
click at [961, 571] on span "Add files" at bounding box center [980, 572] width 38 height 12
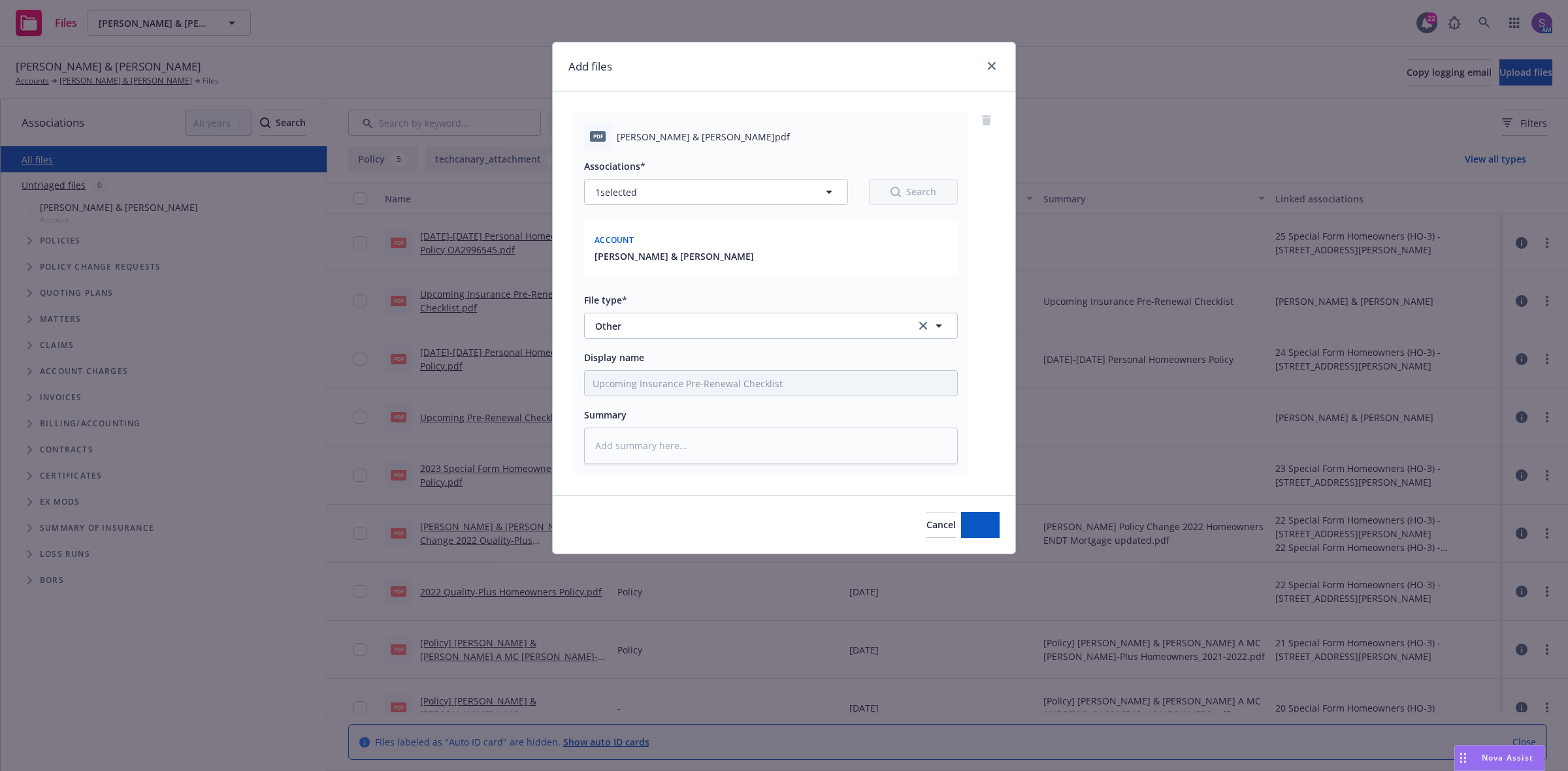
type textarea "x"
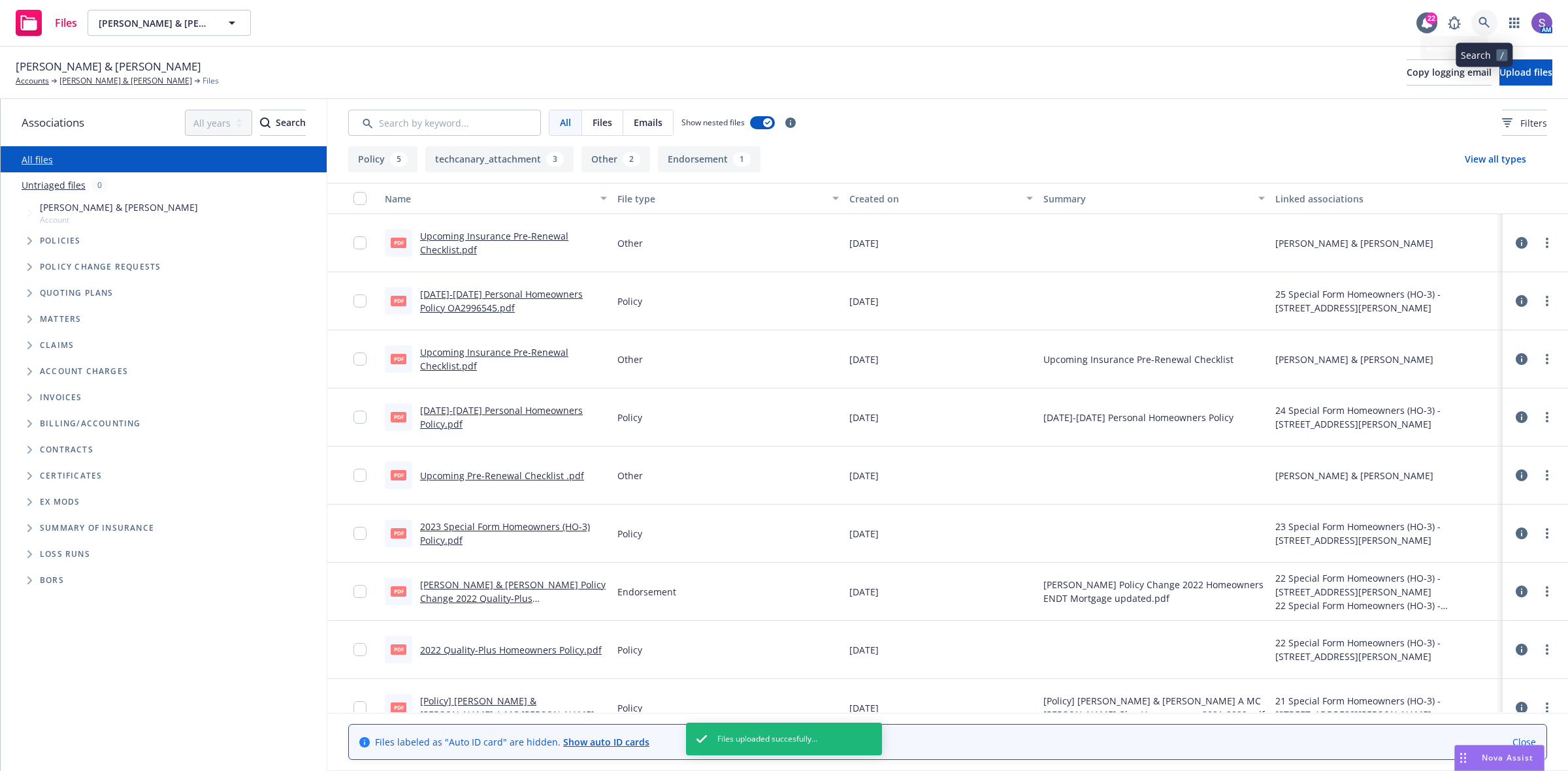
click at [1482, 21] on icon at bounding box center [1484, 22] width 12 height 12
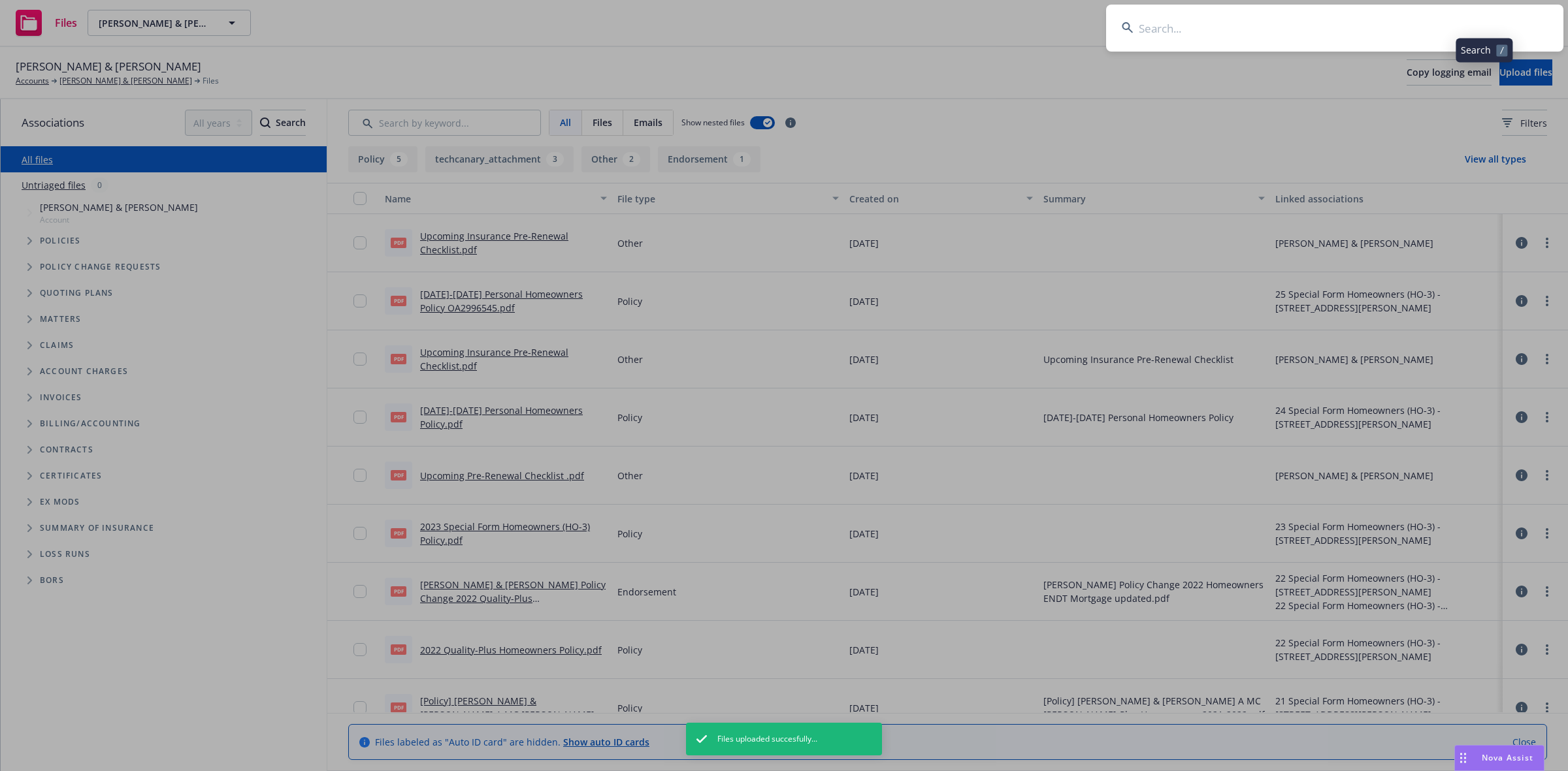
click at [1263, 18] on input at bounding box center [1335, 28] width 457 height 47
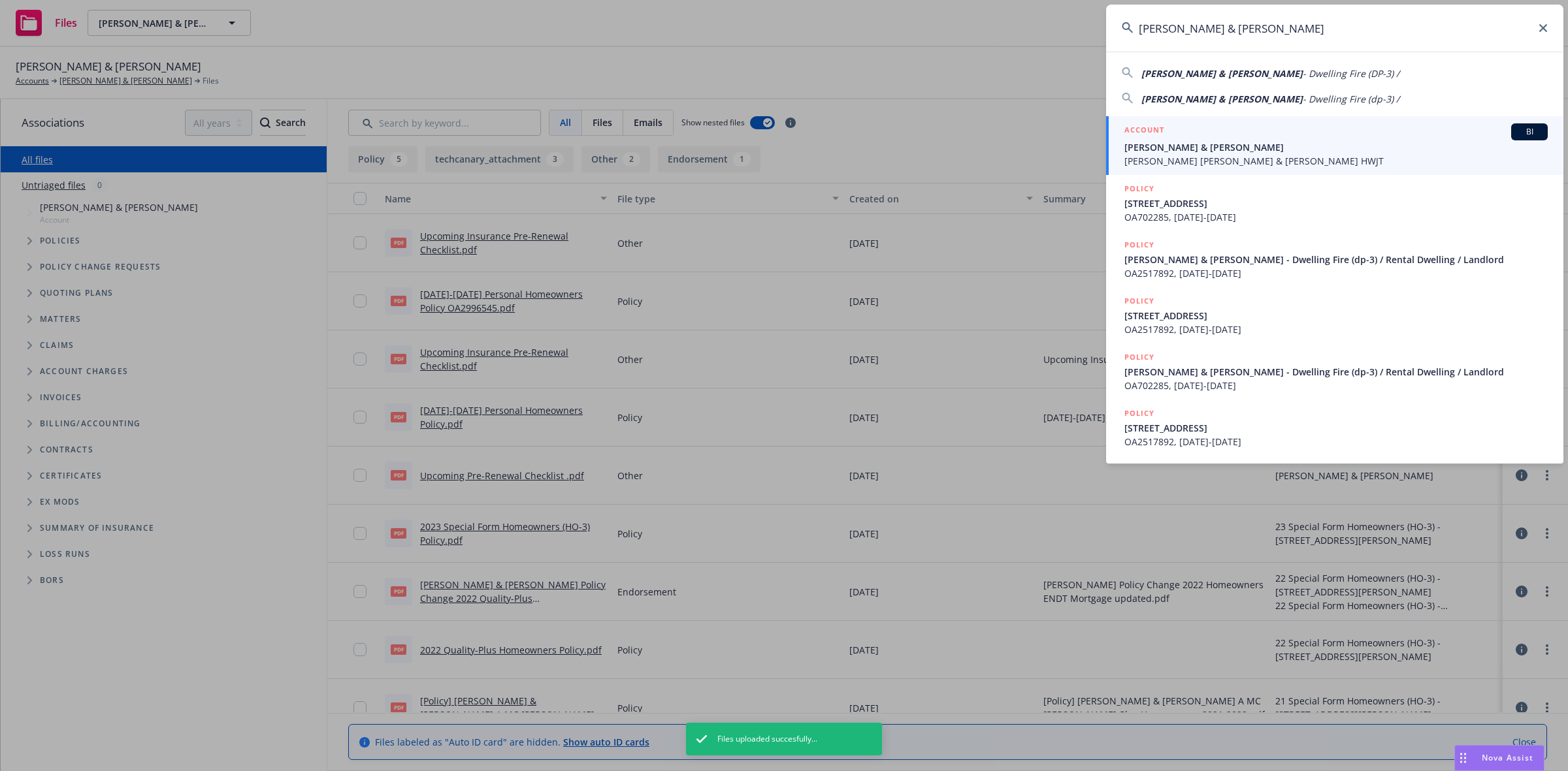
type input "[PERSON_NAME] & [PERSON_NAME]"
click at [1177, 133] on div "ACCOUNT BI" at bounding box center [1336, 132] width 423 height 17
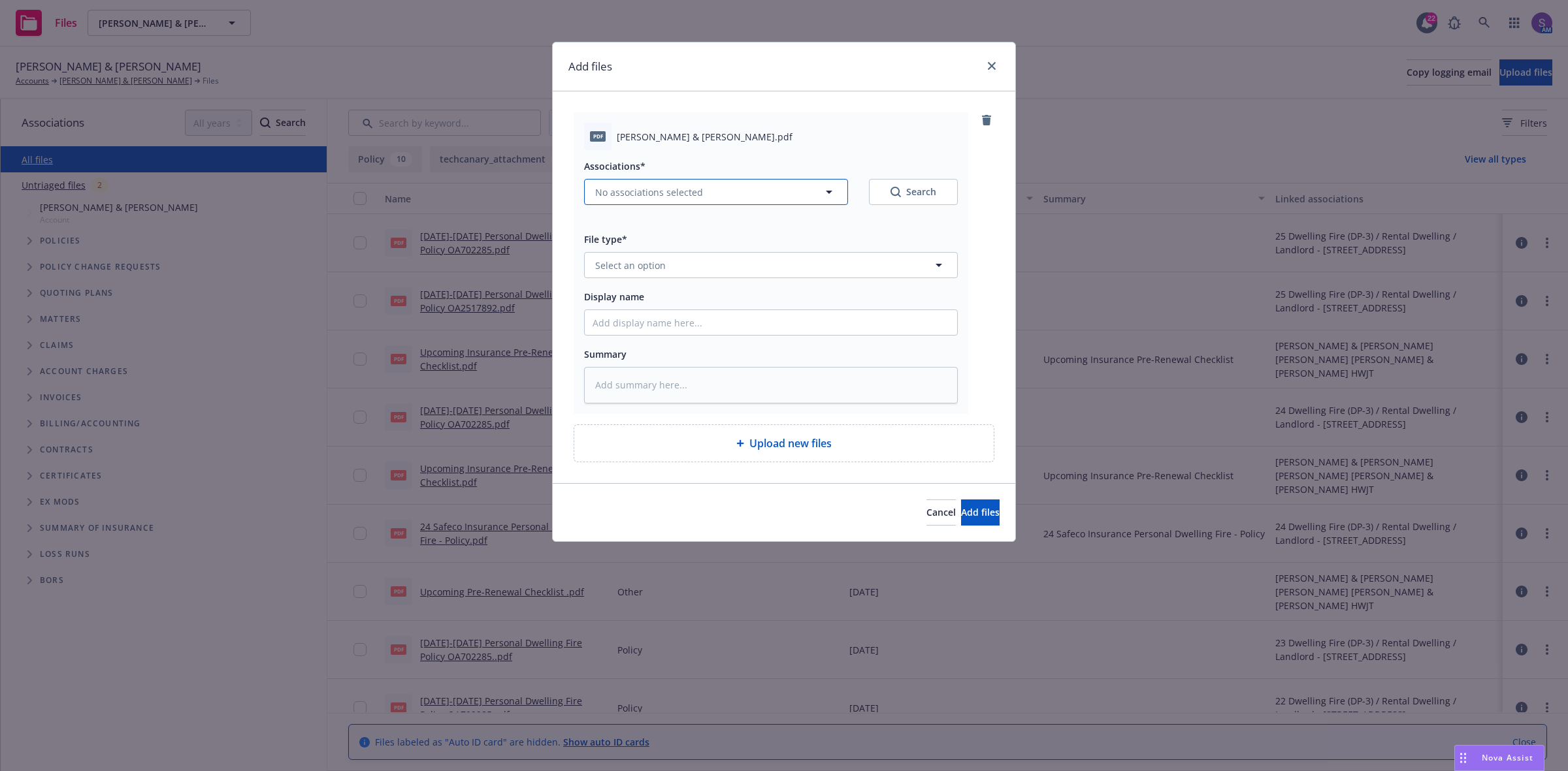
click at [635, 190] on span "No associations selected" at bounding box center [649, 192] width 108 height 14
type textarea "x"
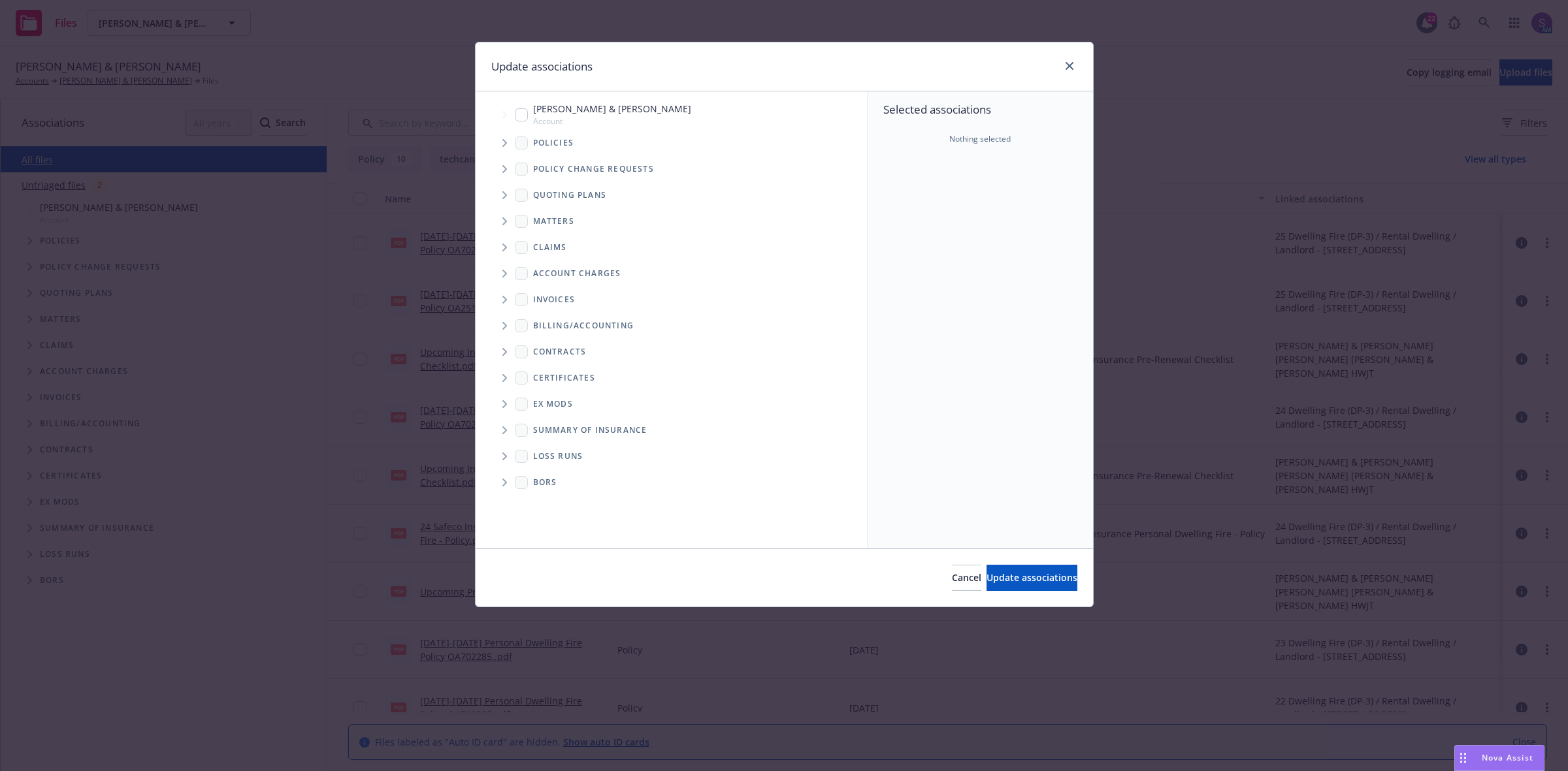
click at [518, 118] on input "Tree Example" at bounding box center [521, 115] width 13 height 13
checkbox input "true"
click at [1004, 582] on span "Update associations" at bounding box center [1032, 577] width 91 height 12
type textarea "x"
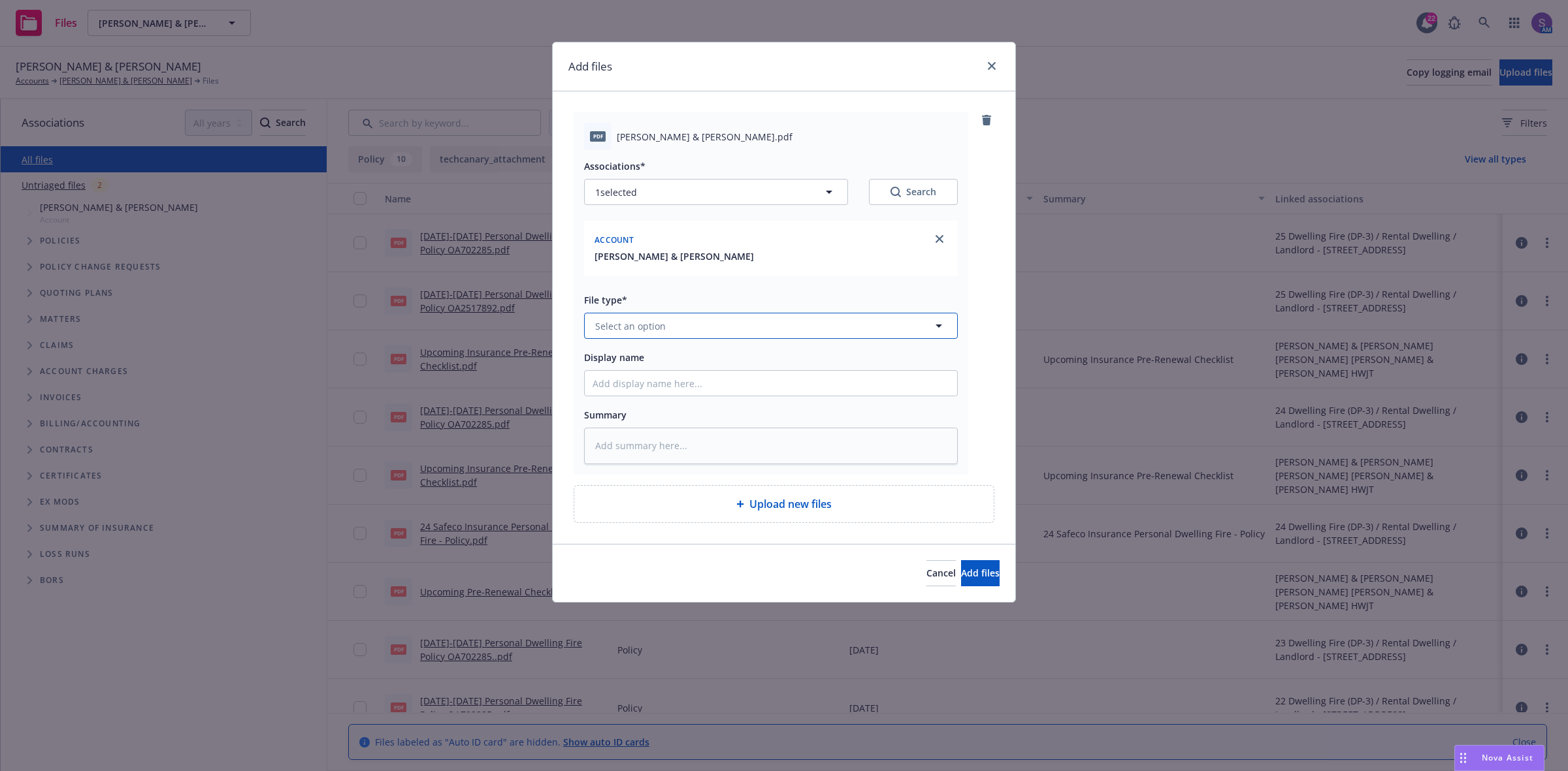
click at [637, 321] on span "Select an option" at bounding box center [630, 326] width 71 height 14
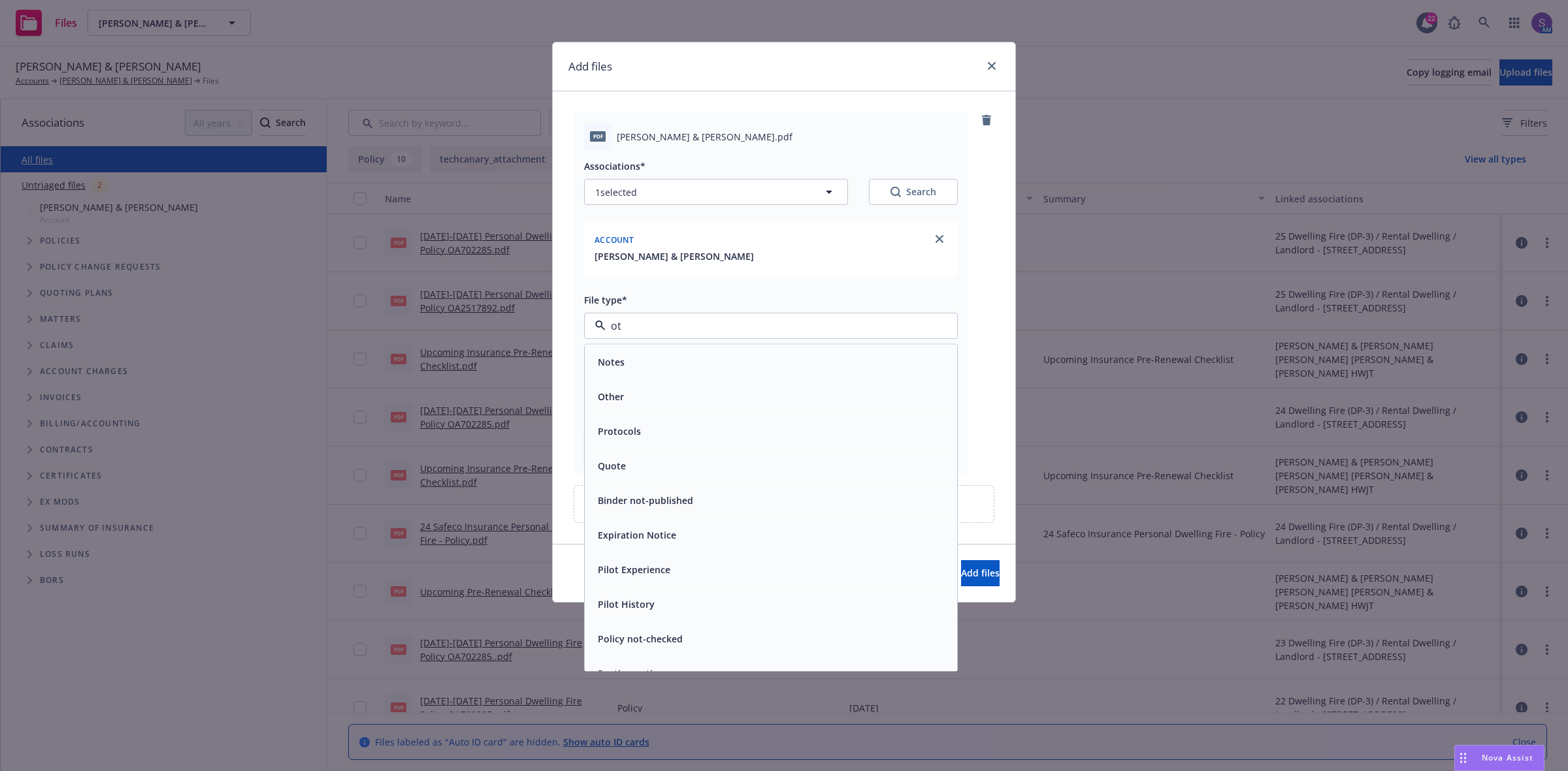
type input "oth"
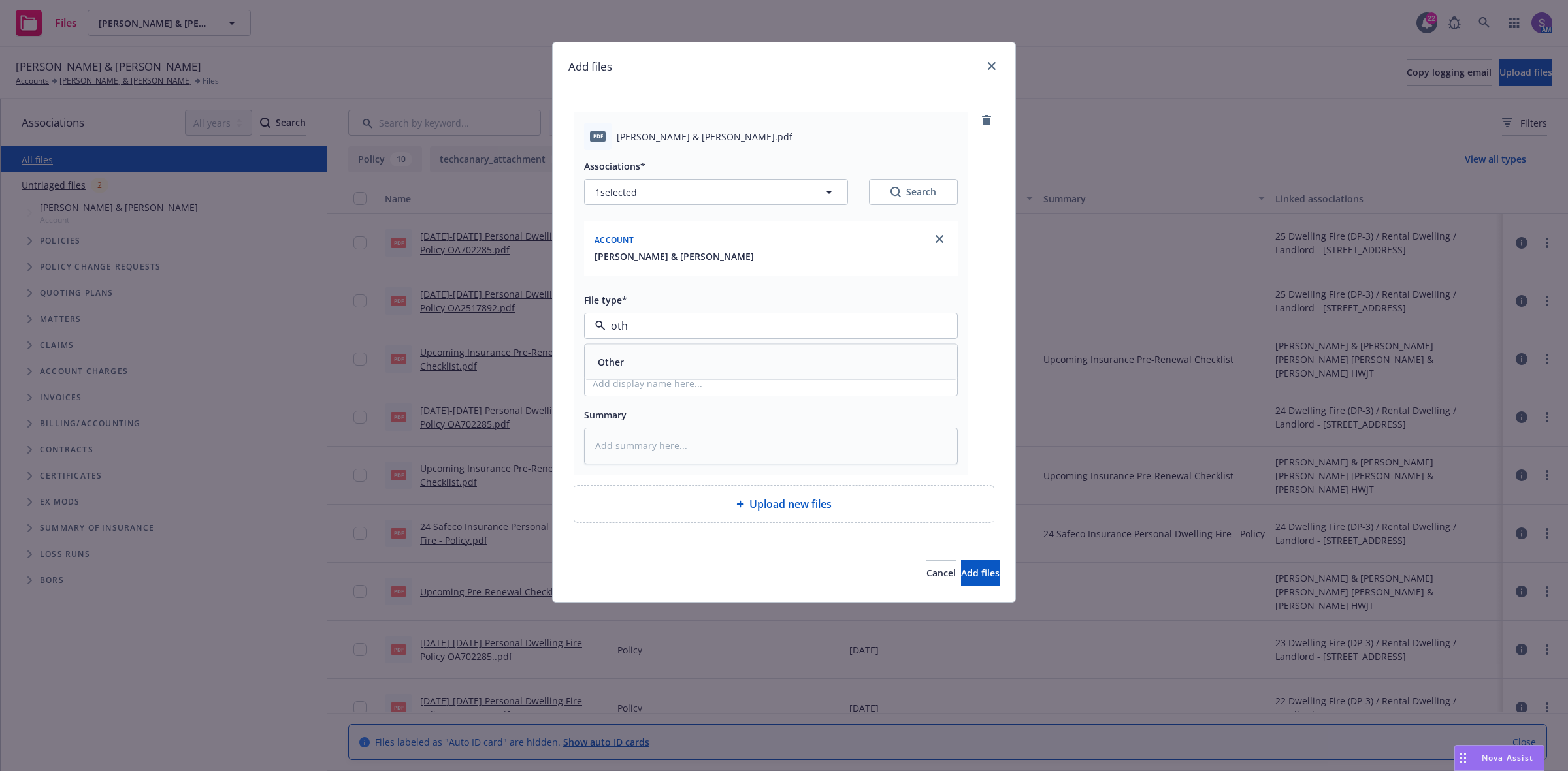
click at [626, 361] on div "Other" at bounding box center [610, 362] width 34 height 19
type textarea "x"
click at [637, 384] on input "Display name" at bounding box center [771, 383] width 373 height 25
type input "Upcoming Insurance Pre-Renewal Checklist"
click at [961, 575] on span "Add files" at bounding box center [980, 572] width 38 height 12
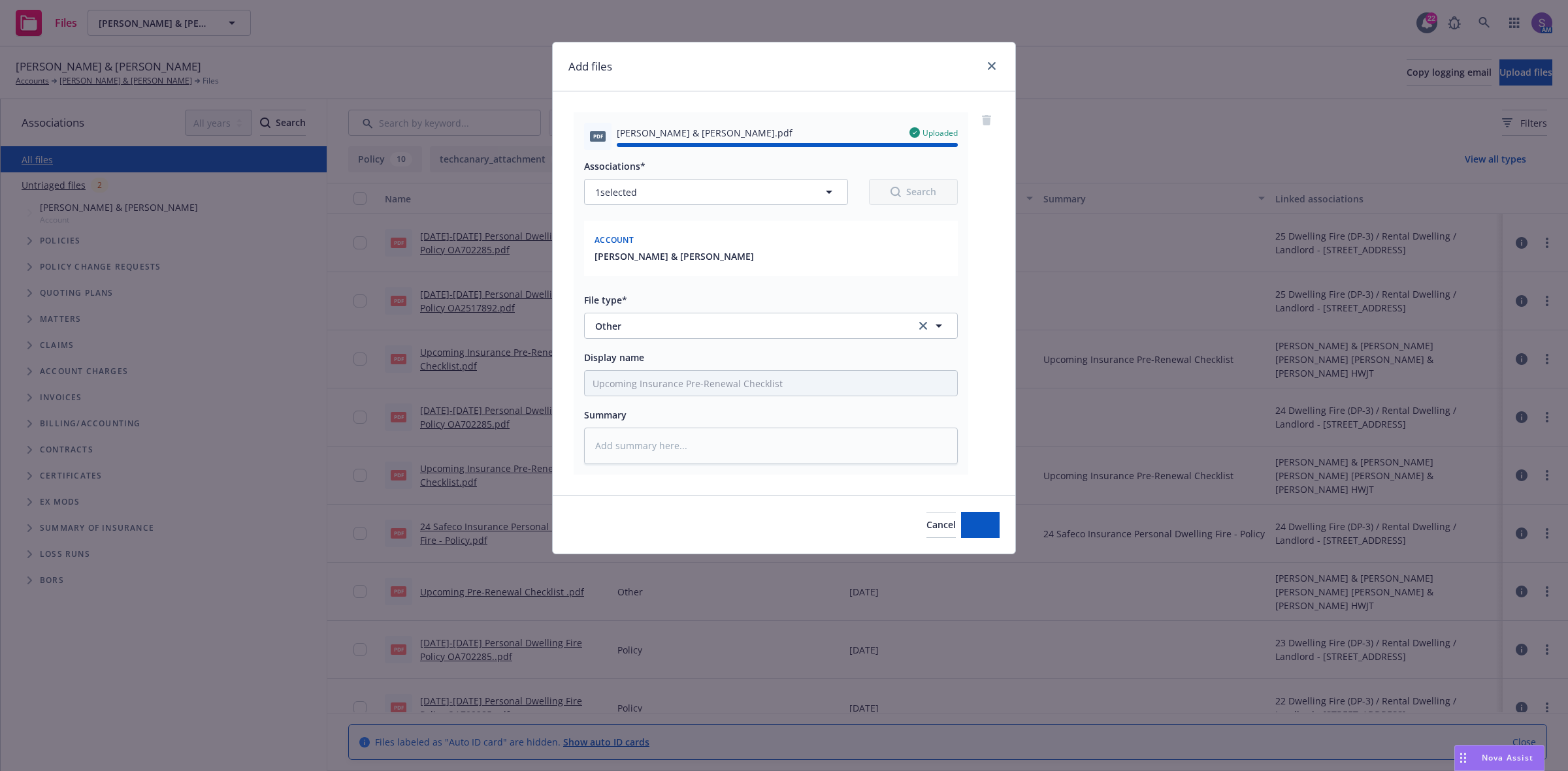
type textarea "x"
